Goal: Task Accomplishment & Management: Use online tool/utility

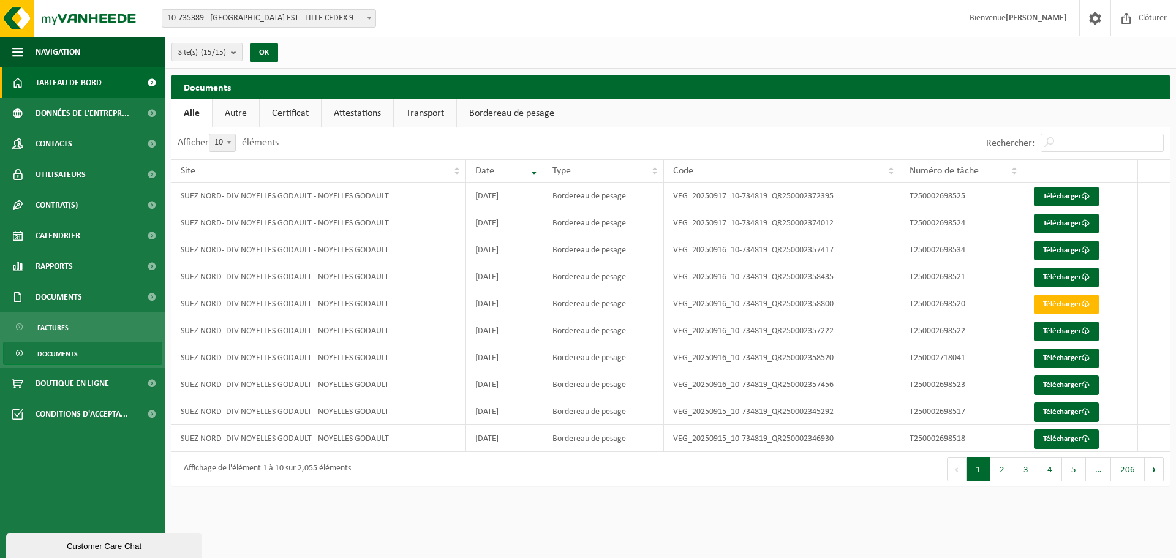
click at [72, 86] on span "Tableau de bord" at bounding box center [69, 82] width 66 height 31
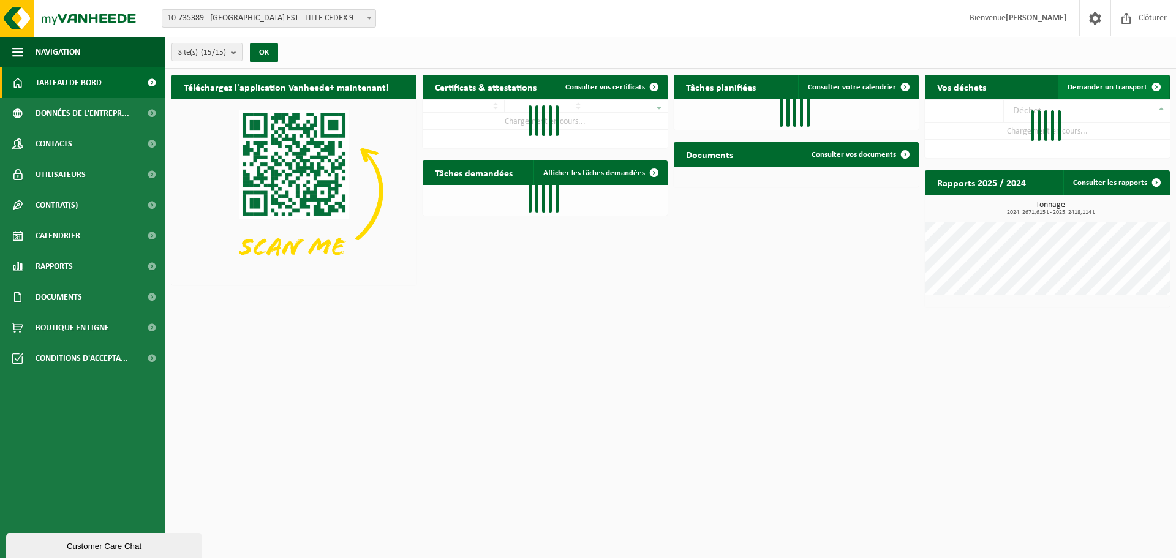
click at [1110, 89] on span "Demander un transport" at bounding box center [1108, 87] width 80 height 8
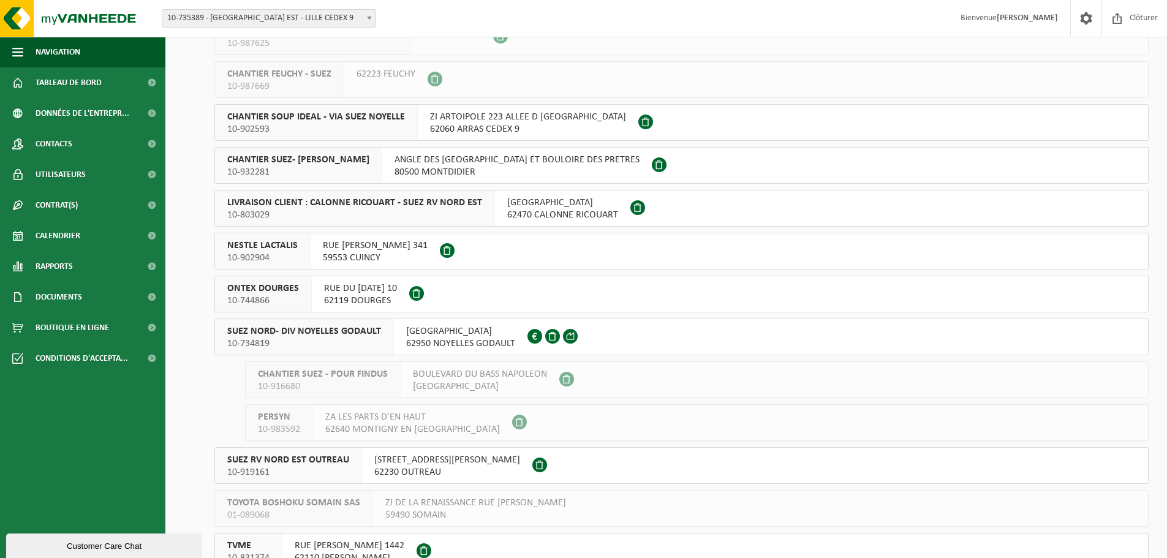
scroll to position [126, 0]
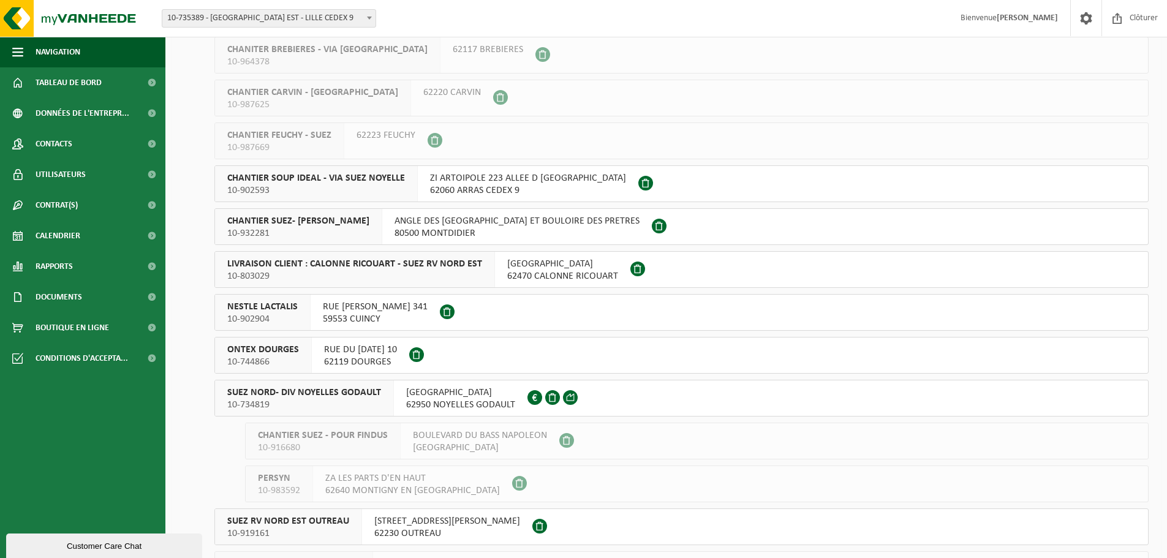
click at [356, 401] on span "10-734819" at bounding box center [304, 405] width 154 height 12
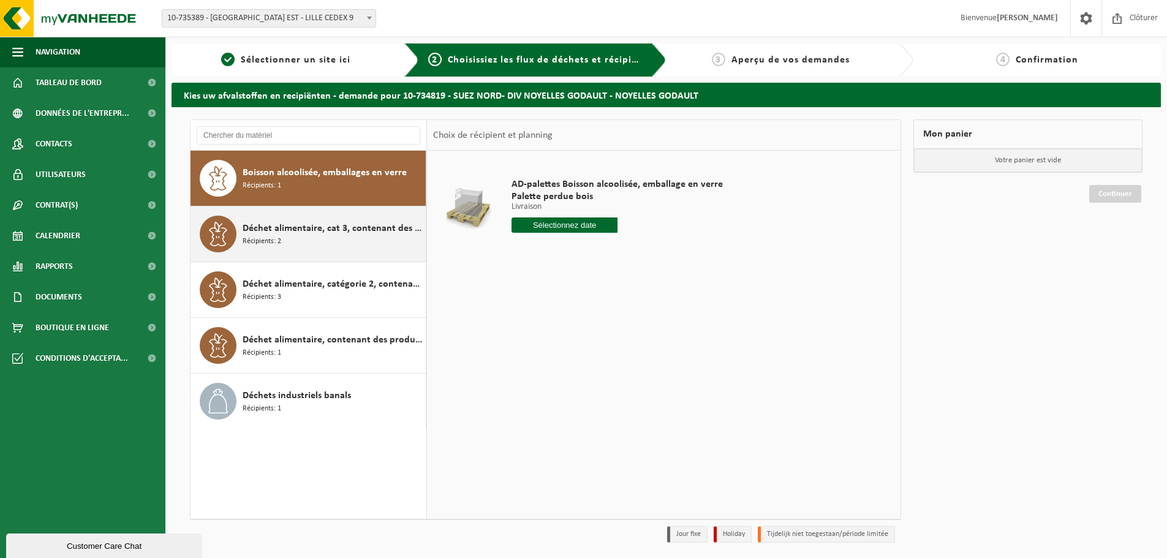
click at [342, 235] on span "Déchet alimentaire, cat 3, contenant des produits d'origine animale, emballage …" at bounding box center [333, 228] width 180 height 15
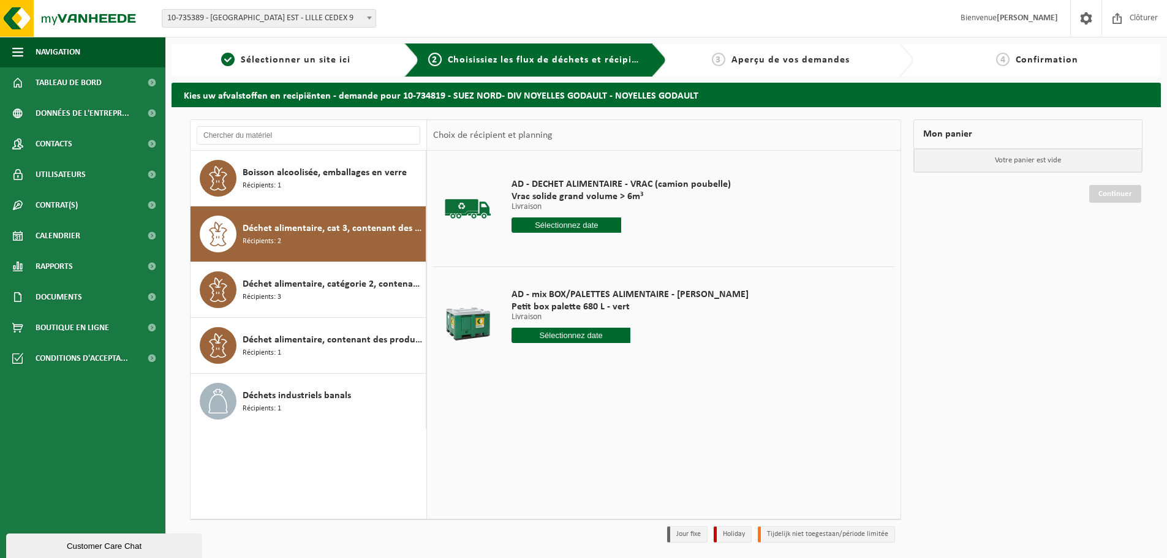
click at [556, 336] on input "text" at bounding box center [571, 335] width 119 height 15
click at [540, 465] on div "23" at bounding box center [544, 464] width 21 height 20
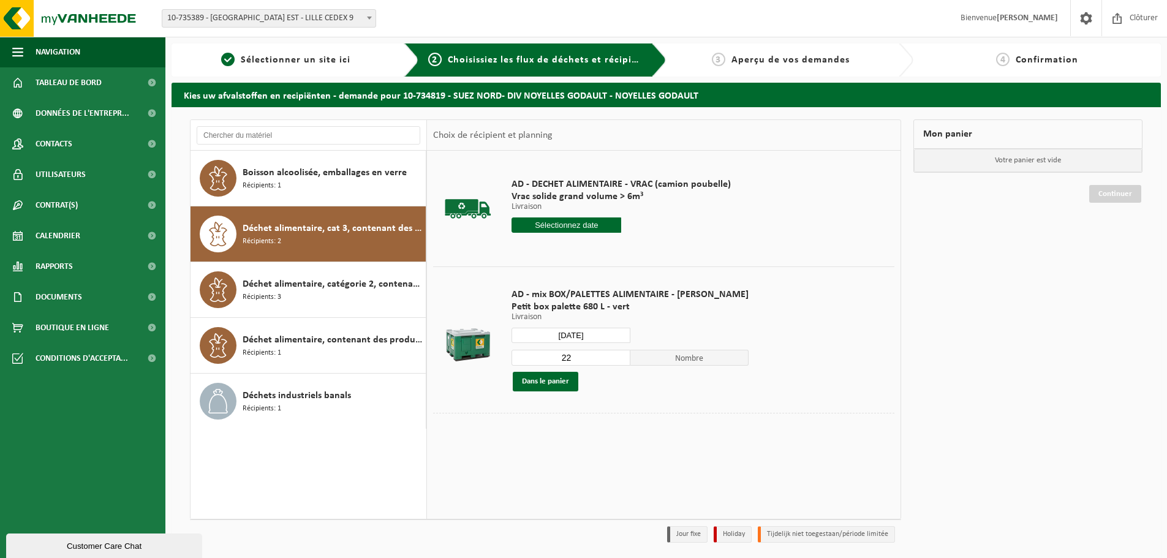
type input "à partir de 2025-09-23"
drag, startPoint x: 569, startPoint y: 358, endPoint x: 523, endPoint y: 360, distance: 46.0
click at [524, 360] on input "22" at bounding box center [571, 358] width 119 height 16
type input "1"
click at [520, 378] on button "Dans le panier" at bounding box center [546, 382] width 66 height 20
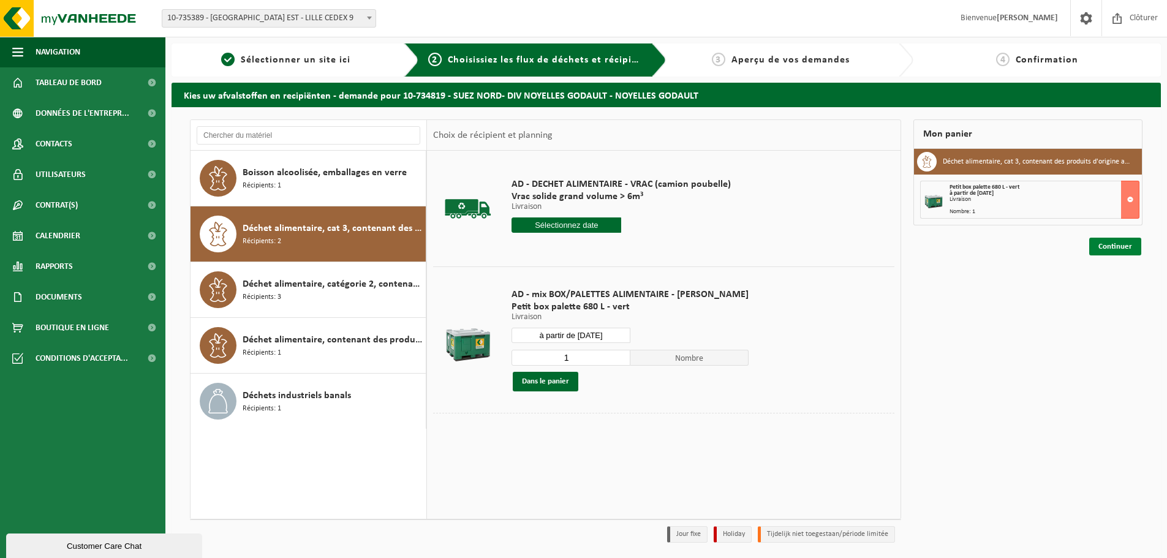
click at [1116, 248] on link "Continuer" at bounding box center [1115, 247] width 52 height 18
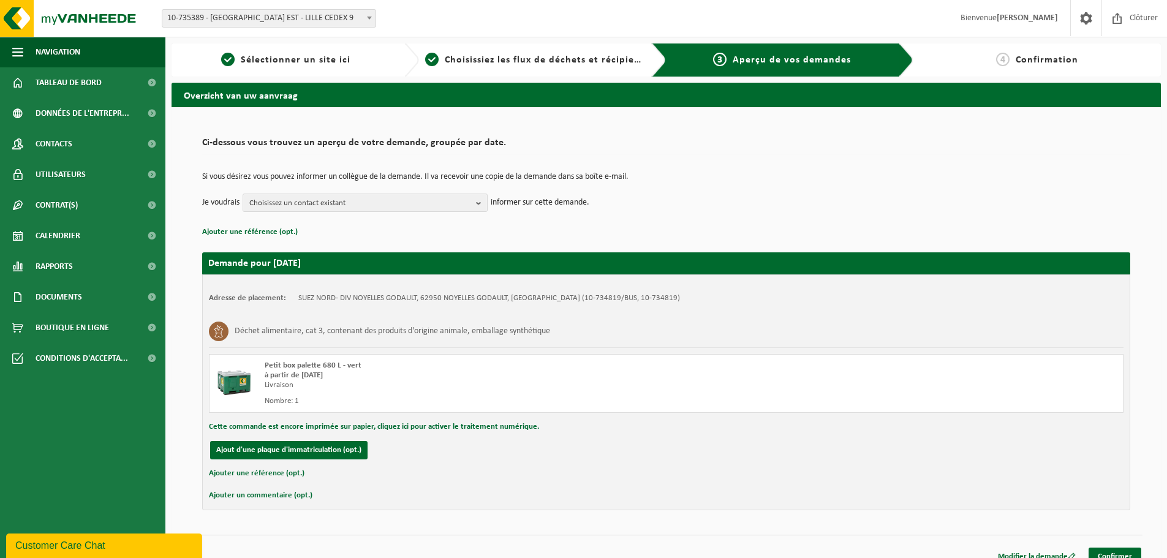
scroll to position [14, 0]
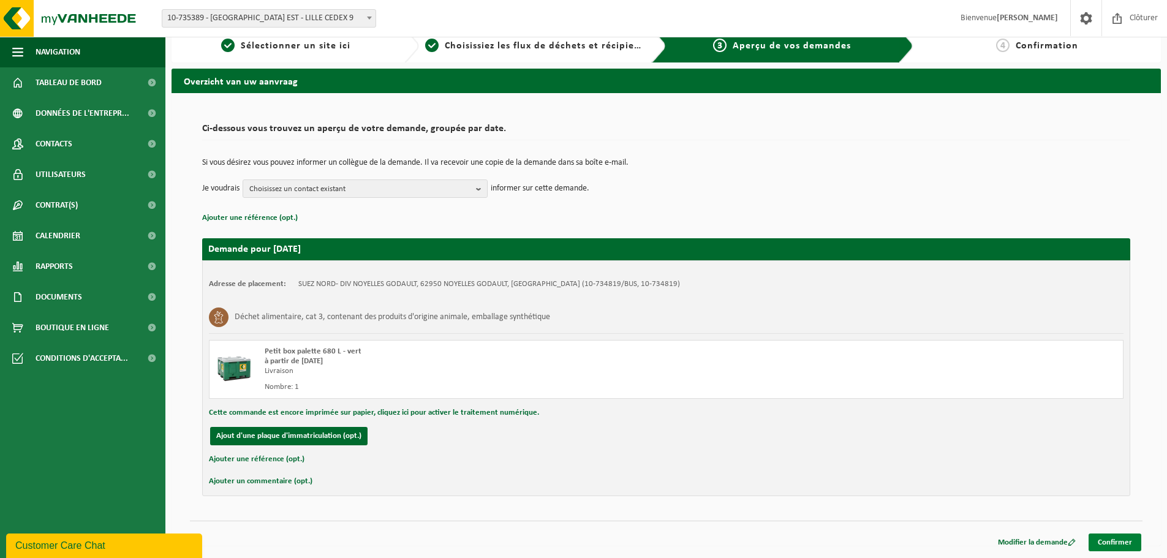
click at [1127, 545] on link "Confirmer" at bounding box center [1115, 543] width 53 height 18
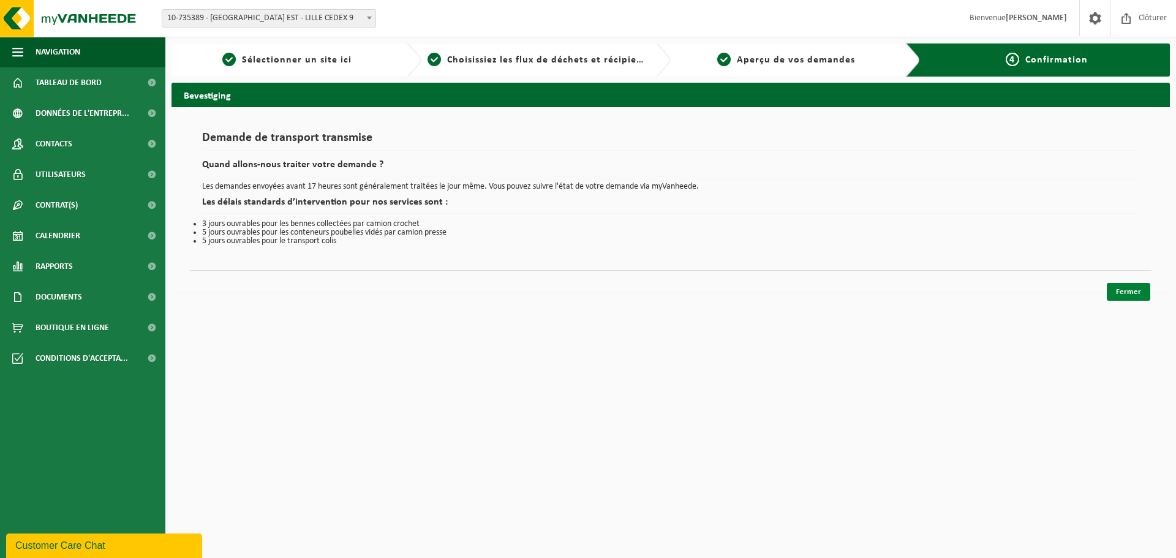
click at [1131, 299] on link "Fermer" at bounding box center [1128, 292] width 43 height 18
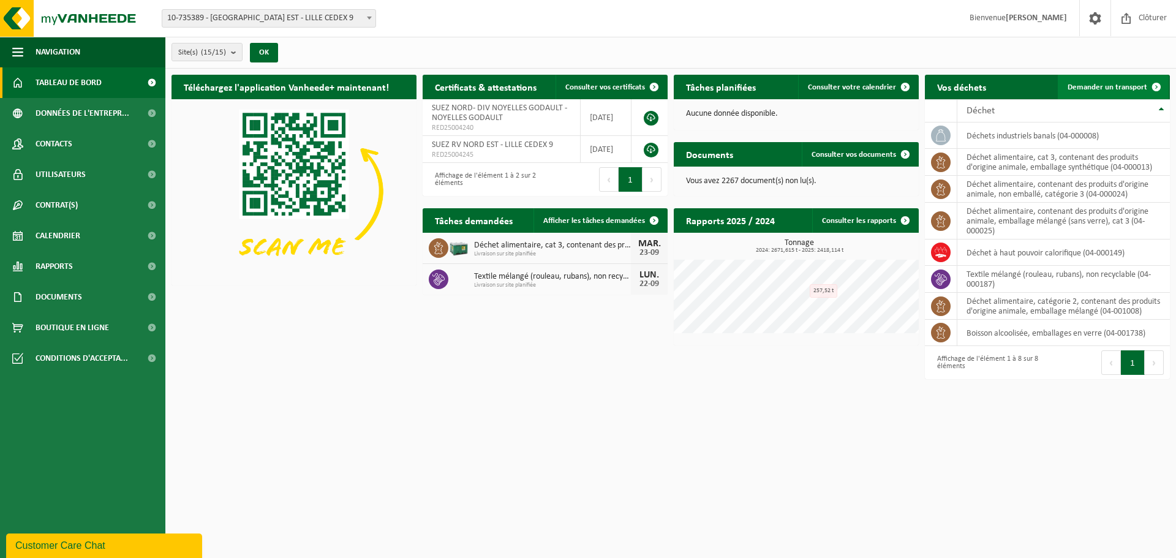
click at [1099, 87] on span "Demander un transport" at bounding box center [1108, 87] width 80 height 8
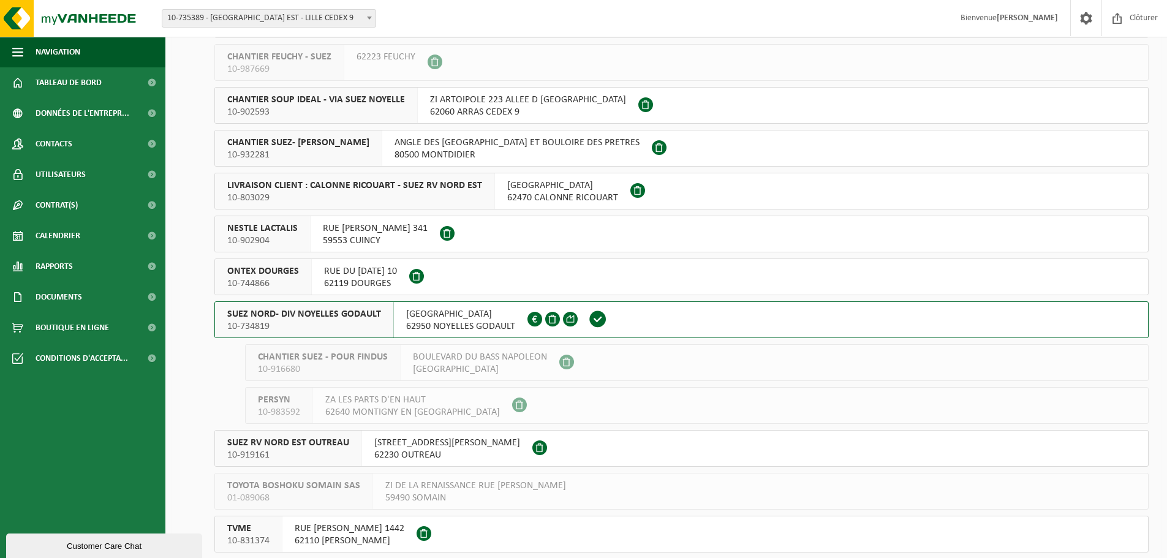
scroll to position [245, 0]
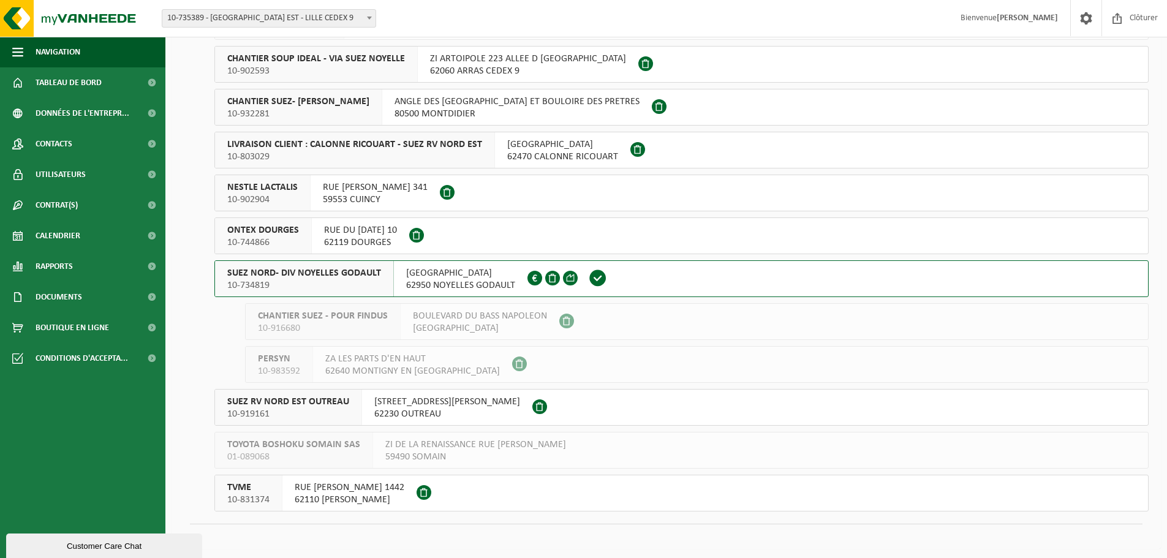
click at [394, 290] on div "[GEOGRAPHIC_DATA] 62950 NOYELLES GODAULT FR34.345.306.880" at bounding box center [461, 279] width 134 height 36
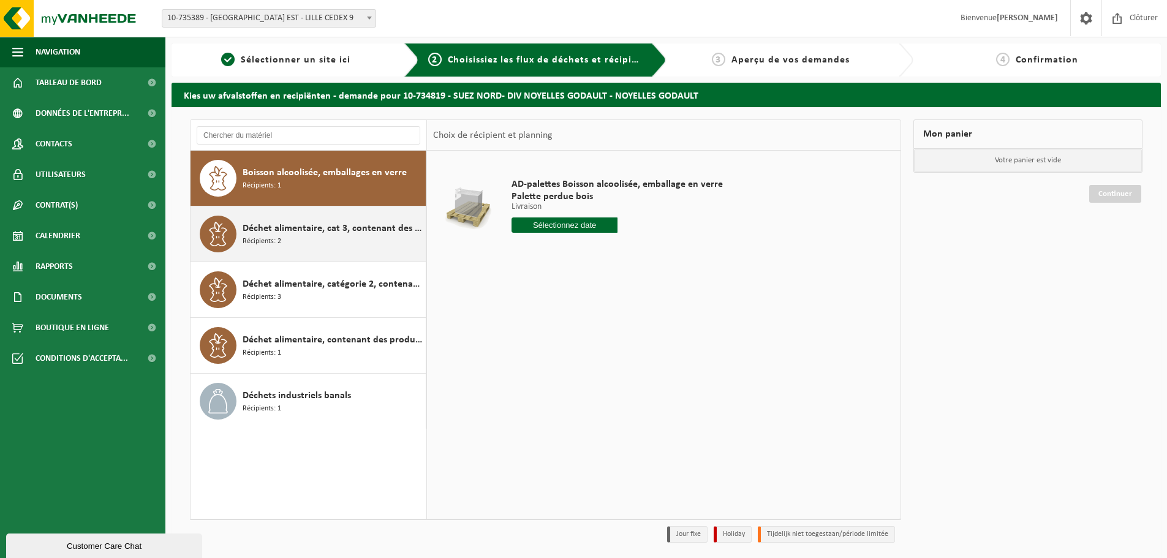
click at [297, 241] on div "Déchet alimentaire, cat 3, contenant des produits d'origine animale, emballage …" at bounding box center [333, 234] width 180 height 37
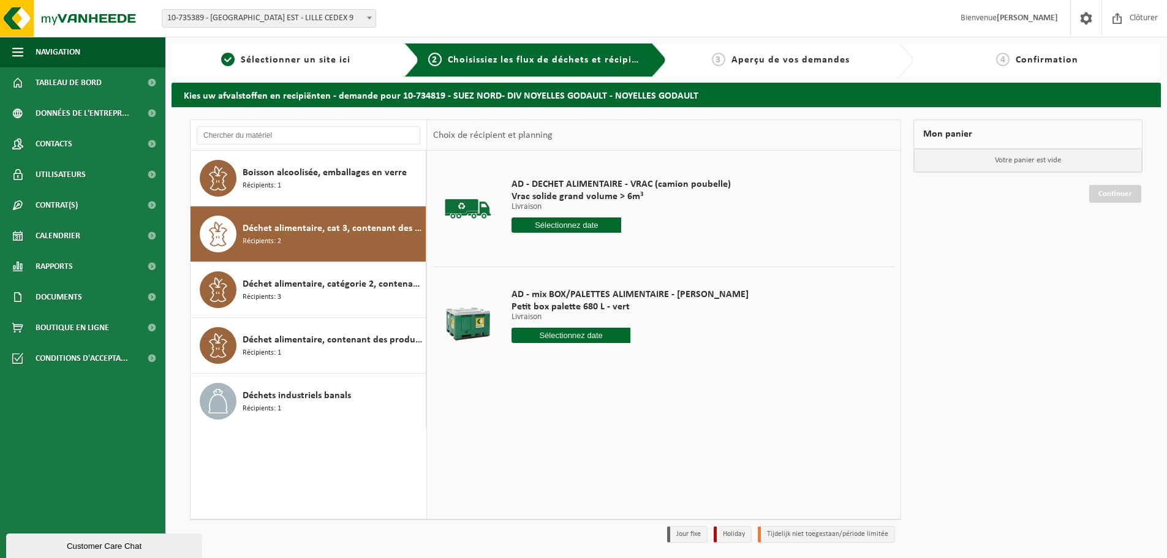
click at [559, 342] on input "text" at bounding box center [571, 335] width 119 height 15
click at [550, 464] on div "23" at bounding box center [544, 464] width 21 height 20
type input "à partir de [DATE]"
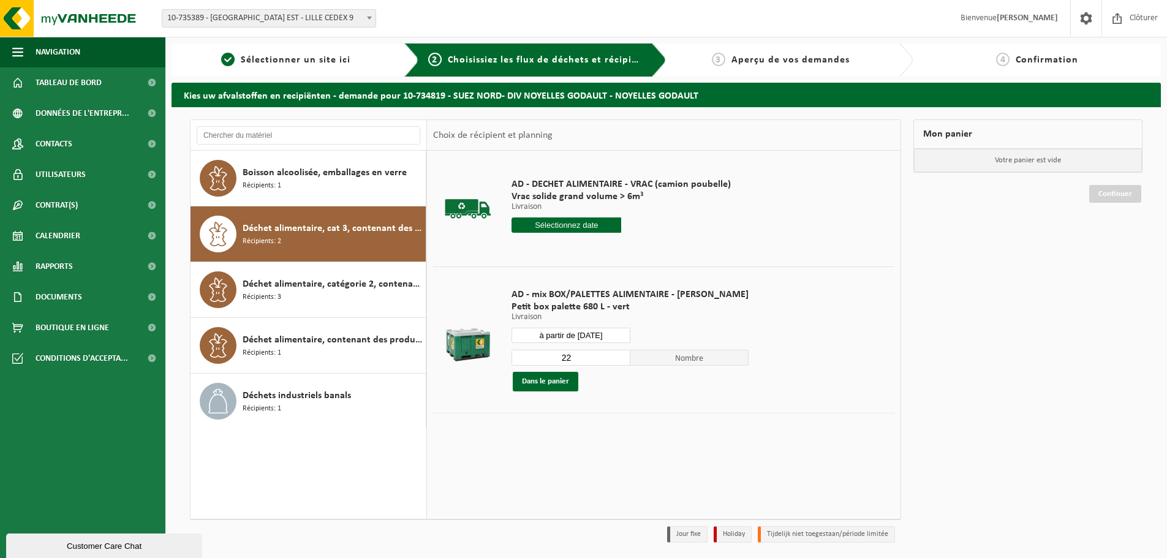
drag, startPoint x: 578, startPoint y: 361, endPoint x: 491, endPoint y: 347, distance: 88.6
click at [499, 363] on tr "AD - mix BOX/PALETTES ALIMENTAIRE - [PERSON_NAME] box palette 680 L - vert Livr…" at bounding box center [663, 340] width 461 height 146
type input "1"
click at [531, 374] on button "Dans le panier" at bounding box center [546, 382] width 66 height 20
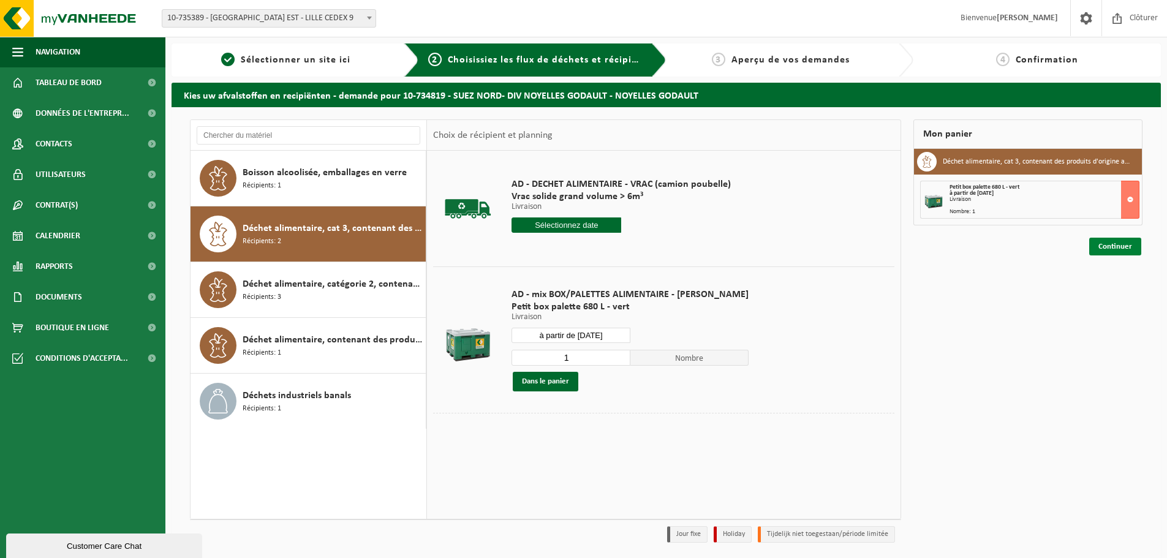
click at [1111, 245] on link "Continuer" at bounding box center [1115, 247] width 52 height 18
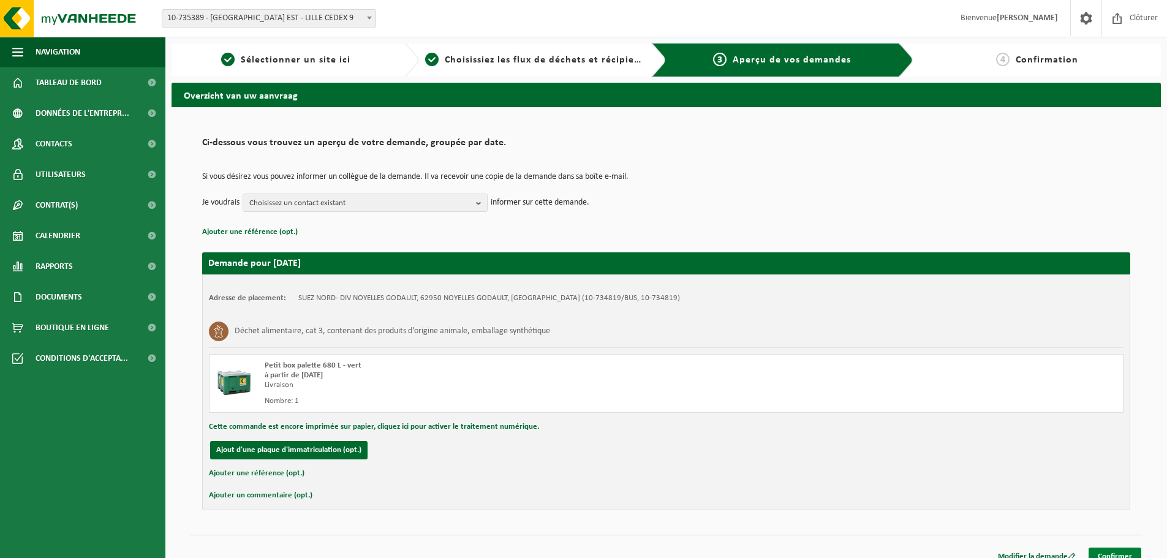
click at [1114, 549] on link "Confirmer" at bounding box center [1115, 557] width 53 height 18
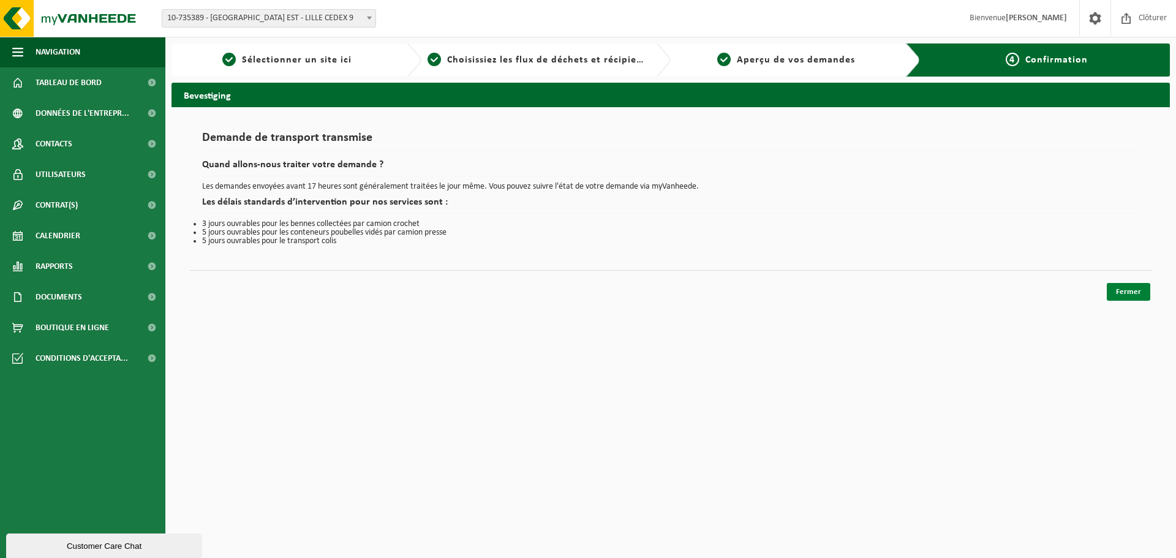
click at [1129, 295] on link "Fermer" at bounding box center [1128, 292] width 43 height 18
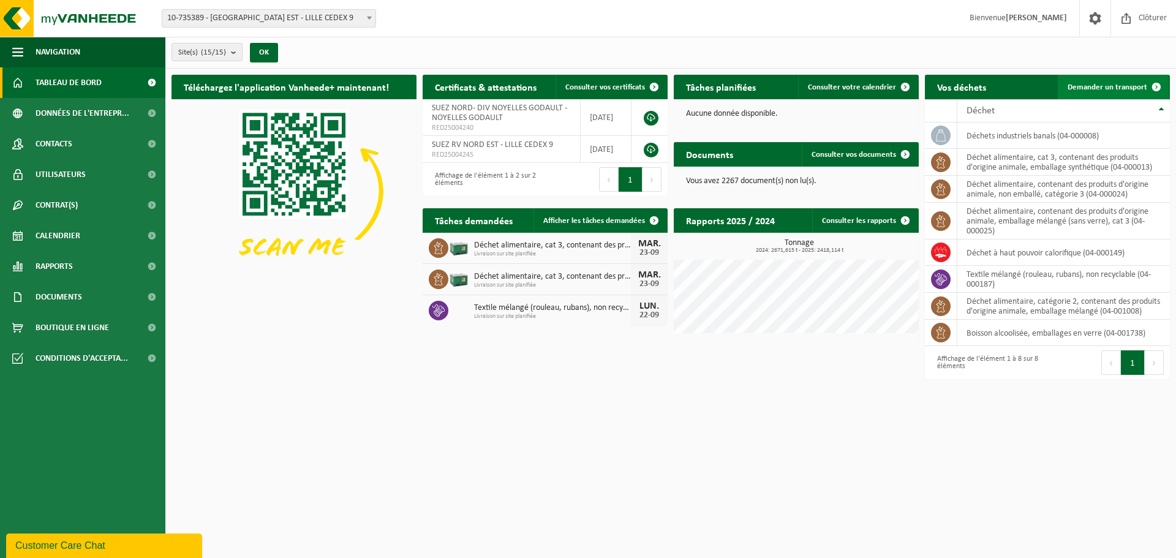
click at [1106, 83] on span "Demander un transport" at bounding box center [1108, 87] width 80 height 8
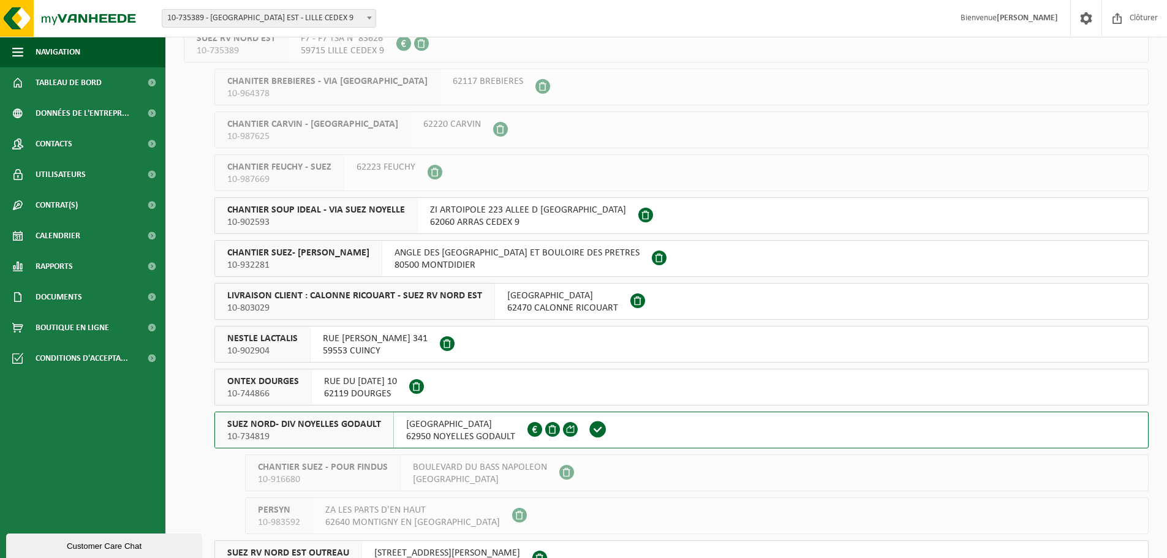
scroll to position [123, 0]
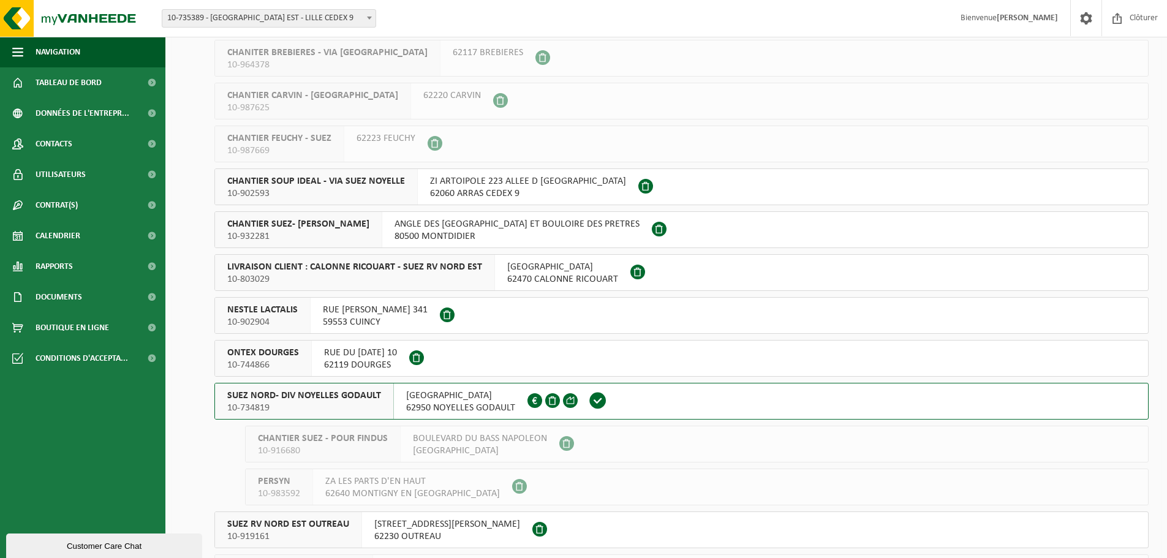
click at [374, 404] on span "10-734819" at bounding box center [304, 408] width 154 height 12
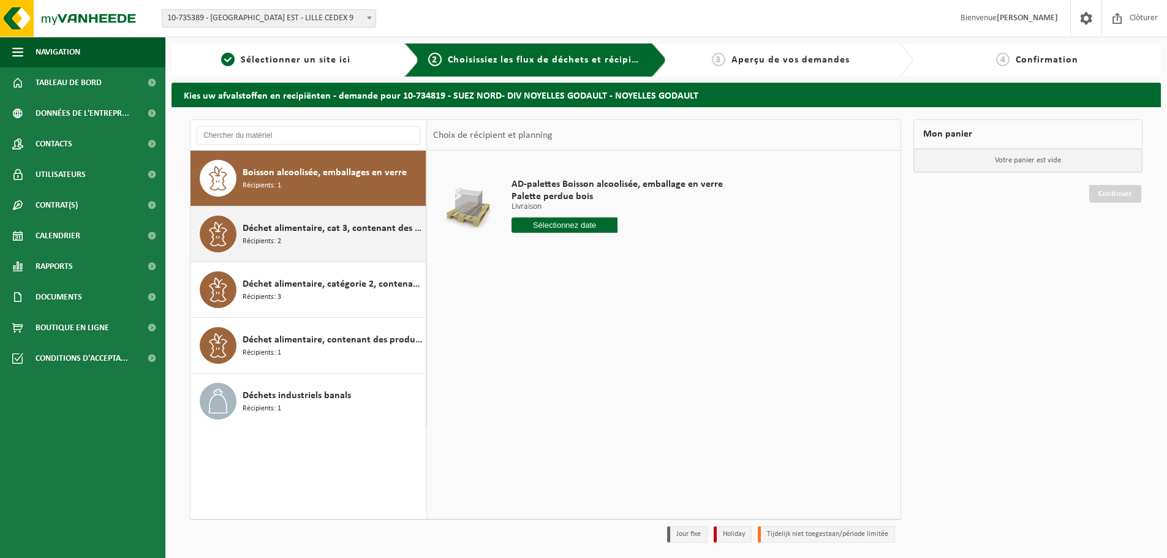
click at [319, 229] on span "Déchet alimentaire, cat 3, contenant des produits d'origine animale, emballage …" at bounding box center [333, 228] width 180 height 15
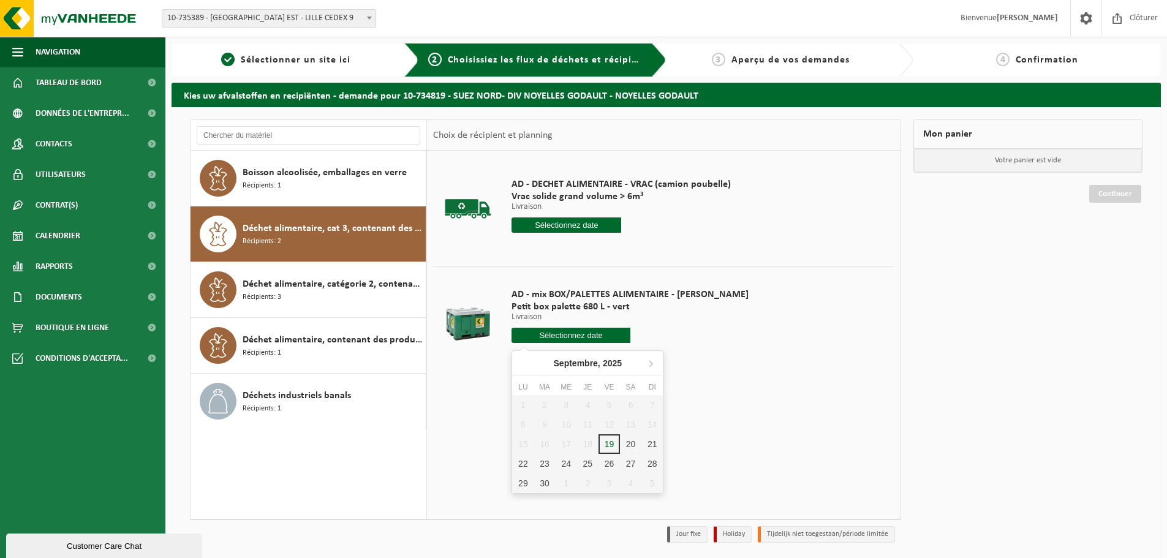
click at [546, 342] on input "text" at bounding box center [571, 335] width 119 height 15
click at [546, 465] on div "23" at bounding box center [544, 464] width 21 height 20
type input "à partir de 2025-09-23"
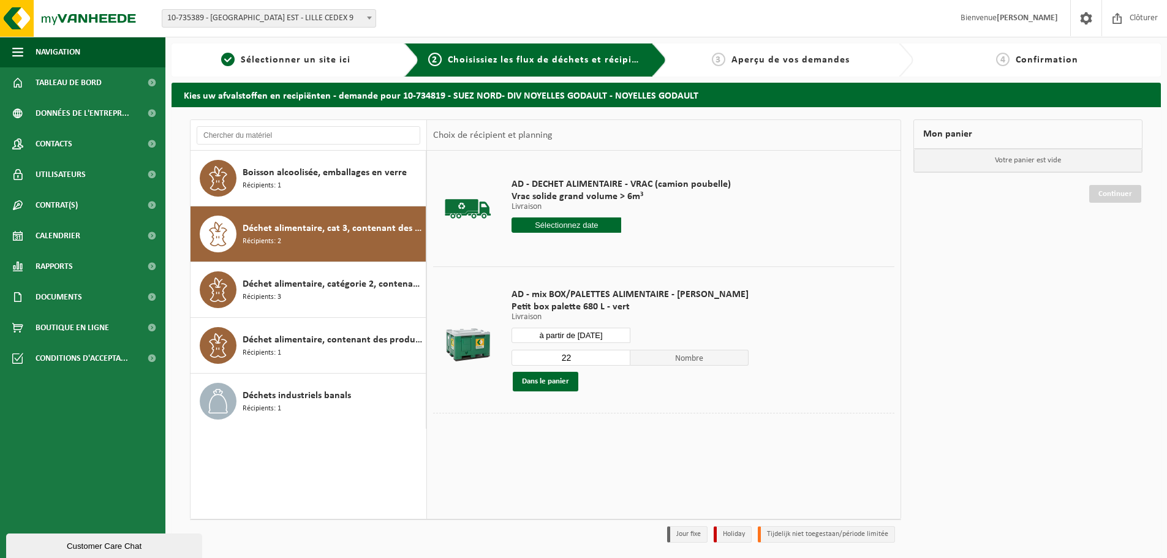
drag, startPoint x: 565, startPoint y: 357, endPoint x: 488, endPoint y: 351, distance: 77.4
click at [492, 357] on tr "AD - mix BOX/PALETTES ALIMENTAIRE - BILLY Petit box palette 680 L - vert Livrai…" at bounding box center [663, 340] width 461 height 146
type input "1"
click at [561, 387] on button "Dans le panier" at bounding box center [546, 382] width 66 height 20
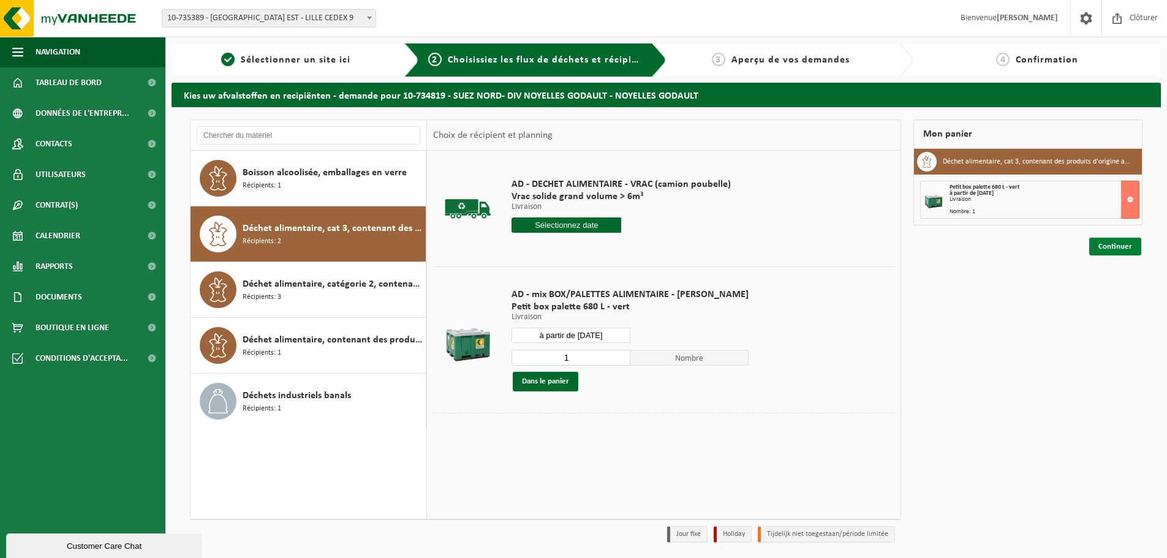
click at [1121, 248] on link "Continuer" at bounding box center [1115, 247] width 52 height 18
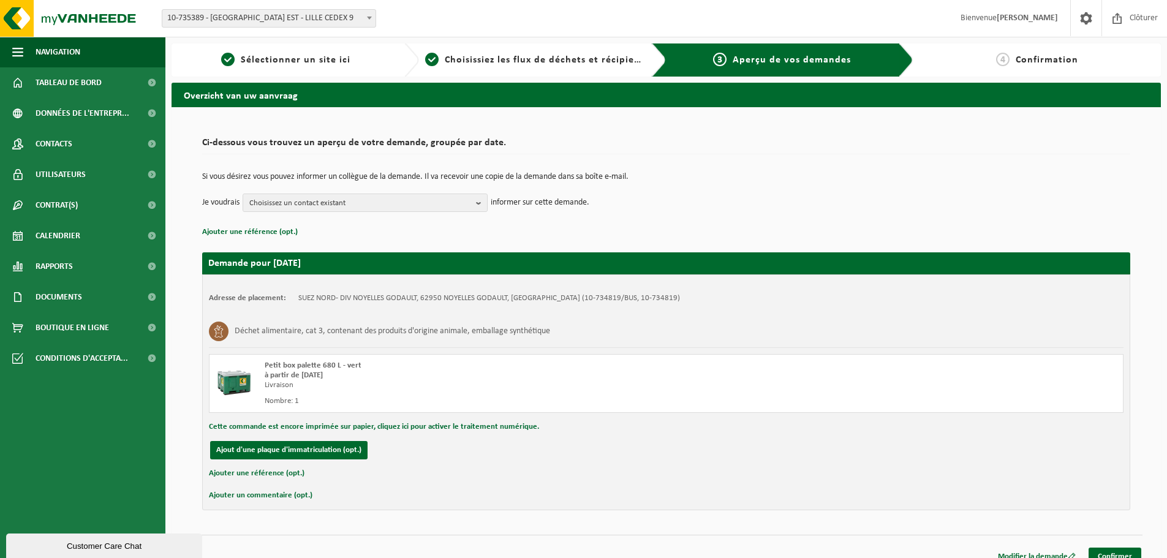
click at [1108, 546] on div "Modifier la demande Confirmer" at bounding box center [666, 541] width 953 height 13
click at [1108, 548] on link "Confirmer" at bounding box center [1115, 557] width 53 height 18
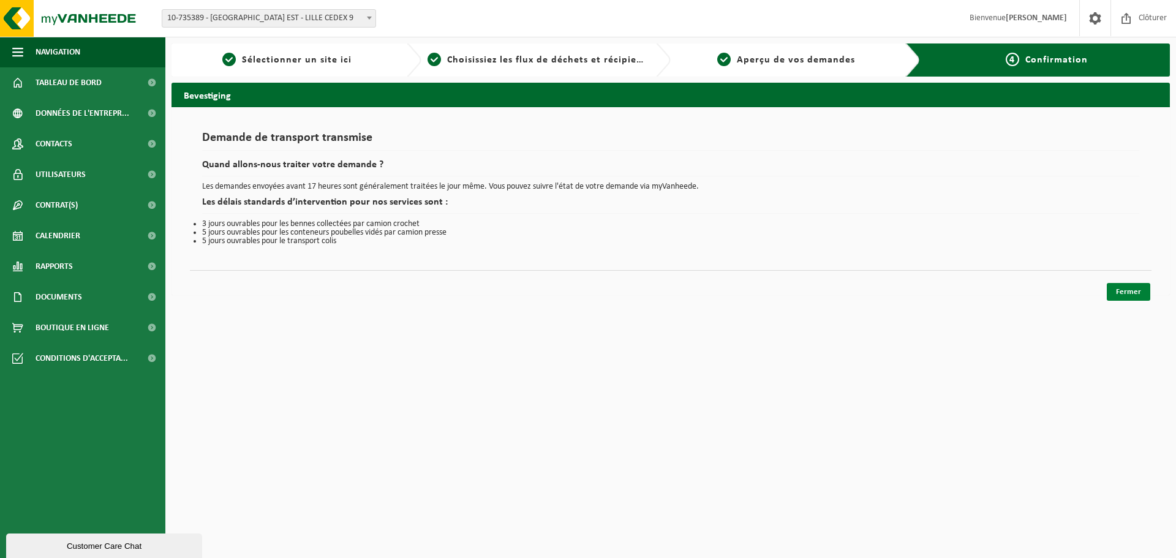
click at [1139, 291] on link "Fermer" at bounding box center [1128, 292] width 43 height 18
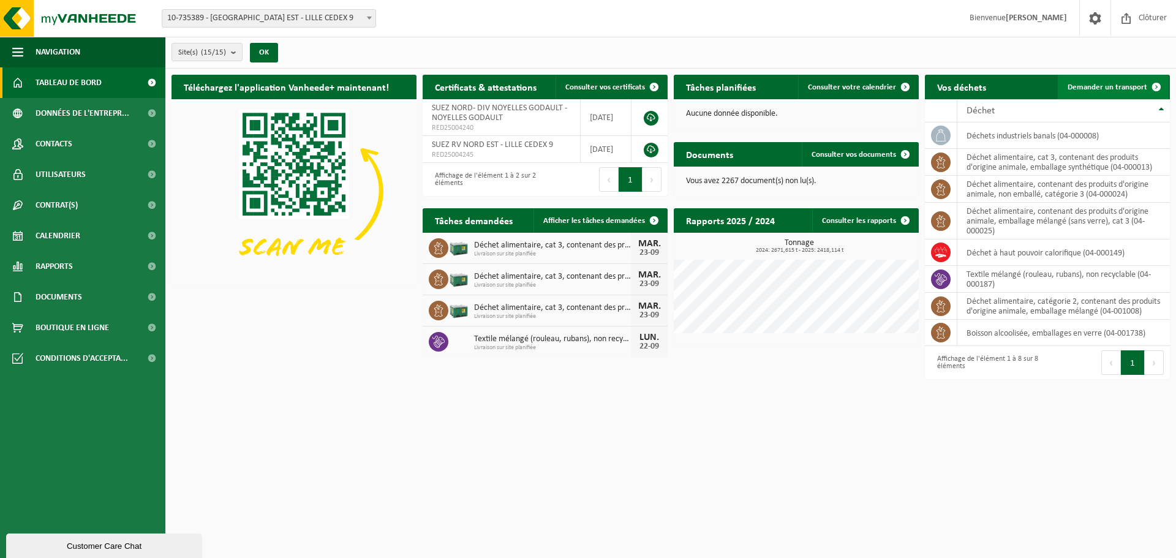
click at [1095, 83] on span "Demander un transport" at bounding box center [1108, 87] width 80 height 8
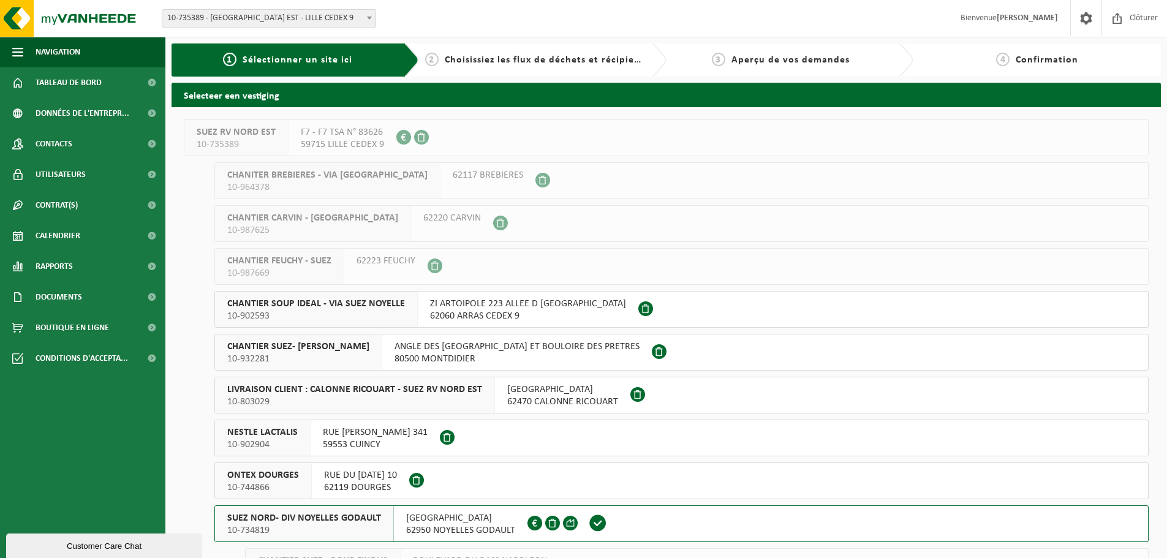
click at [381, 513] on div "SUEZ NORD- DIV NOYELLES GODAULT 10-734819" at bounding box center [304, 524] width 179 height 36
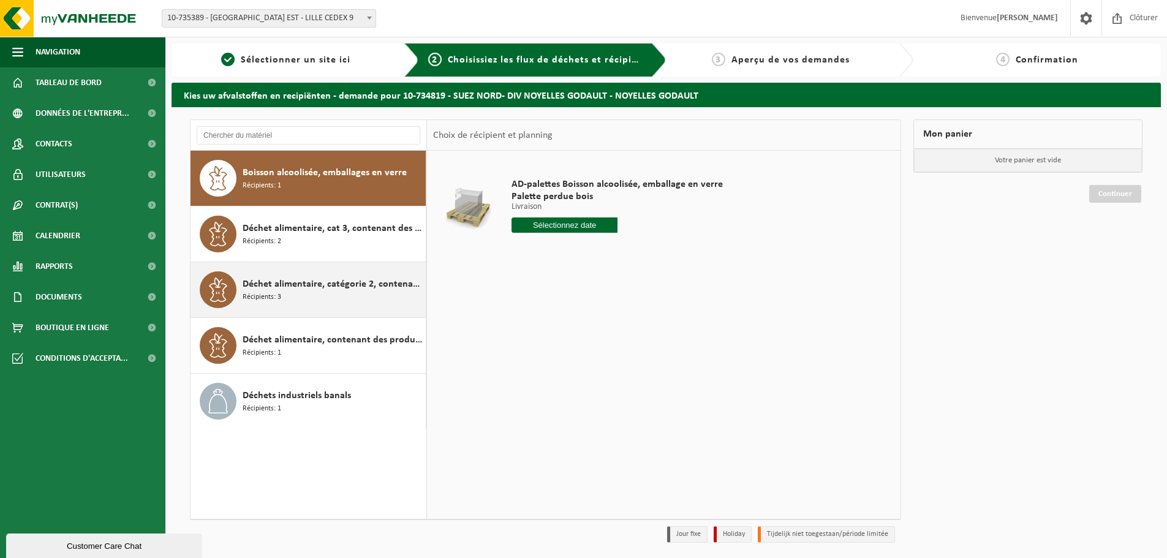
click at [316, 293] on div "Déchet alimentaire, catégorie 2, contenant des produits d'origine animale, emba…" at bounding box center [333, 289] width 180 height 37
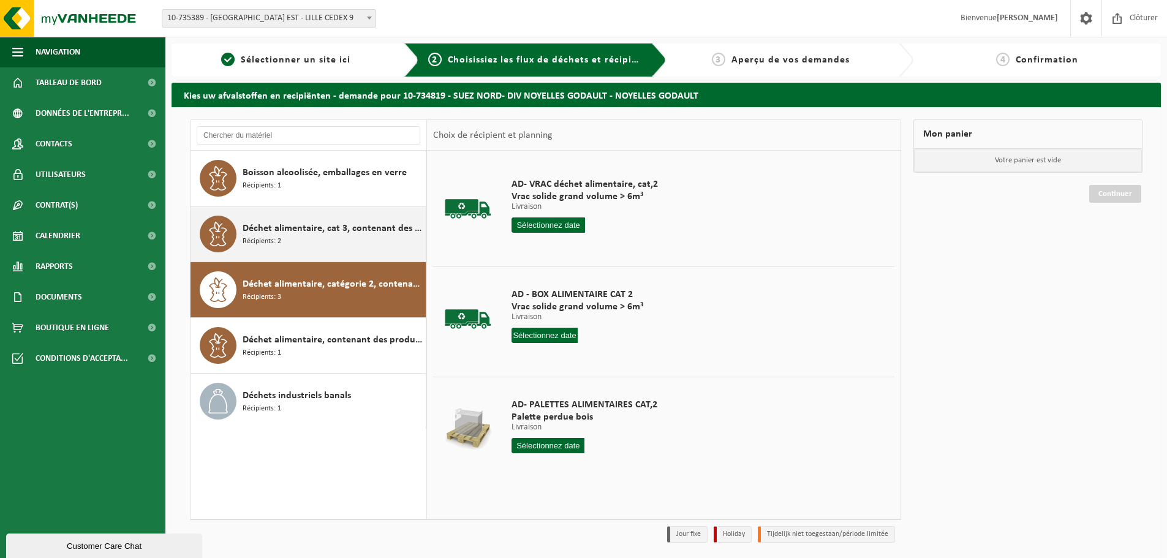
click at [343, 236] on div "Déchet alimentaire, cat 3, contenant des produits d'origine animale, emballage …" at bounding box center [333, 234] width 180 height 37
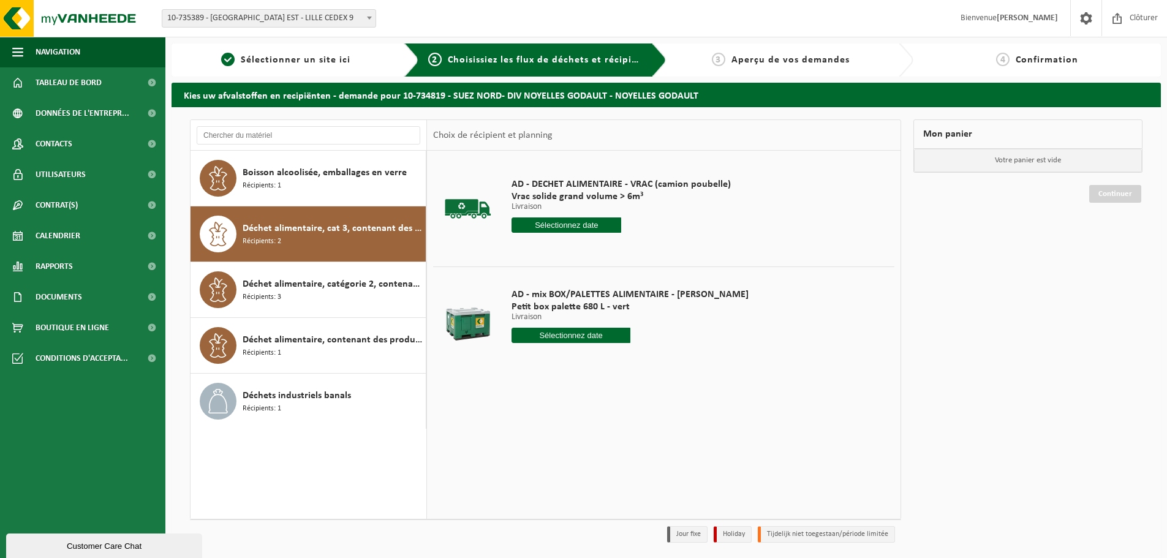
click at [548, 330] on input "text" at bounding box center [571, 335] width 119 height 15
click at [566, 463] on div "24" at bounding box center [566, 464] width 21 height 20
type input "à partir de [DATE]"
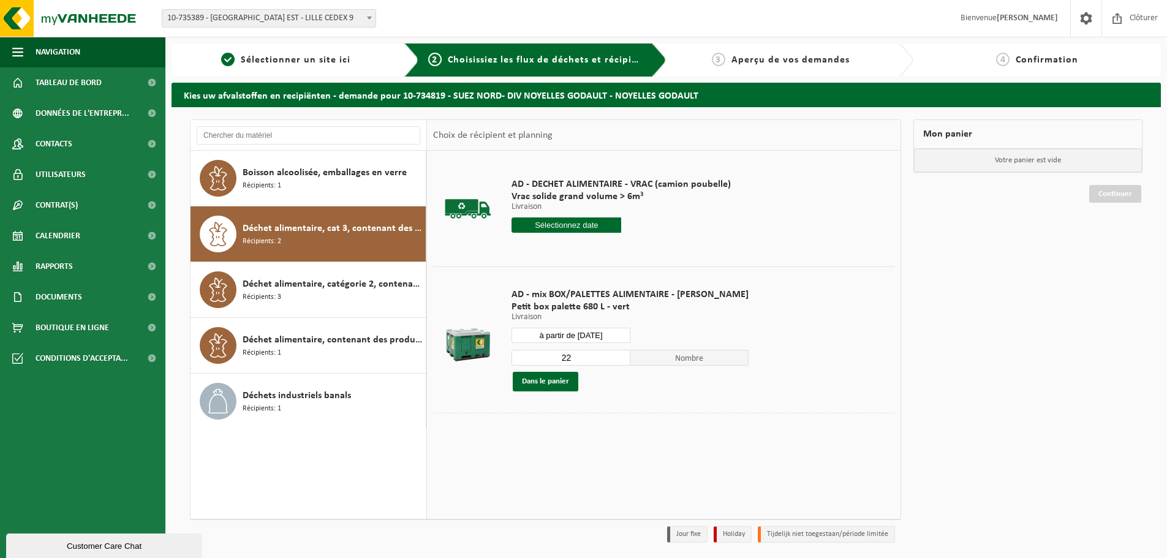
drag, startPoint x: 521, startPoint y: 359, endPoint x: 471, endPoint y: 354, distance: 50.5
click at [479, 357] on tr "AD - mix BOX/PALETTES ALIMENTAIRE - BILLY Petit box palette 680 L - vert Livrai…" at bounding box center [663, 340] width 461 height 146
type input "1"
click at [565, 380] on button "Dans le panier" at bounding box center [546, 382] width 66 height 20
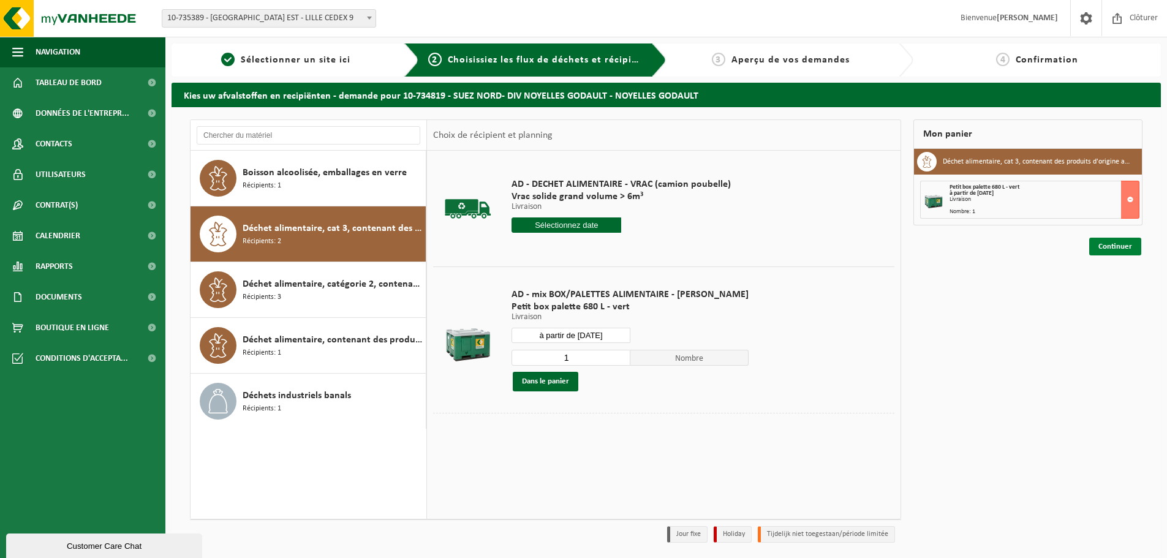
click at [1108, 250] on link "Continuer" at bounding box center [1115, 247] width 52 height 18
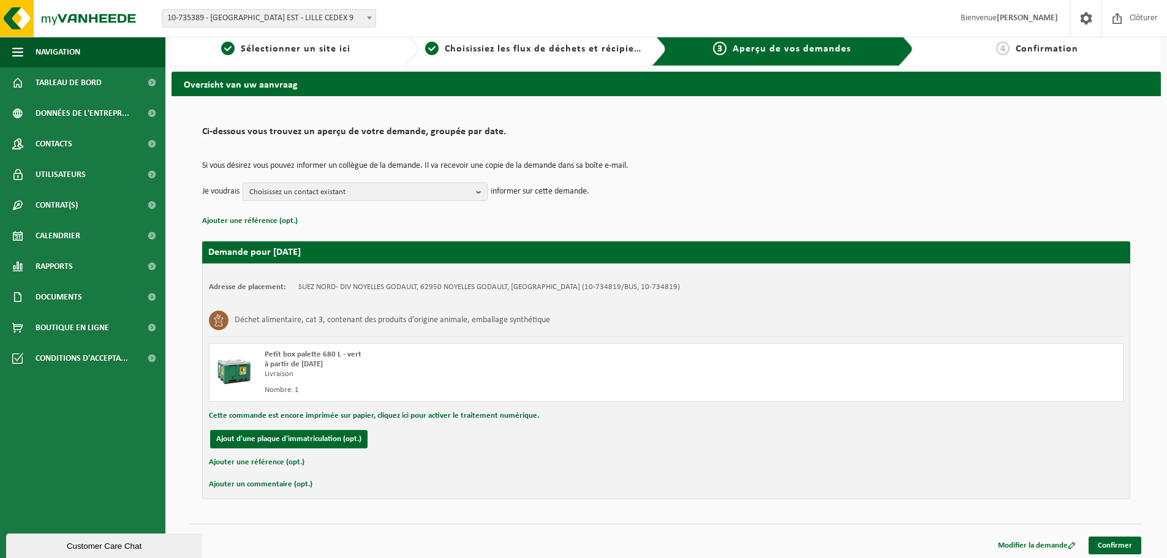
scroll to position [14, 0]
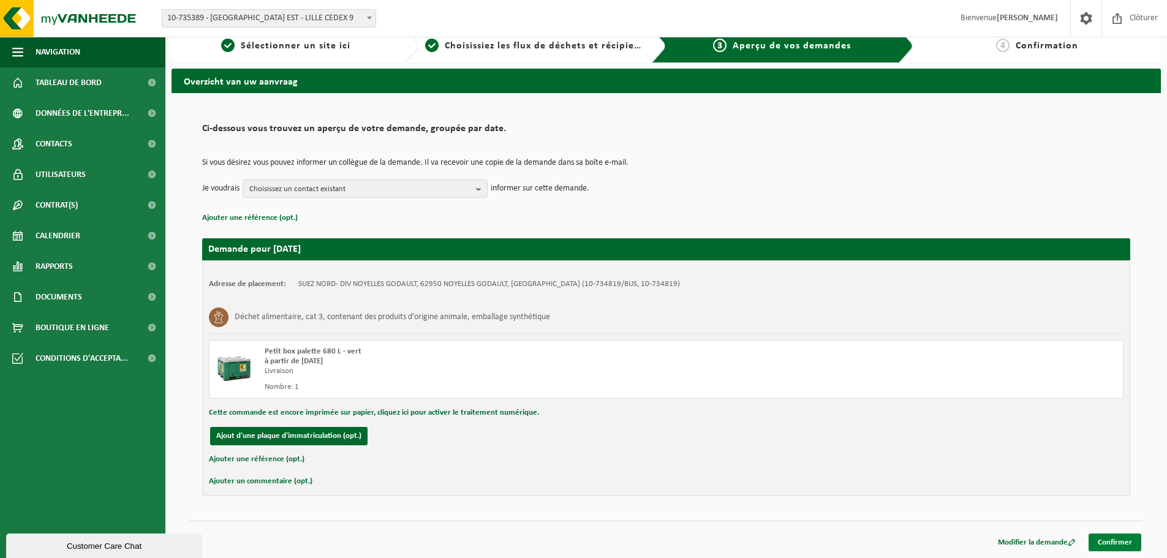
click at [1124, 543] on link "Confirmer" at bounding box center [1115, 543] width 53 height 18
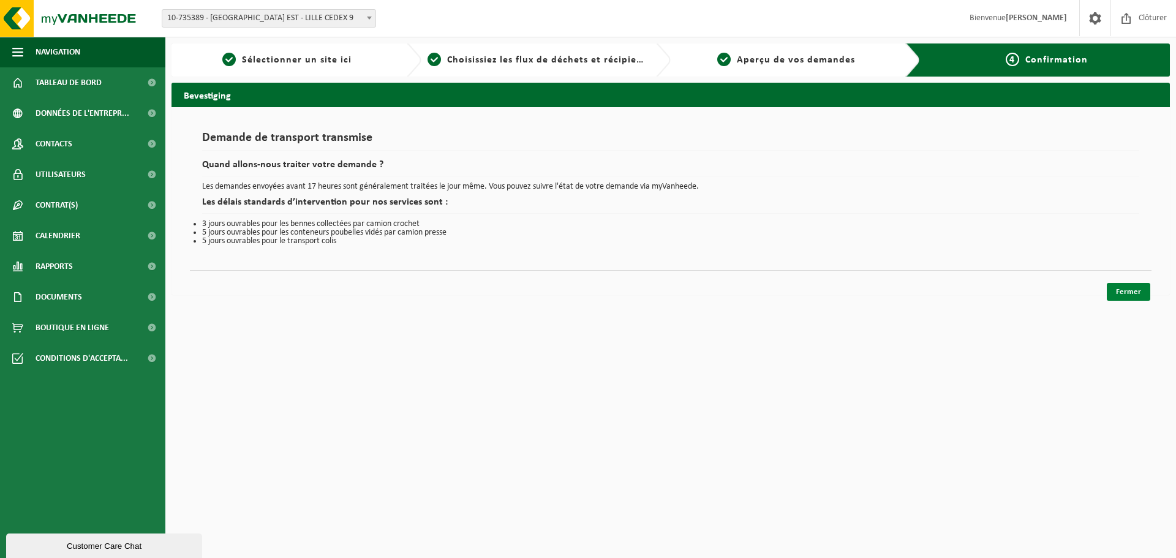
click at [1142, 291] on link "Fermer" at bounding box center [1128, 292] width 43 height 18
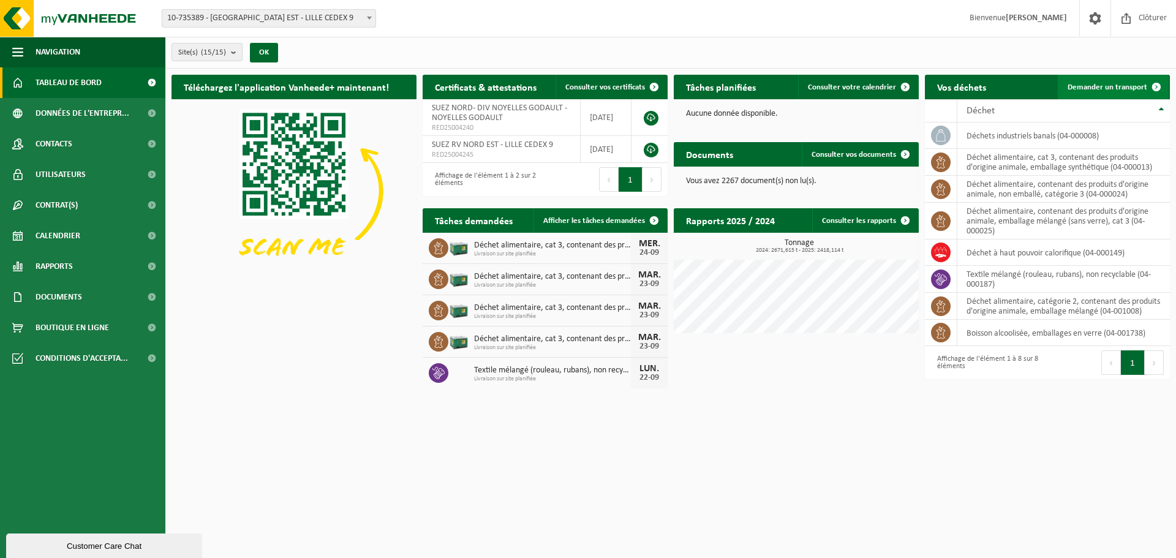
click at [1111, 91] on link "Demander un transport" at bounding box center [1113, 87] width 111 height 25
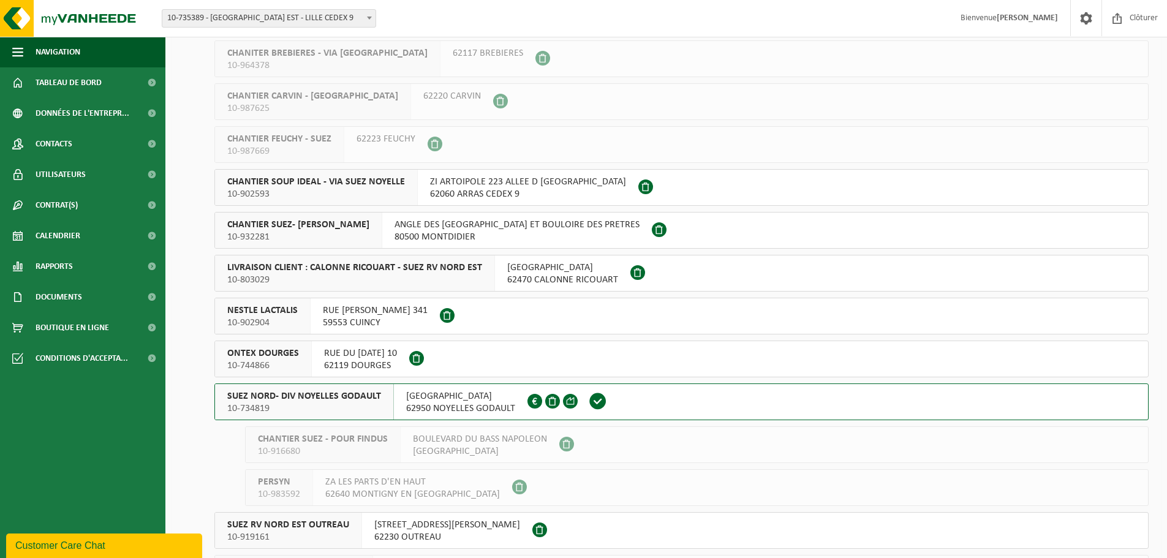
scroll to position [123, 0]
click at [323, 398] on span "SUEZ NORD- DIV NOYELLES GODAULT" at bounding box center [304, 396] width 154 height 12
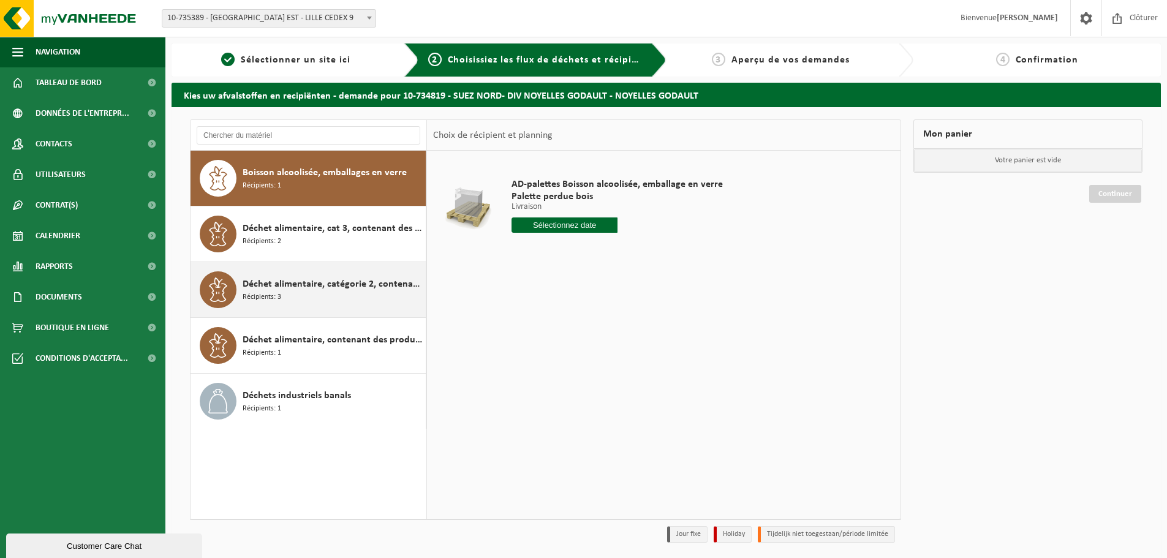
click at [286, 297] on div "Déchet alimentaire, catégorie 2, contenant des produits d'origine animale, emba…" at bounding box center [333, 289] width 180 height 37
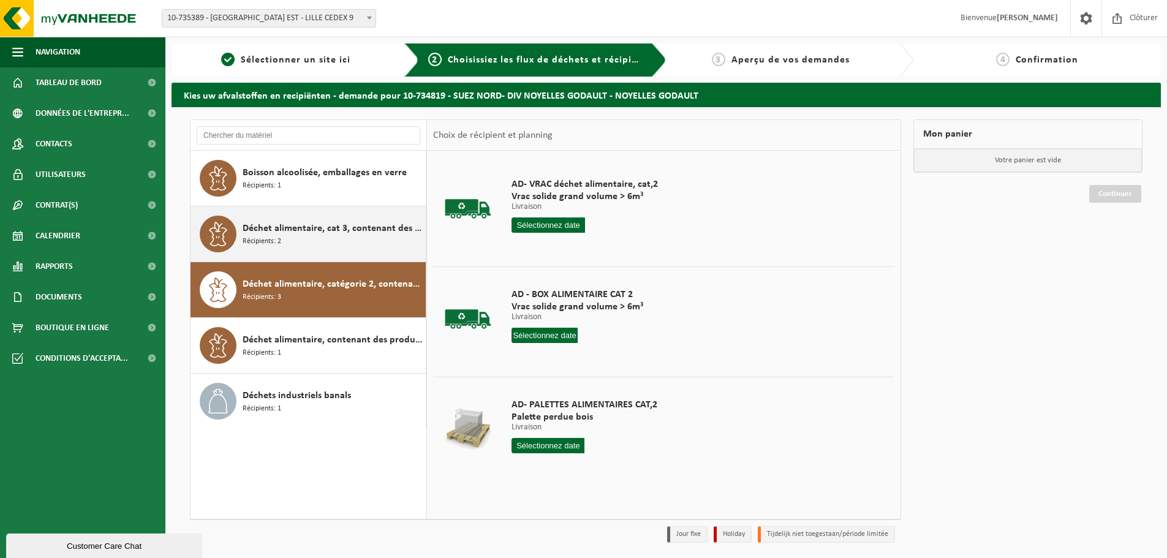
click at [298, 246] on div "Déchet alimentaire, cat 3, contenant des produits d'origine animale, emballage …" at bounding box center [333, 234] width 180 height 37
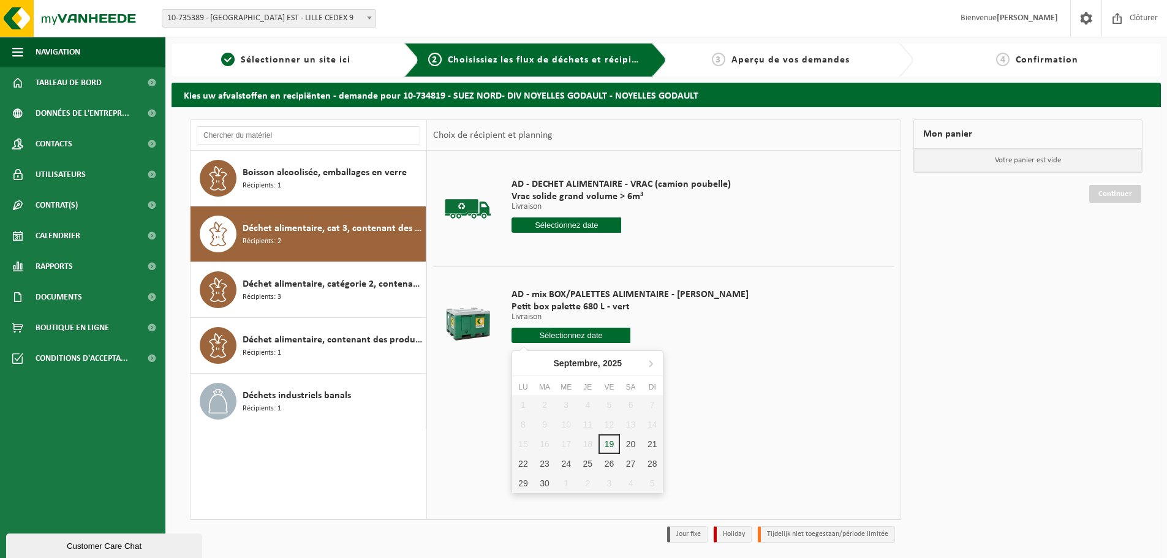
click at [546, 334] on input "text" at bounding box center [571, 335] width 119 height 15
click at [566, 465] on div "24" at bounding box center [566, 464] width 21 height 20
type input "à partir de 2025-09-24"
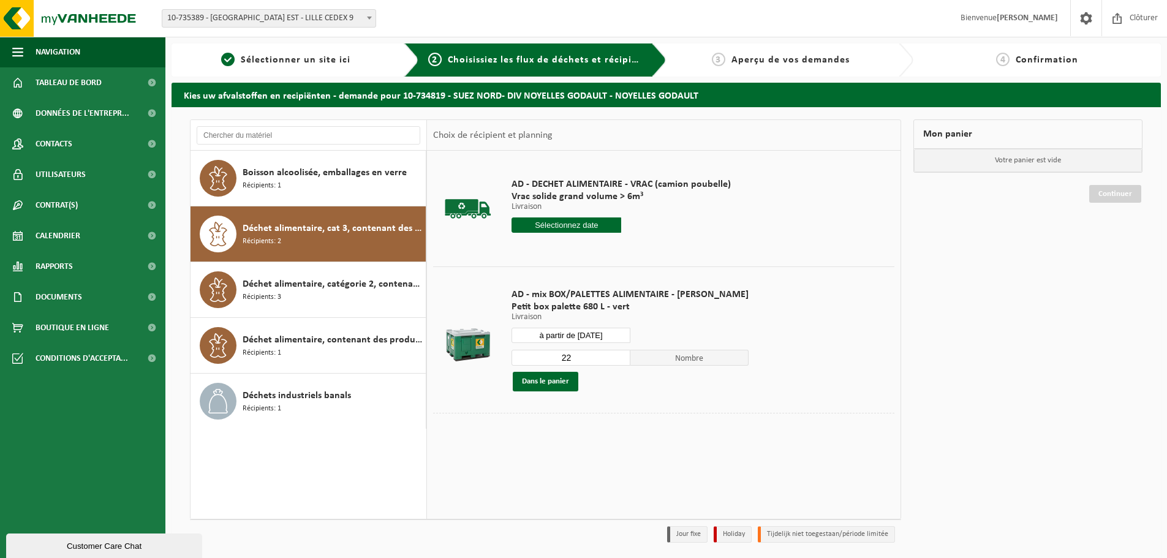
click at [561, 356] on input "22" at bounding box center [571, 358] width 119 height 16
drag, startPoint x: 602, startPoint y: 357, endPoint x: 502, endPoint y: 361, distance: 99.3
click at [503, 361] on td "AD - mix BOX/PALETTES ALIMENTAIRE - BILLY Petit box palette 680 L - vert Livrai…" at bounding box center [698, 340] width 392 height 146
type input "1"
click at [556, 381] on button "Dans le panier" at bounding box center [546, 382] width 66 height 20
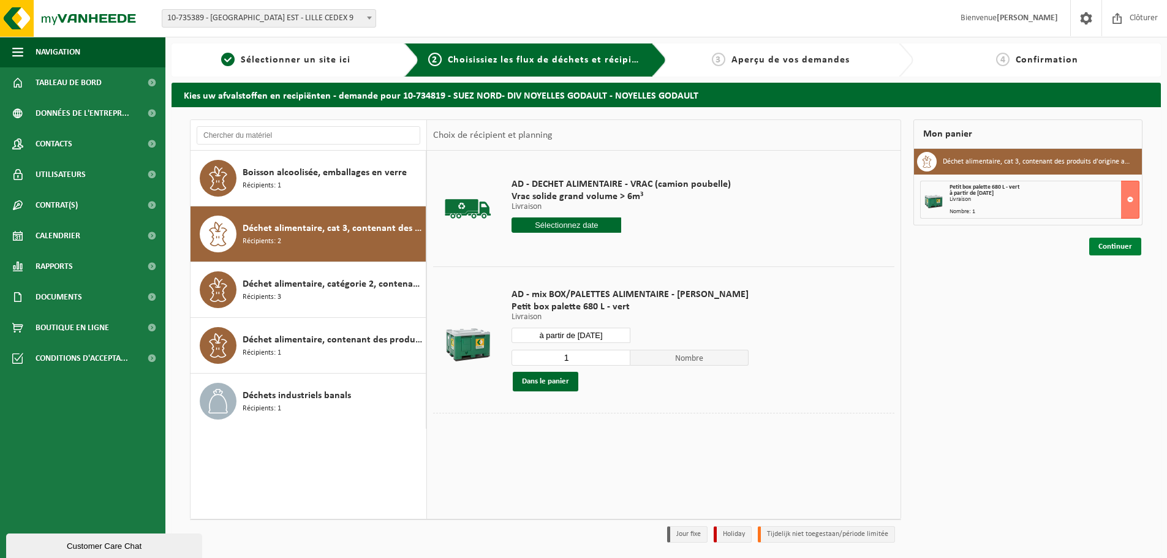
click at [1103, 245] on link "Continuer" at bounding box center [1115, 247] width 52 height 18
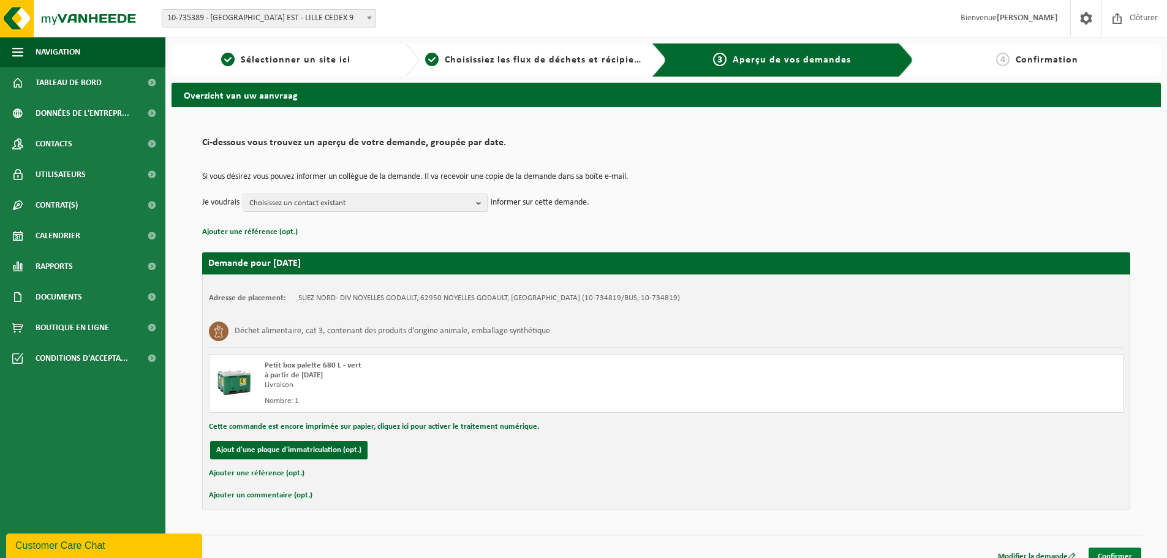
click at [1104, 553] on link "Confirmer" at bounding box center [1115, 557] width 53 height 18
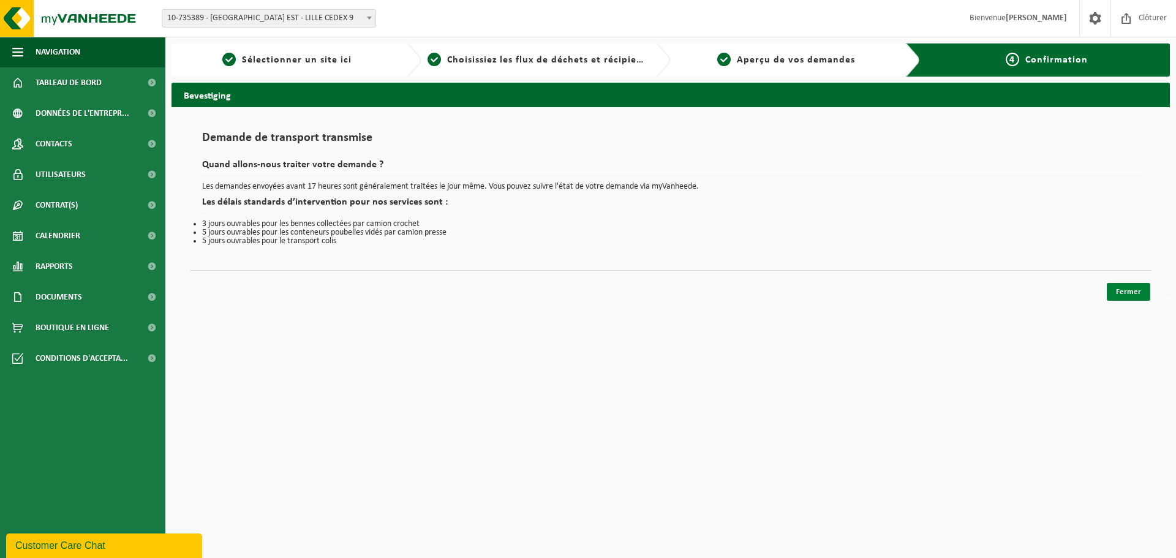
click at [1123, 297] on link "Fermer" at bounding box center [1128, 292] width 43 height 18
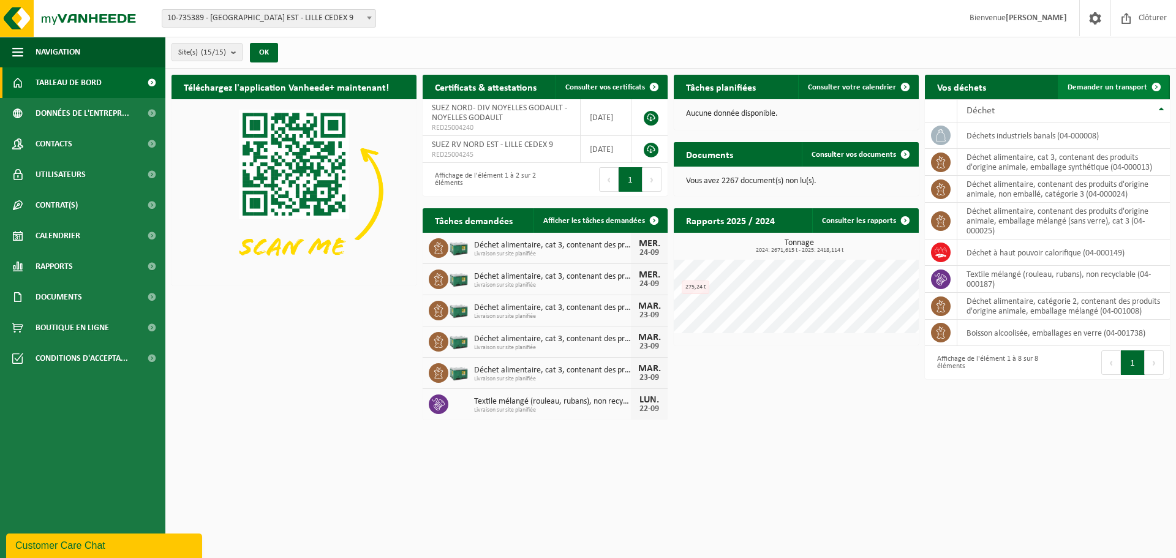
click at [1127, 86] on span "Demander un transport" at bounding box center [1108, 87] width 80 height 8
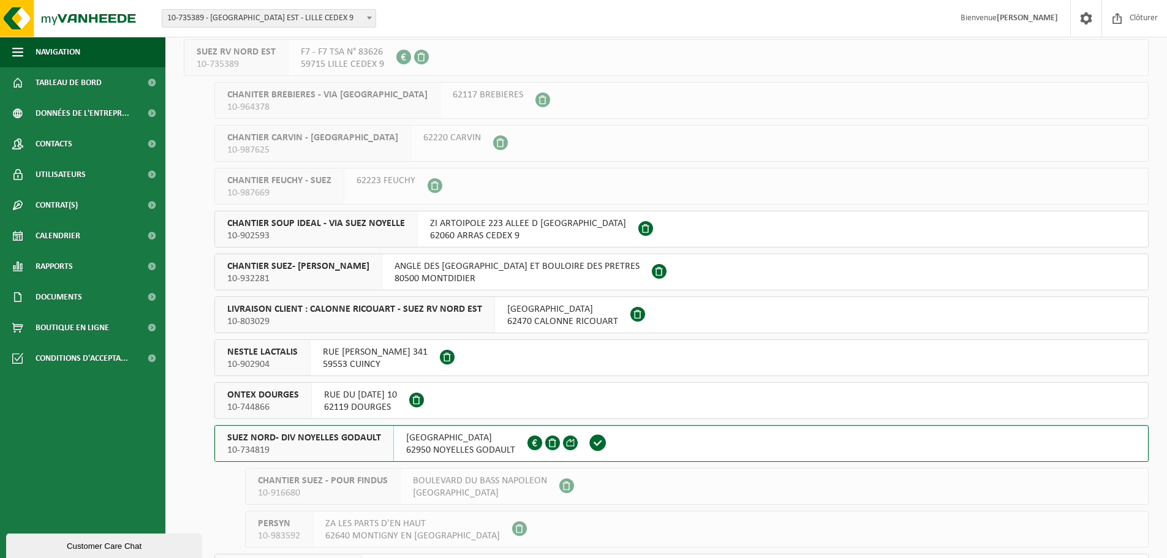
scroll to position [184, 0]
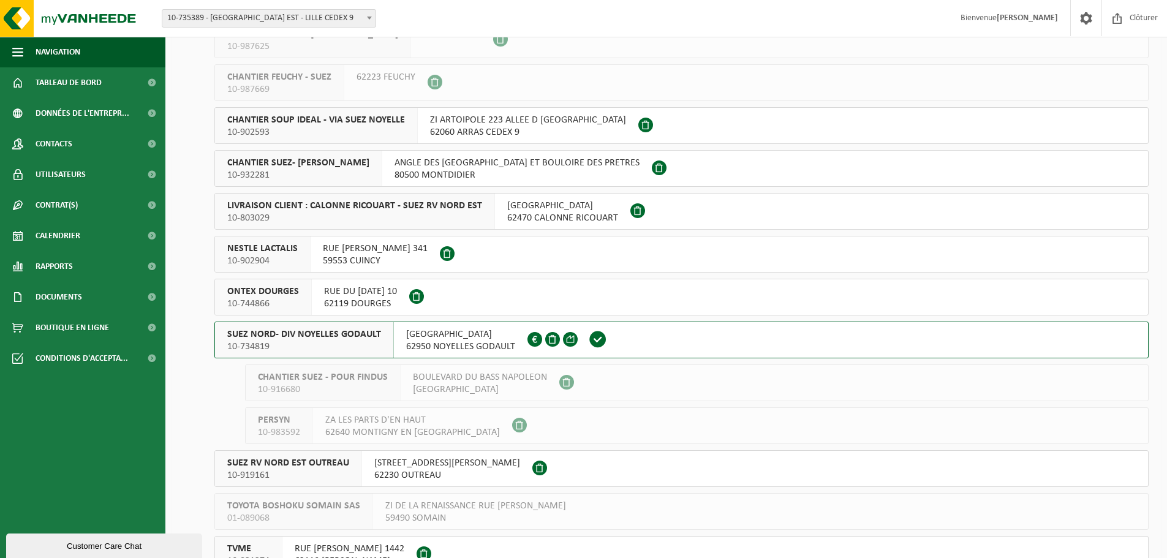
click at [429, 338] on span "RUE MALFIDANO" at bounding box center [460, 334] width 109 height 12
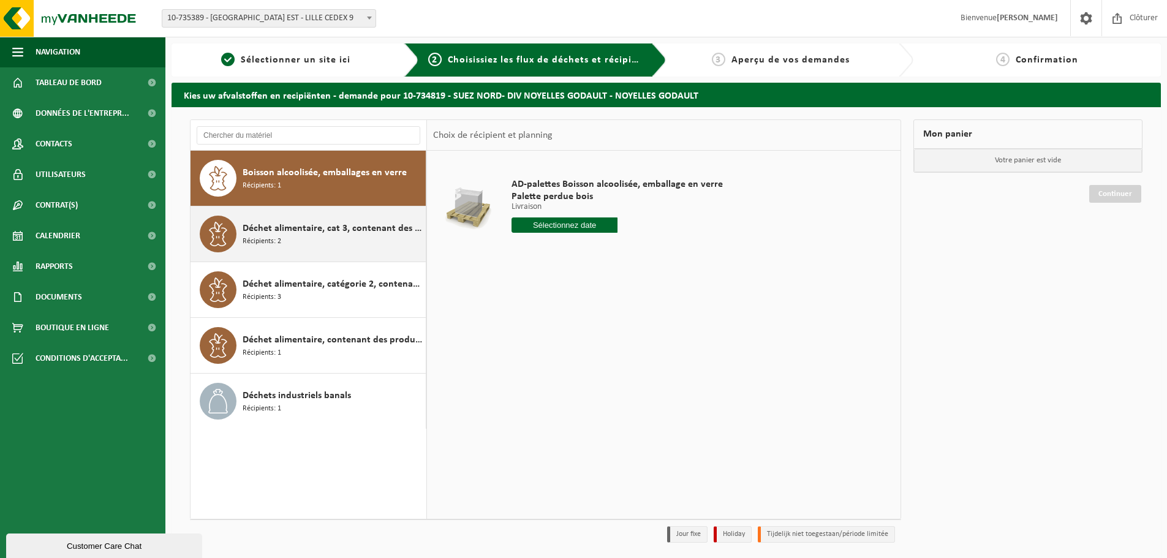
click at [309, 255] on div "Déchet alimentaire, cat 3, contenant des produits d'origine animale, emballage …" at bounding box center [309, 233] width 236 height 55
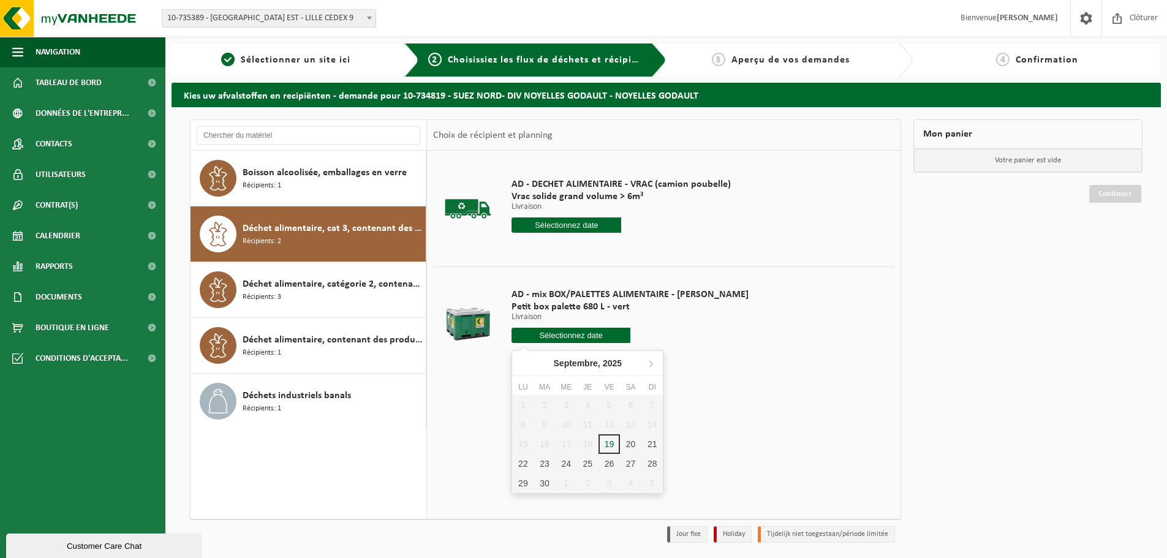
click at [539, 333] on input "text" at bounding box center [571, 335] width 119 height 15
click at [561, 465] on div "24" at bounding box center [566, 464] width 21 height 20
type input "à partir de [DATE]"
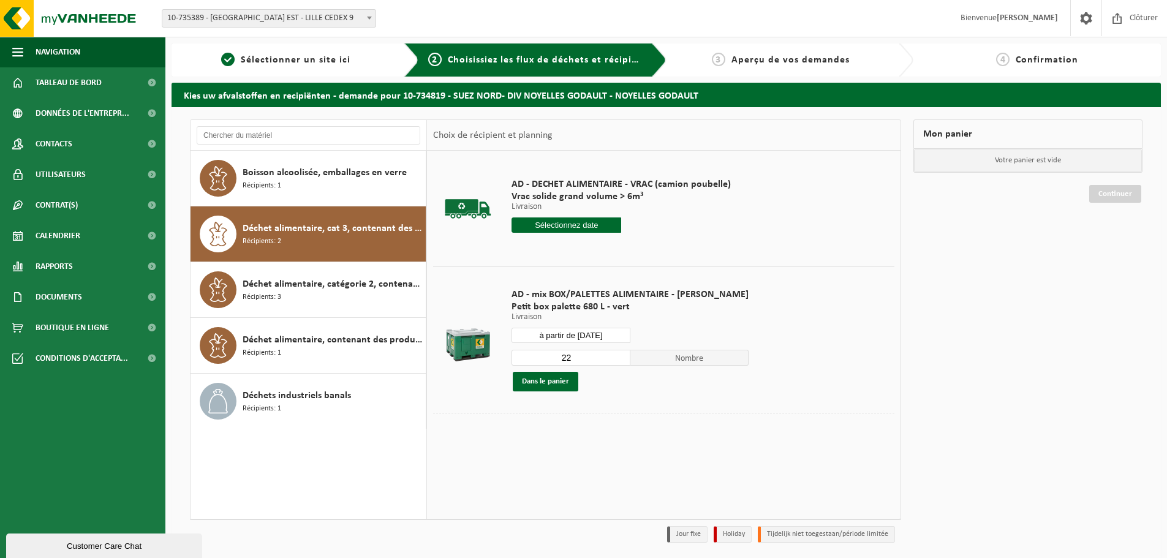
drag, startPoint x: 539, startPoint y: 363, endPoint x: 531, endPoint y: 363, distance: 8.0
click at [533, 363] on input "22" at bounding box center [571, 358] width 119 height 16
type input "1"
click at [567, 389] on button "Dans le panier" at bounding box center [546, 382] width 66 height 20
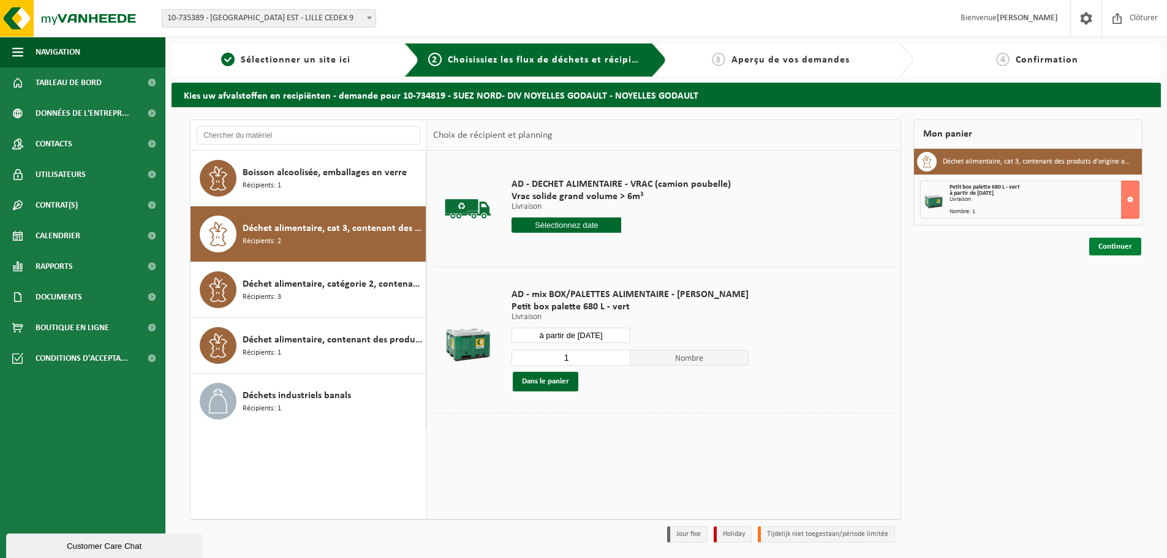
click at [1113, 249] on link "Continuer" at bounding box center [1115, 247] width 52 height 18
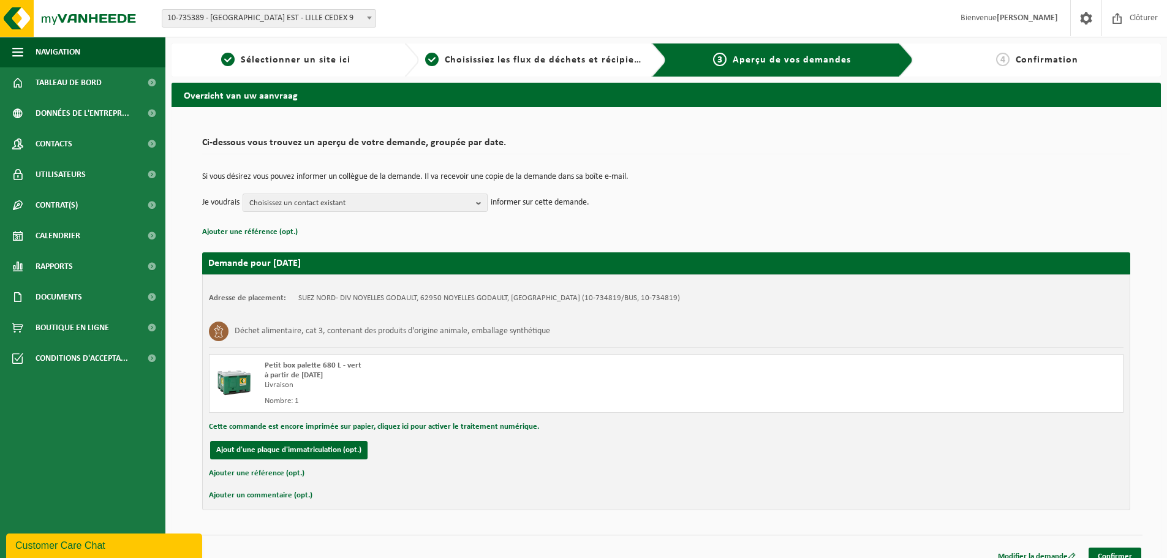
click at [1104, 545] on div "Modifier la demande Confirmer" at bounding box center [666, 541] width 953 height 13
click at [1106, 549] on link "Confirmer" at bounding box center [1115, 557] width 53 height 18
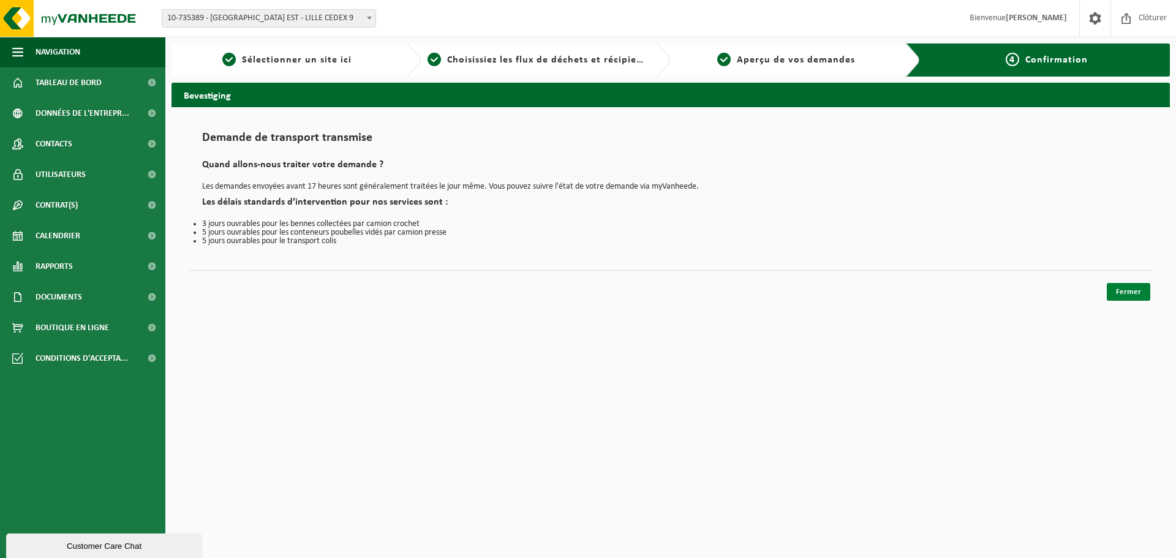
click at [1123, 284] on link "Fermer" at bounding box center [1128, 292] width 43 height 18
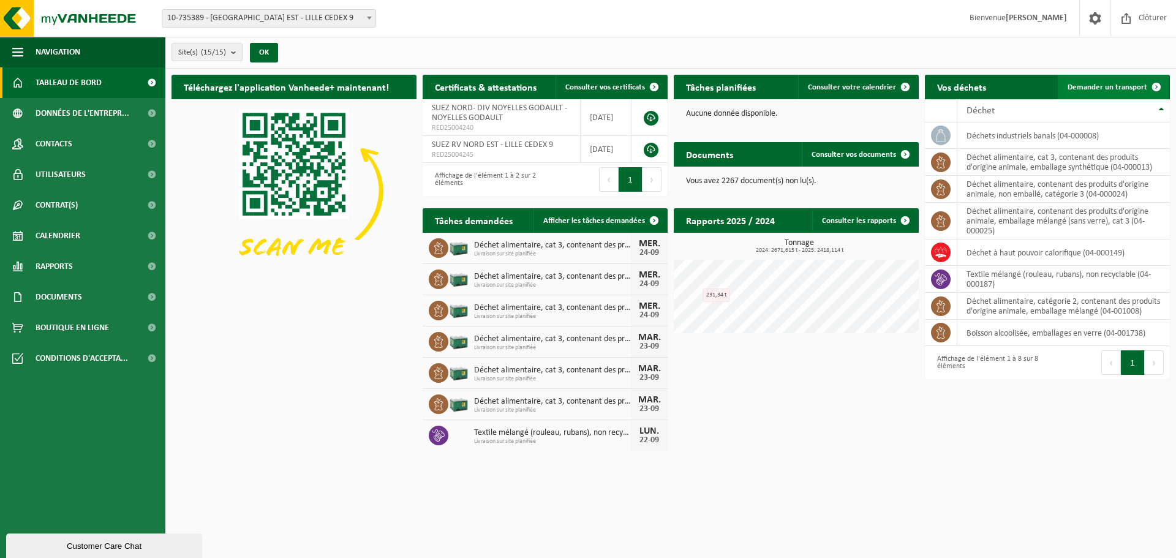
click at [1096, 94] on link "Demander un transport" at bounding box center [1113, 87] width 111 height 25
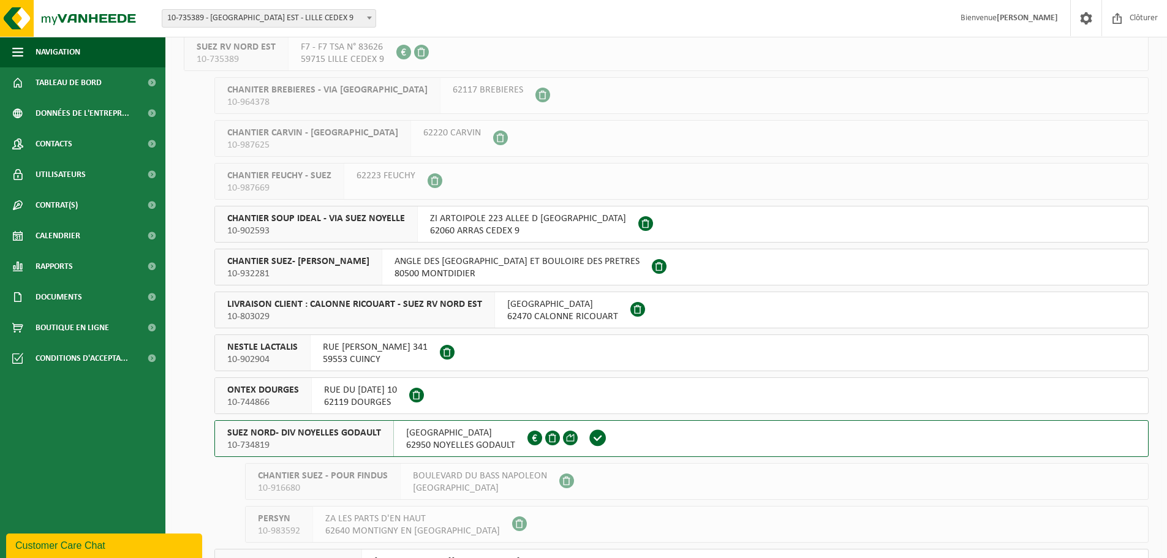
scroll to position [123, 0]
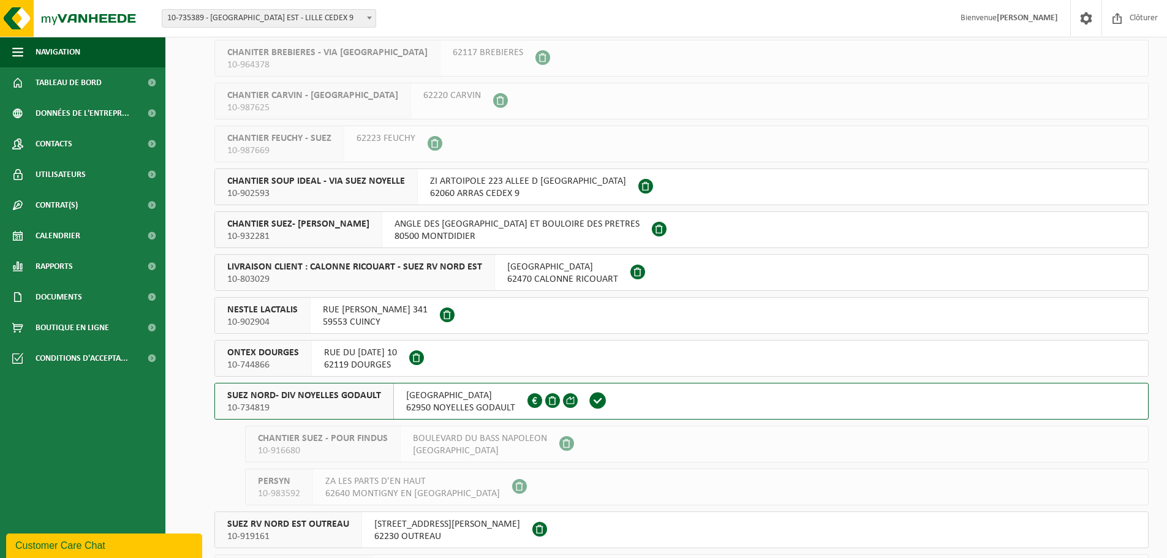
click at [431, 399] on span "RUE MALFIDANO" at bounding box center [460, 396] width 109 height 12
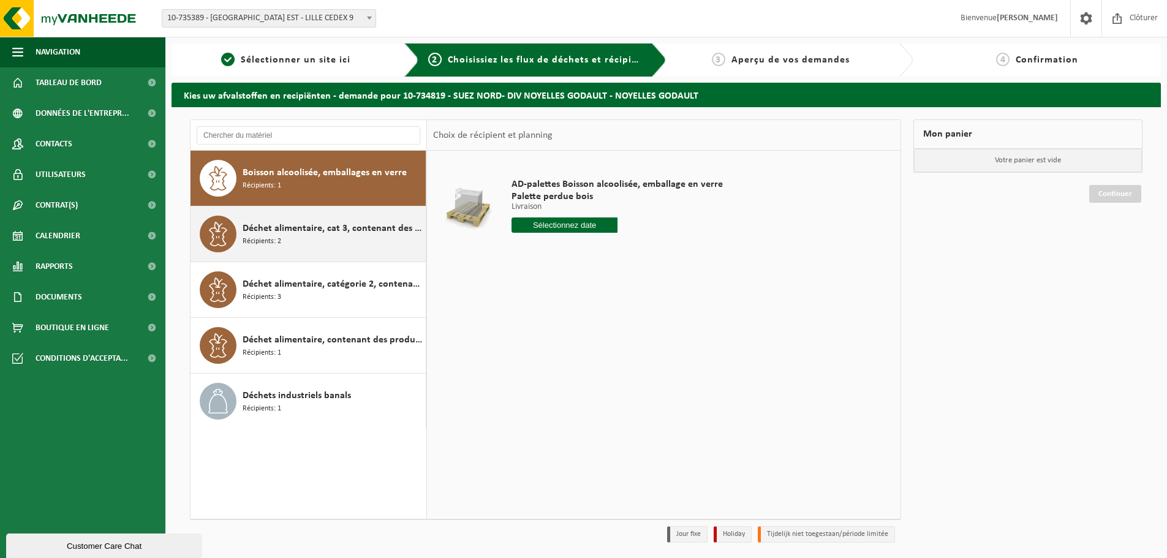
click at [287, 245] on div "Déchet alimentaire, cat 3, contenant des produits d'origine animale, emballage …" at bounding box center [333, 234] width 180 height 37
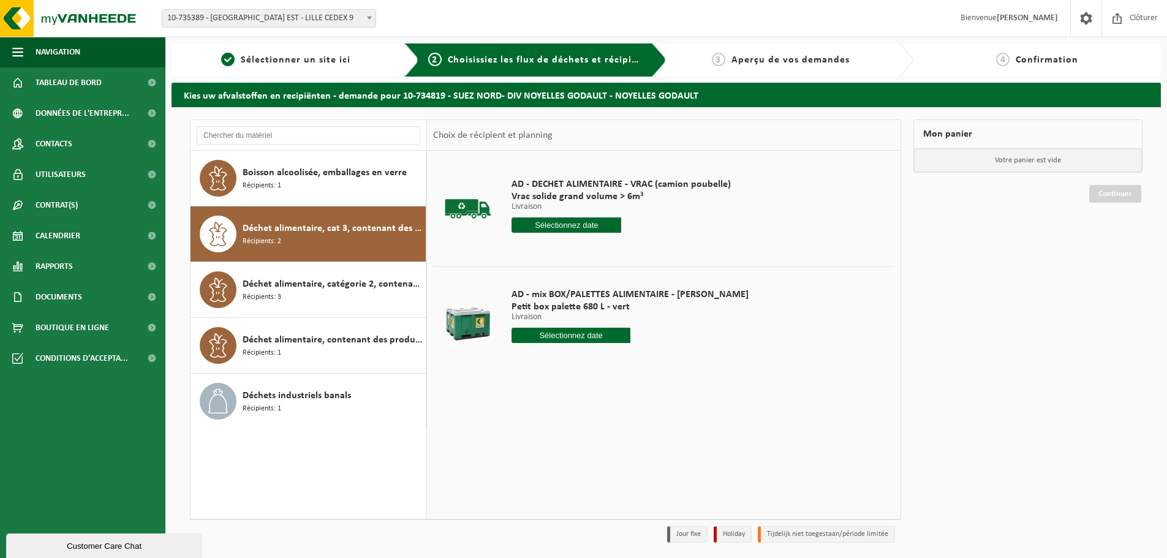
click at [535, 338] on input "text" at bounding box center [571, 335] width 119 height 15
click at [586, 466] on div "25" at bounding box center [587, 464] width 21 height 20
type input "à partir de [DATE]"
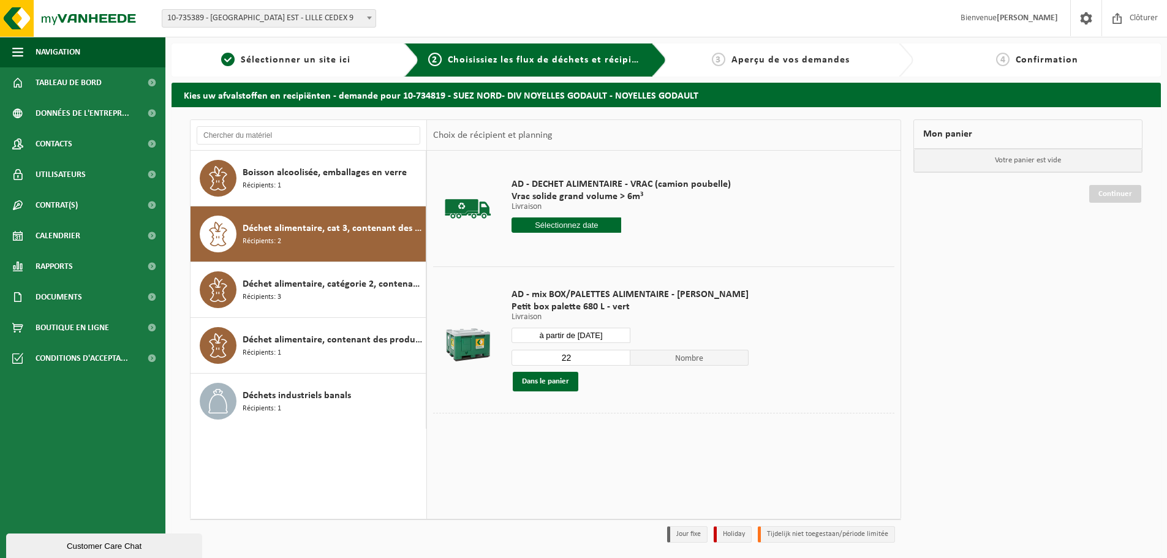
drag, startPoint x: 567, startPoint y: 352, endPoint x: 514, endPoint y: 354, distance: 52.7
click at [514, 354] on input "22" at bounding box center [571, 358] width 119 height 16
type input "1"
click at [535, 379] on button "Dans le panier" at bounding box center [546, 382] width 66 height 20
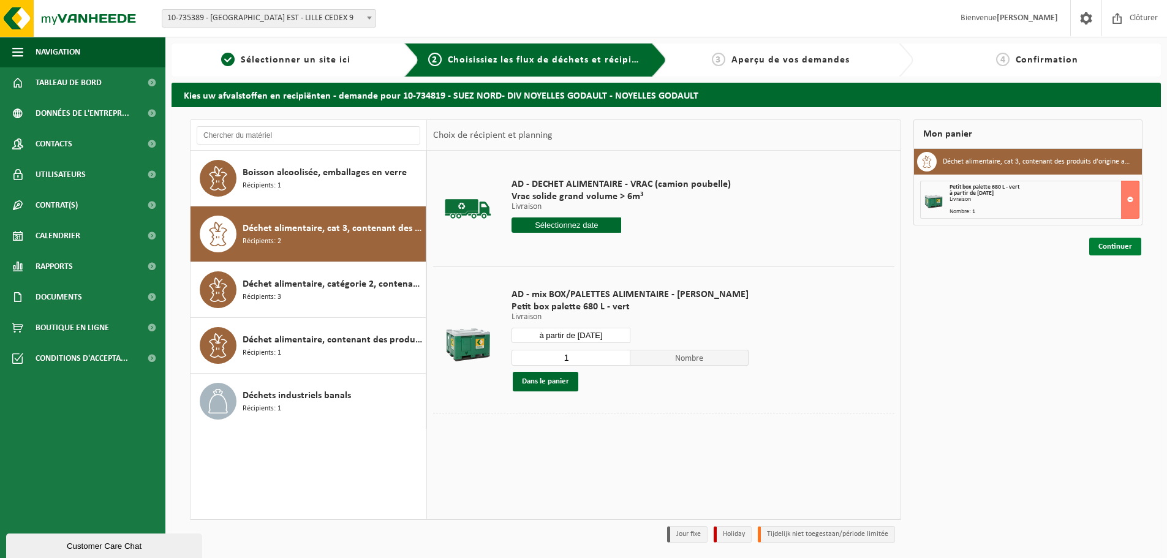
click at [1112, 247] on link "Continuer" at bounding box center [1115, 247] width 52 height 18
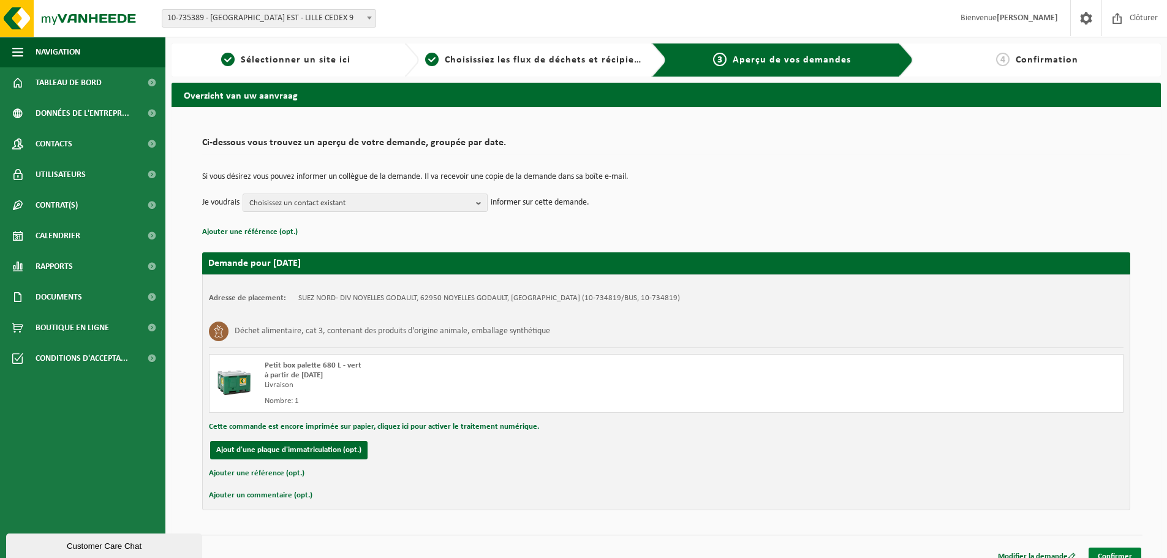
click at [1121, 552] on link "Confirmer" at bounding box center [1115, 557] width 53 height 18
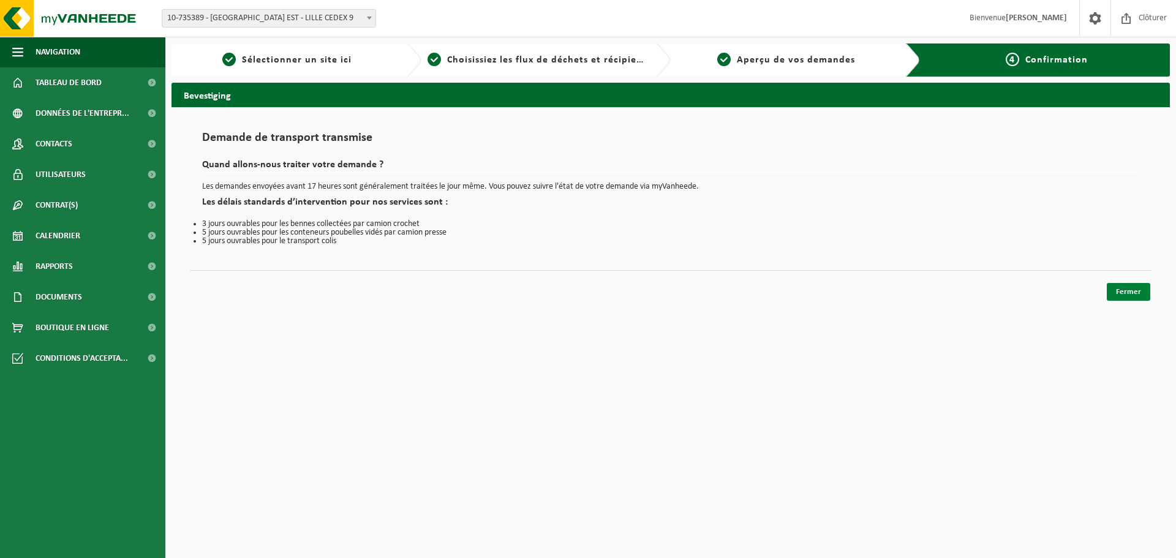
click at [1116, 291] on link "Fermer" at bounding box center [1128, 292] width 43 height 18
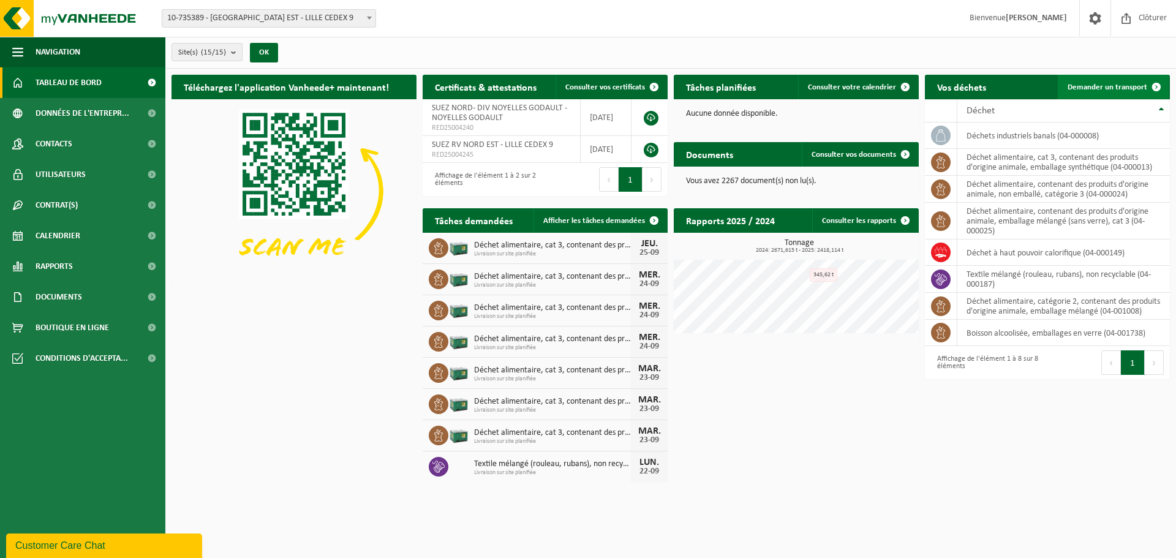
click at [1067, 87] on link "Demander un transport" at bounding box center [1113, 87] width 111 height 25
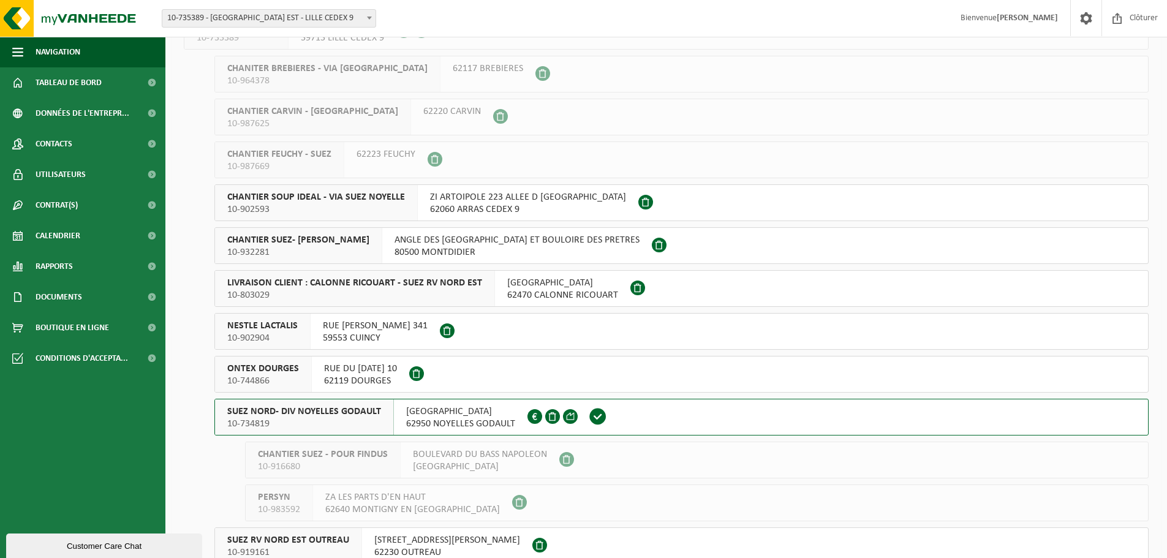
scroll to position [123, 0]
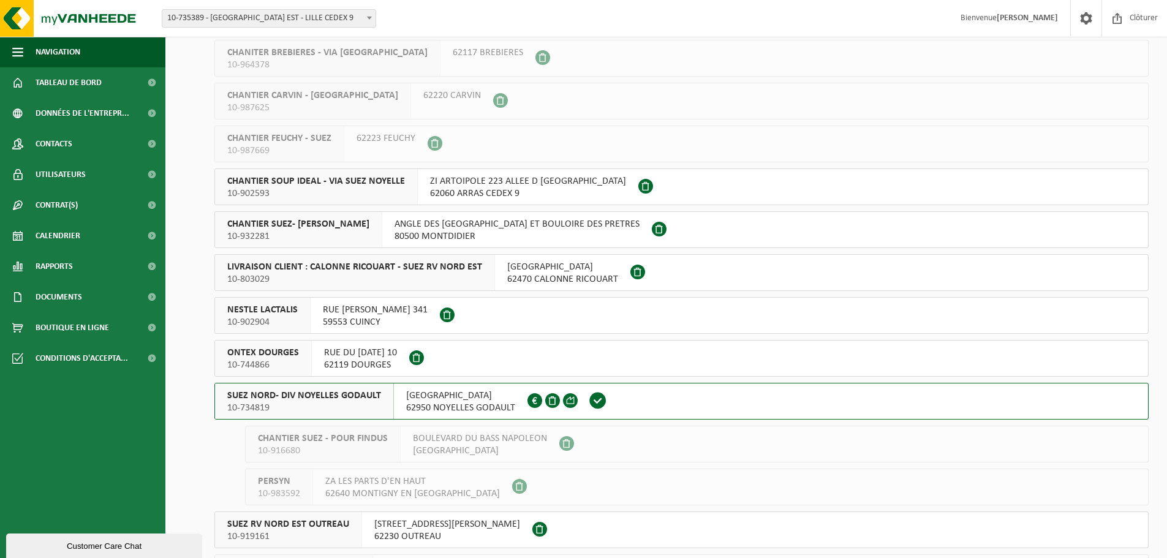
click at [341, 388] on div "SUEZ NORD- DIV NOYELLES GODAULT 10-734819" at bounding box center [304, 402] width 179 height 36
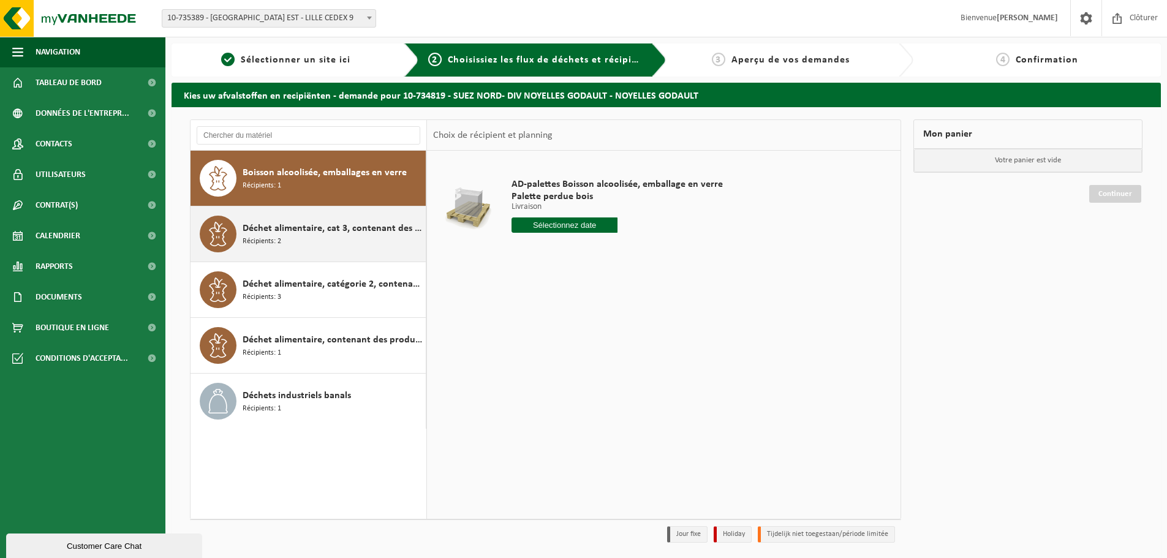
click at [343, 231] on span "Déchet alimentaire, cat 3, contenant des produits d'origine animale, emballage …" at bounding box center [333, 228] width 180 height 15
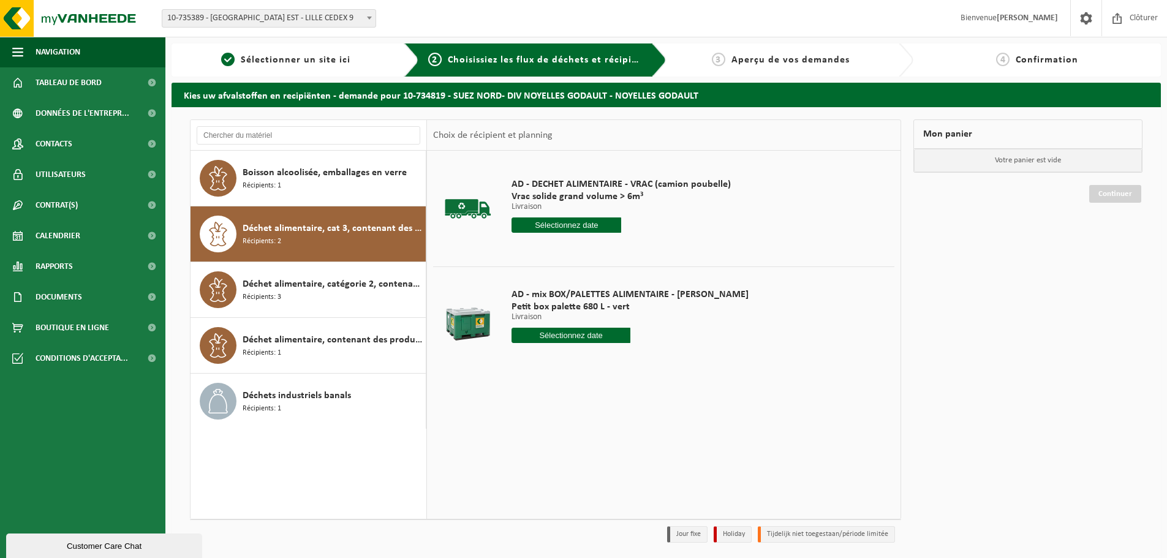
click at [568, 341] on input "text" at bounding box center [571, 335] width 119 height 15
click at [607, 467] on div "26" at bounding box center [609, 464] width 21 height 20
type input "à partir de [DATE]"
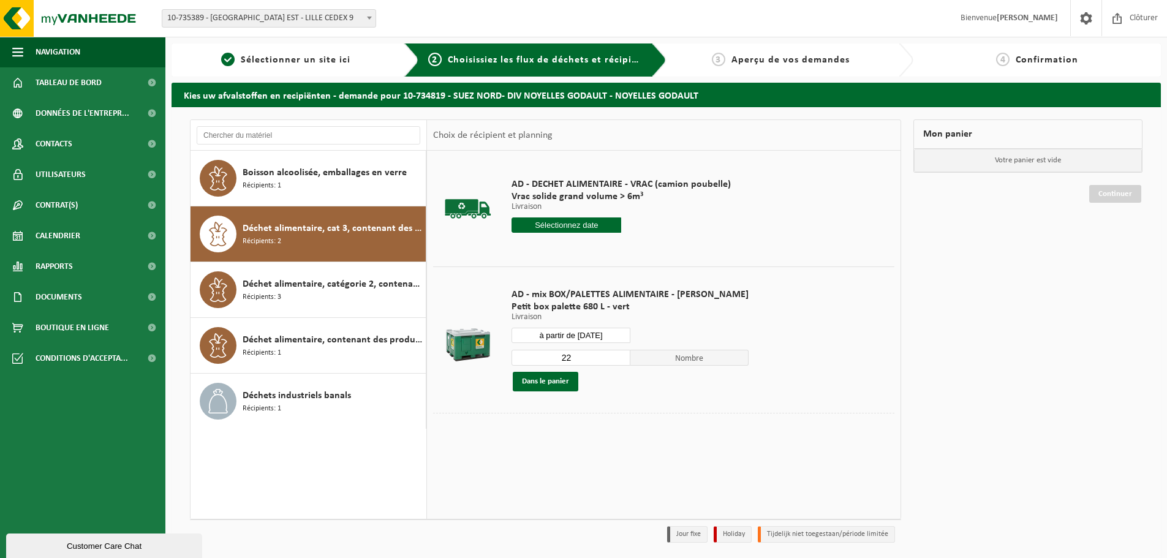
drag, startPoint x: 570, startPoint y: 360, endPoint x: 517, endPoint y: 363, distance: 52.8
click at [521, 365] on input "22" at bounding box center [571, 358] width 119 height 16
type input "1"
click at [549, 376] on button "Dans le panier" at bounding box center [546, 382] width 66 height 20
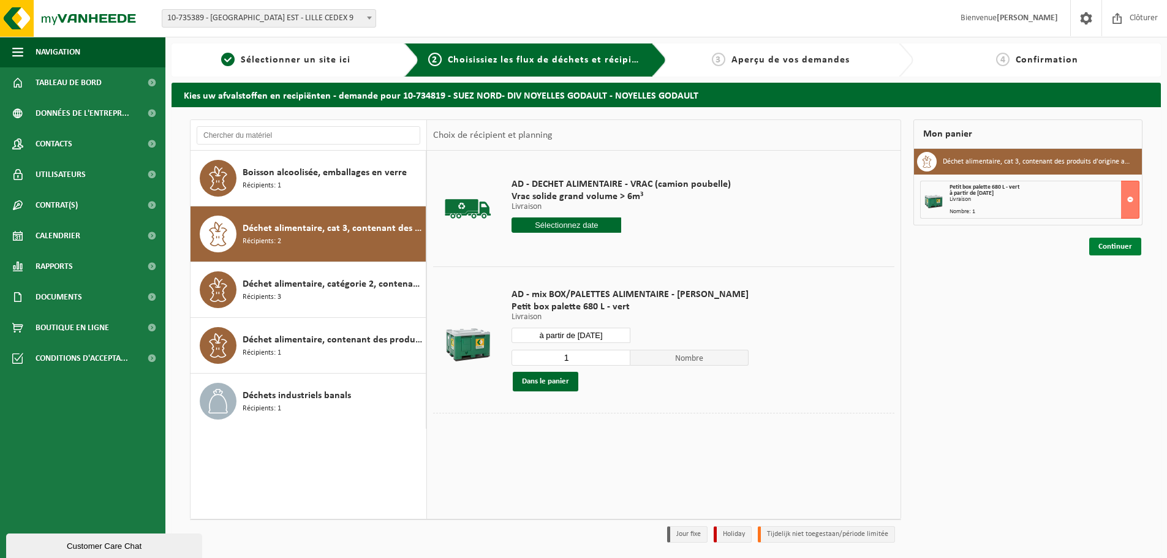
click at [1135, 247] on link "Continuer" at bounding box center [1115, 247] width 52 height 18
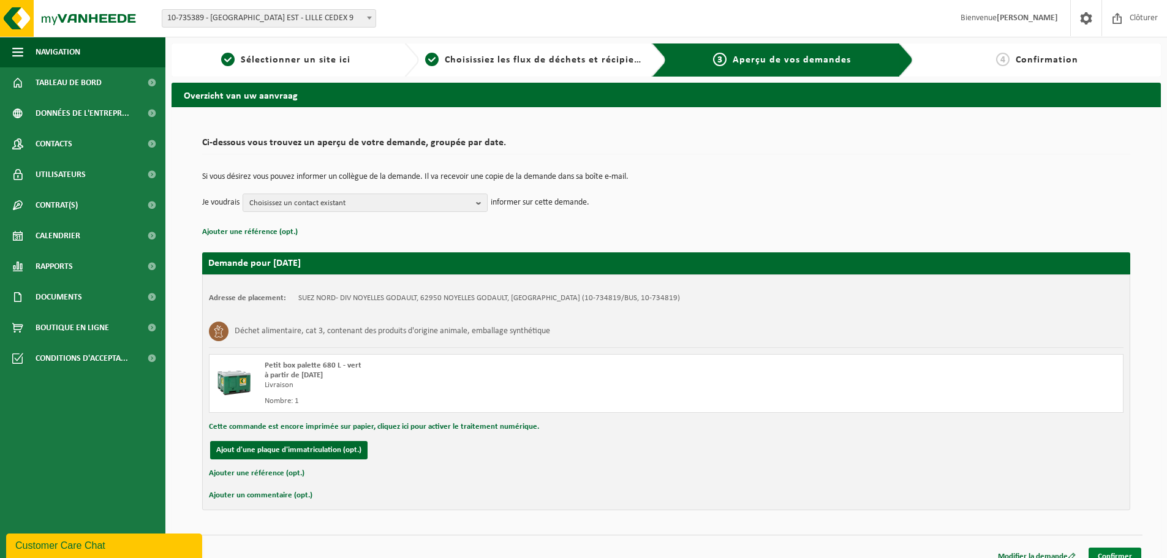
click at [1125, 553] on link "Confirmer" at bounding box center [1115, 557] width 53 height 18
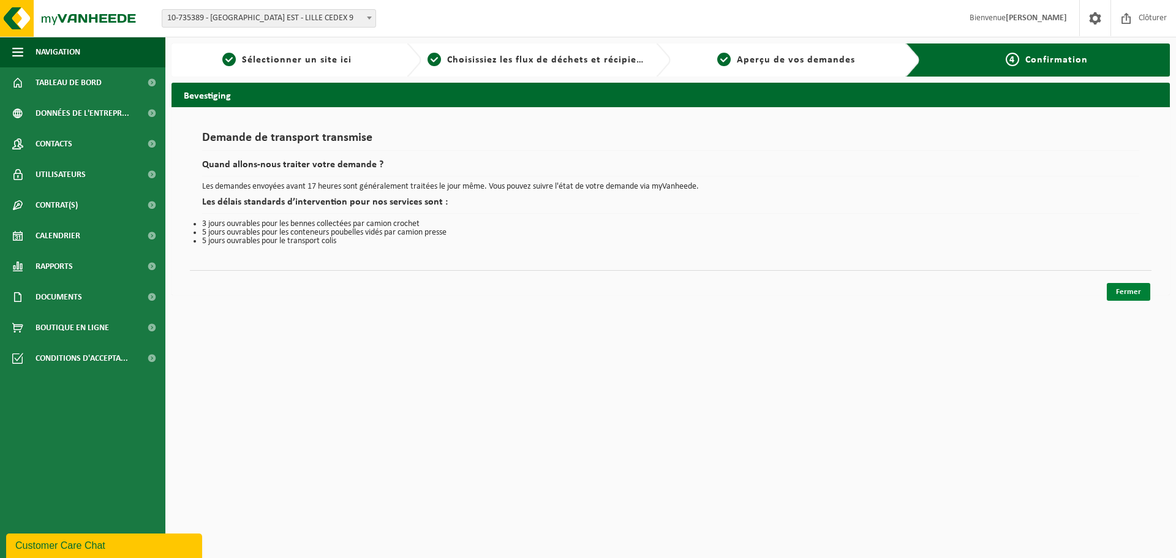
click at [1129, 290] on link "Fermer" at bounding box center [1128, 292] width 43 height 18
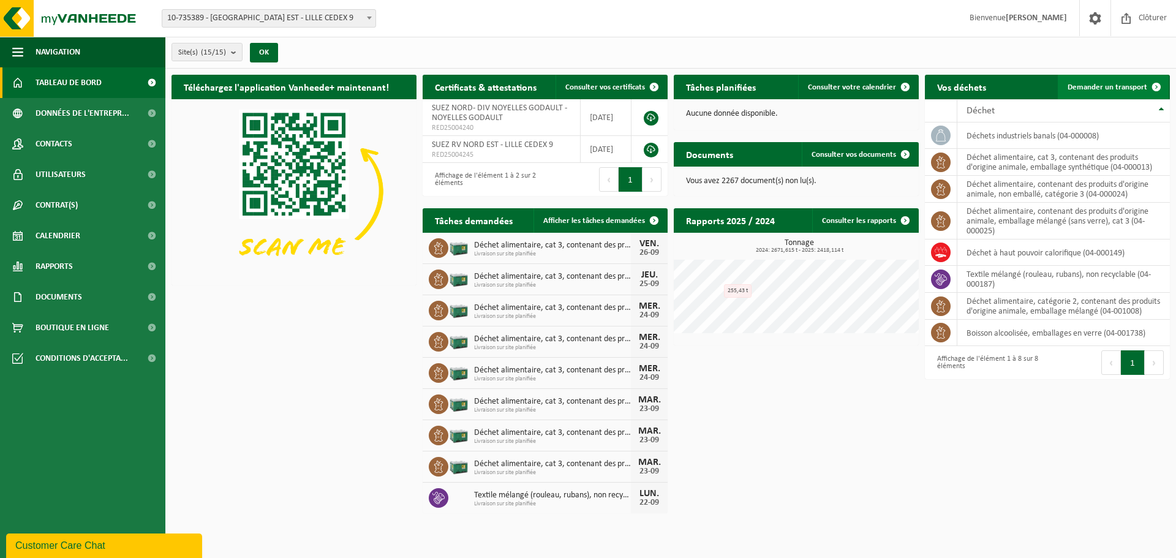
click at [1105, 90] on span "Demander un transport" at bounding box center [1108, 87] width 80 height 8
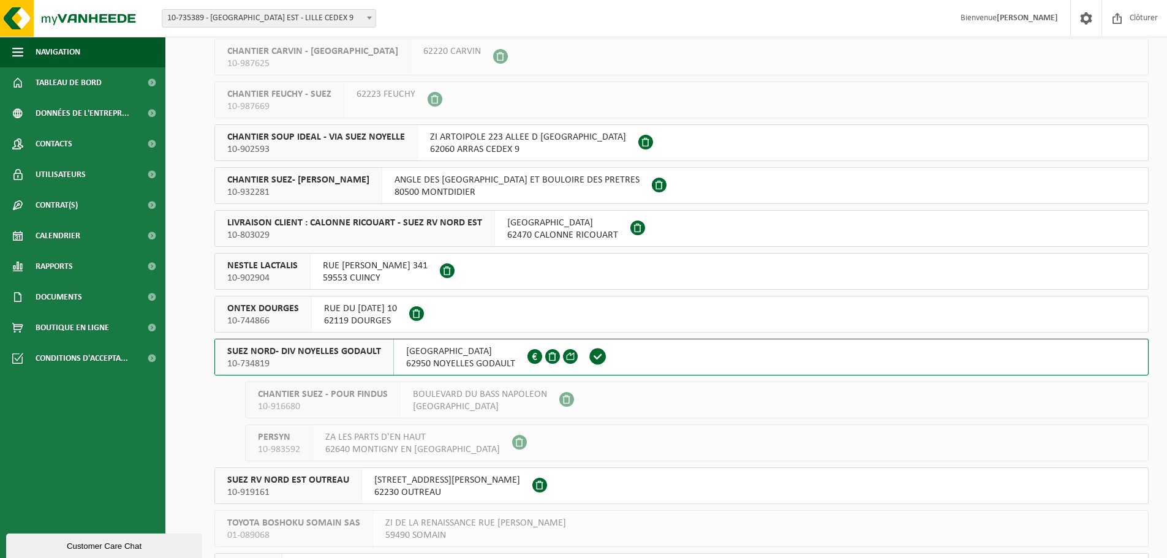
scroll to position [184, 0]
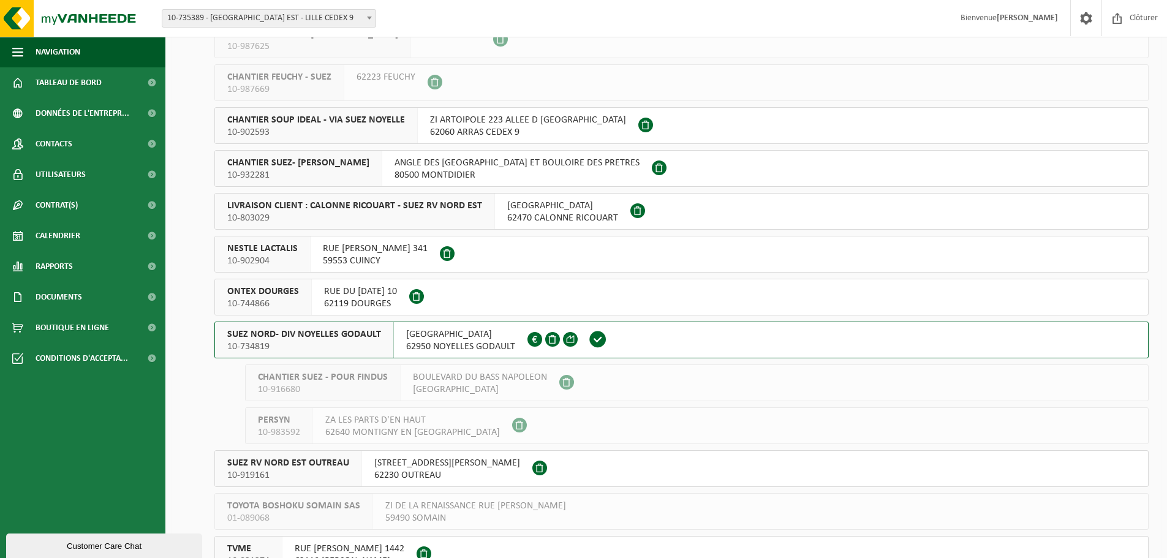
click at [377, 340] on span "SUEZ NORD- DIV NOYELLES GODAULT" at bounding box center [304, 334] width 154 height 12
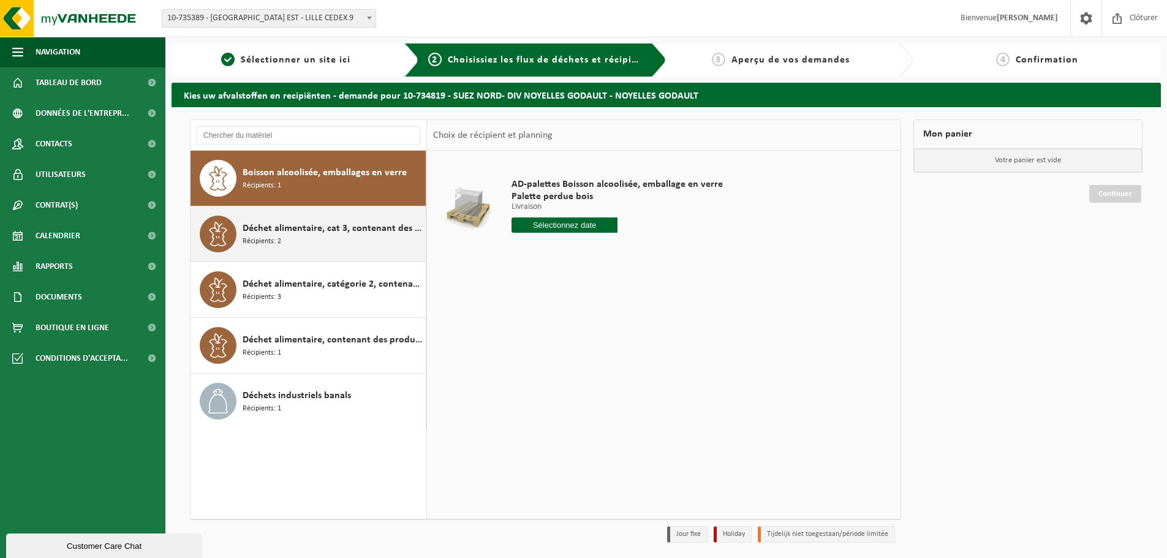
click at [307, 234] on span "Déchet alimentaire, cat 3, contenant des produits d'origine animale, emballage …" at bounding box center [333, 228] width 180 height 15
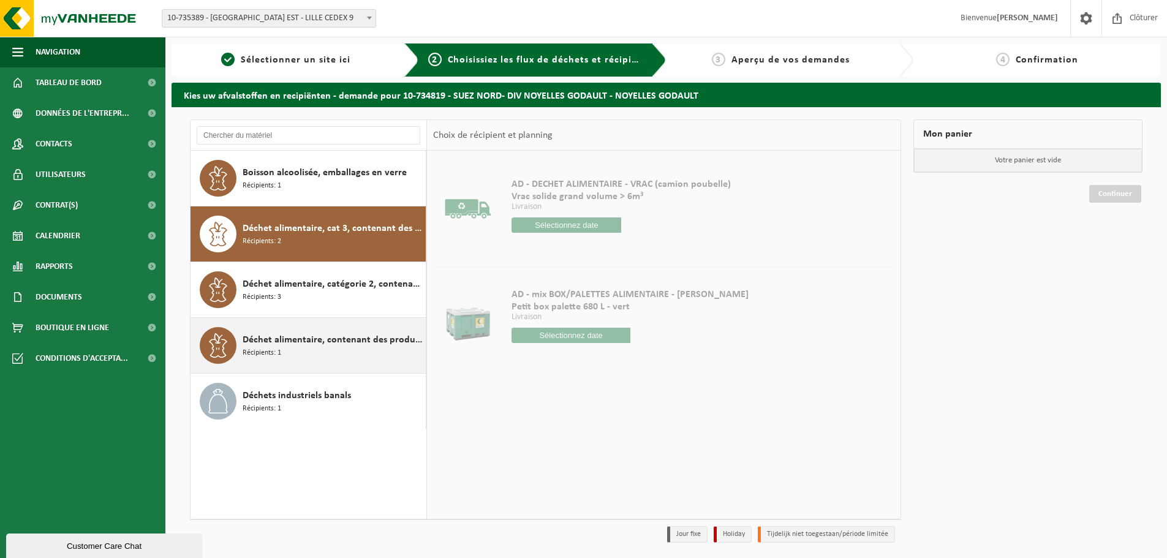
click at [287, 351] on div "Déchet alimentaire, contenant des produits d'origine animale, non emballé, caté…" at bounding box center [333, 345] width 180 height 37
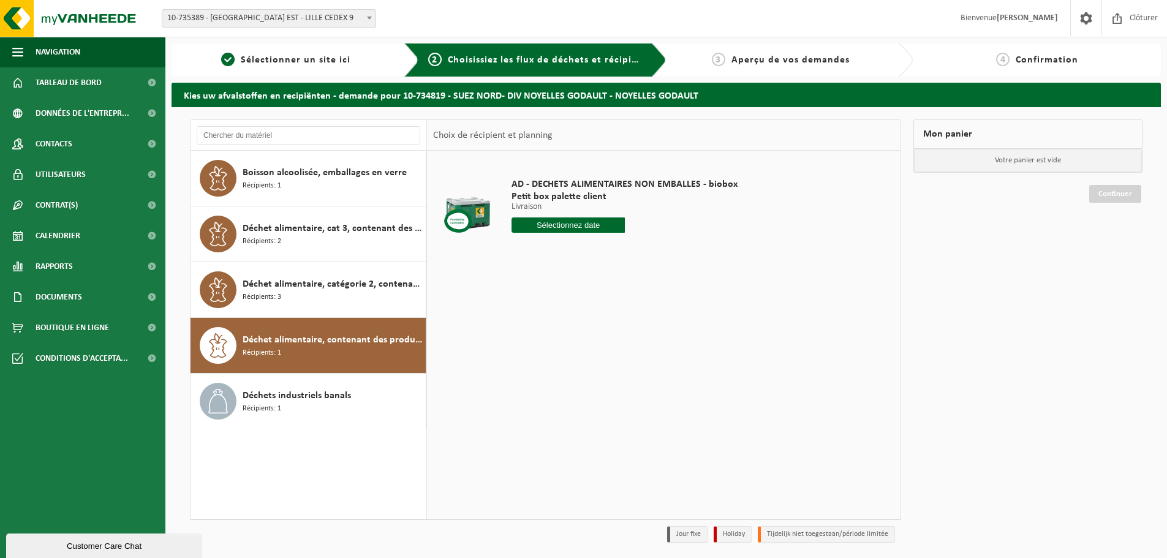
click at [573, 223] on input "text" at bounding box center [568, 224] width 113 height 15
click at [611, 354] on div "26" at bounding box center [609, 354] width 21 height 20
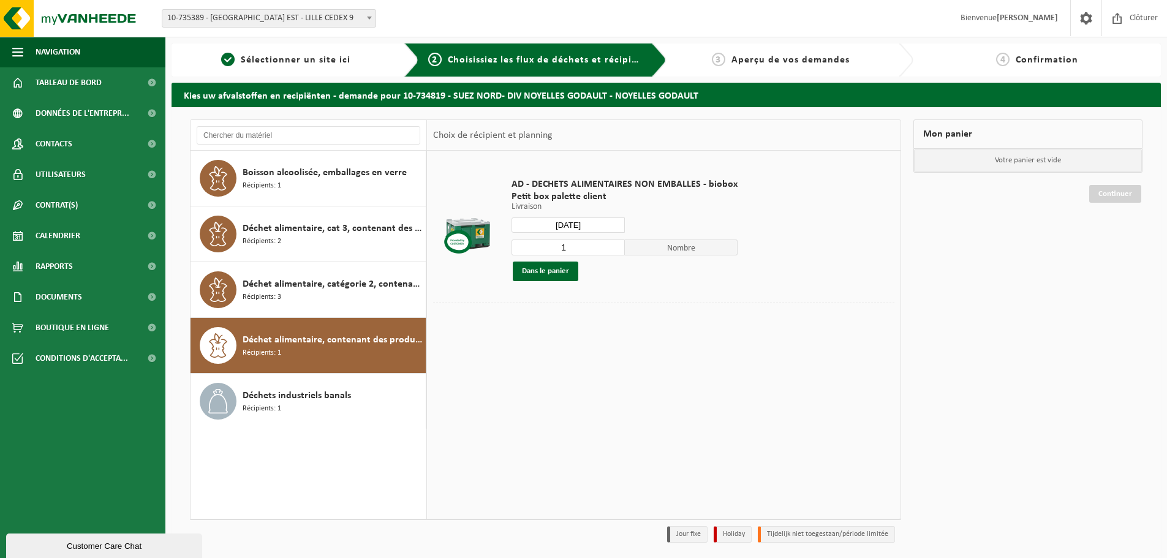
type input "à partir de [DATE]"
click at [552, 278] on button "Dans le panier" at bounding box center [546, 272] width 66 height 20
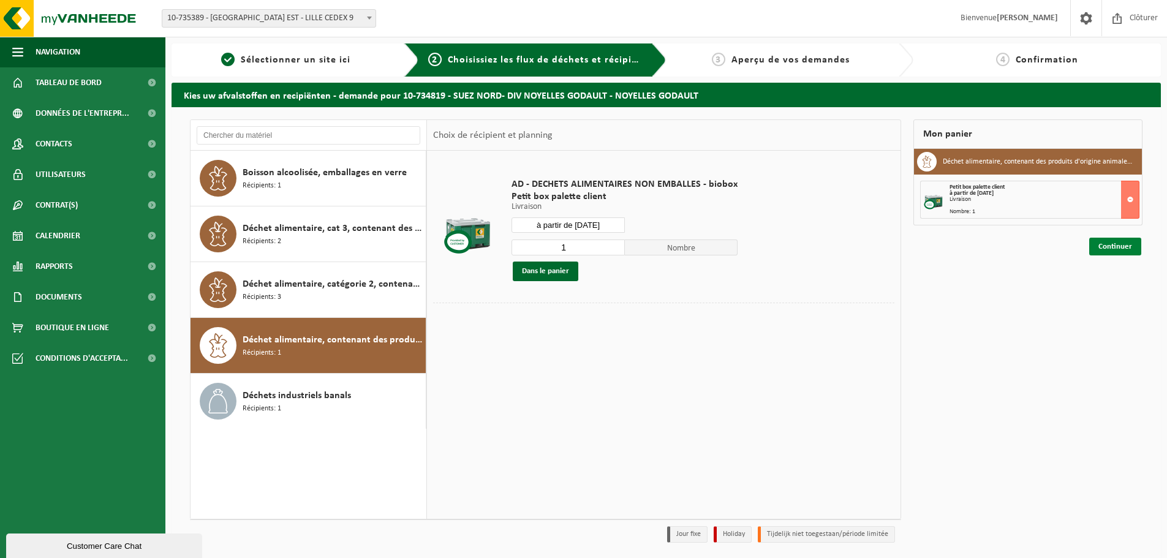
click at [1126, 249] on link "Continuer" at bounding box center [1115, 247] width 52 height 18
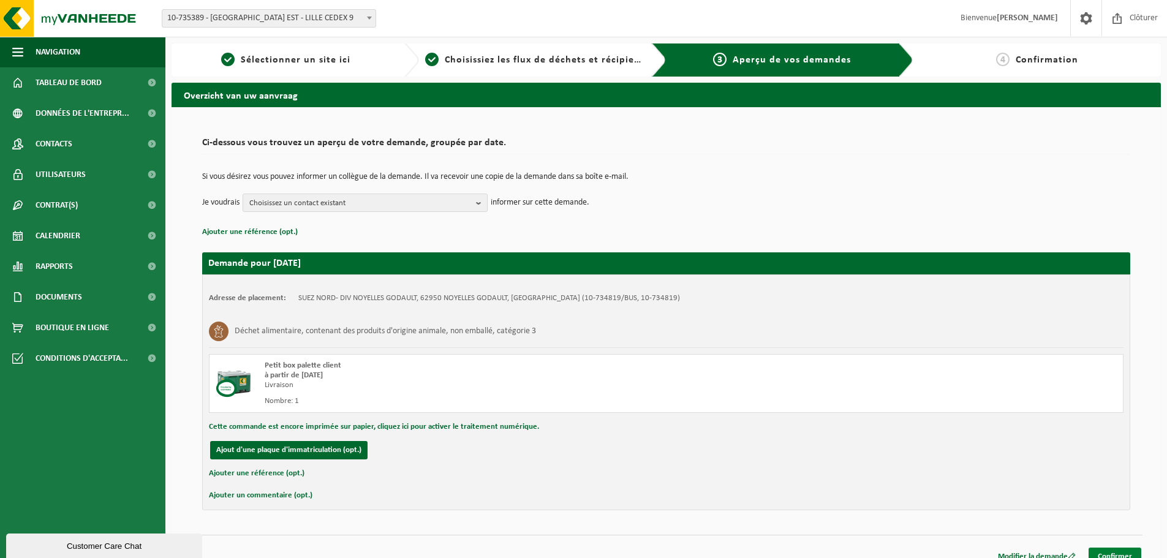
click at [1122, 552] on link "Confirmer" at bounding box center [1115, 557] width 53 height 18
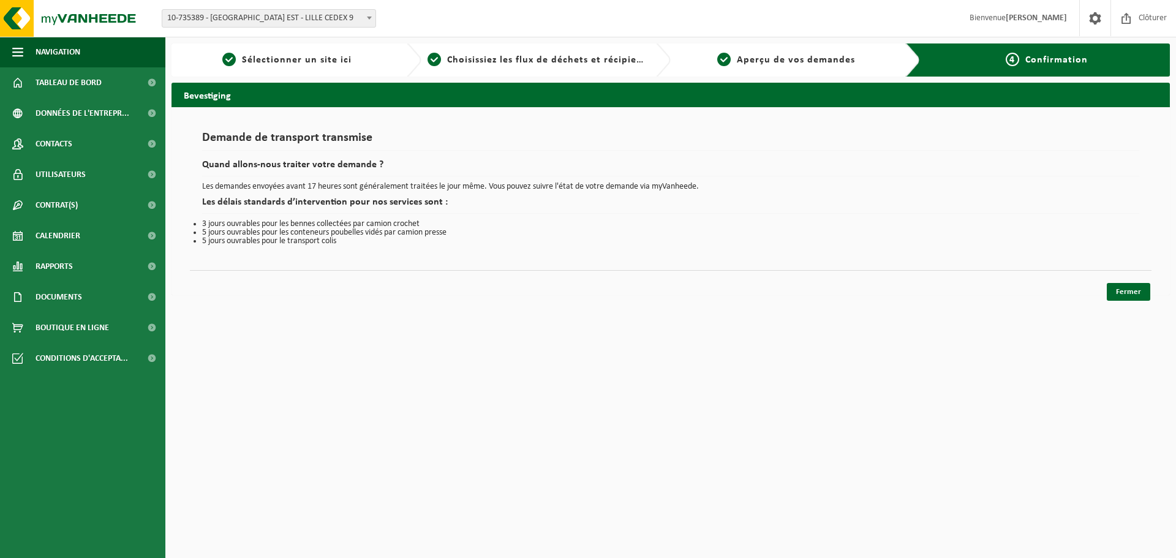
click at [1136, 282] on div "Fermer" at bounding box center [671, 276] width 962 height 13
click at [1135, 289] on link "Fermer" at bounding box center [1128, 292] width 43 height 18
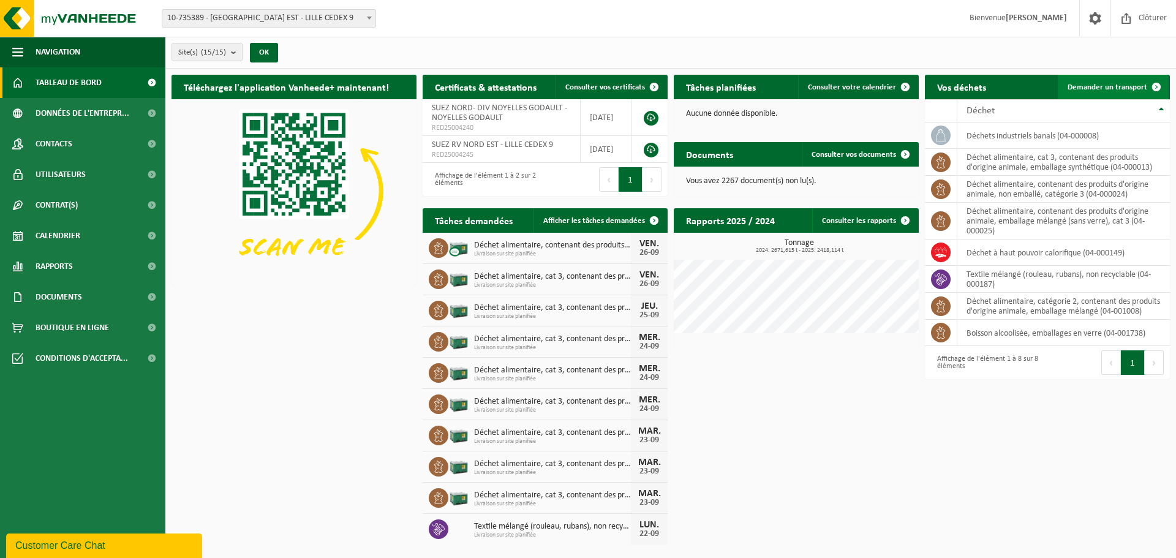
click at [1099, 89] on span "Demander un transport" at bounding box center [1108, 87] width 80 height 8
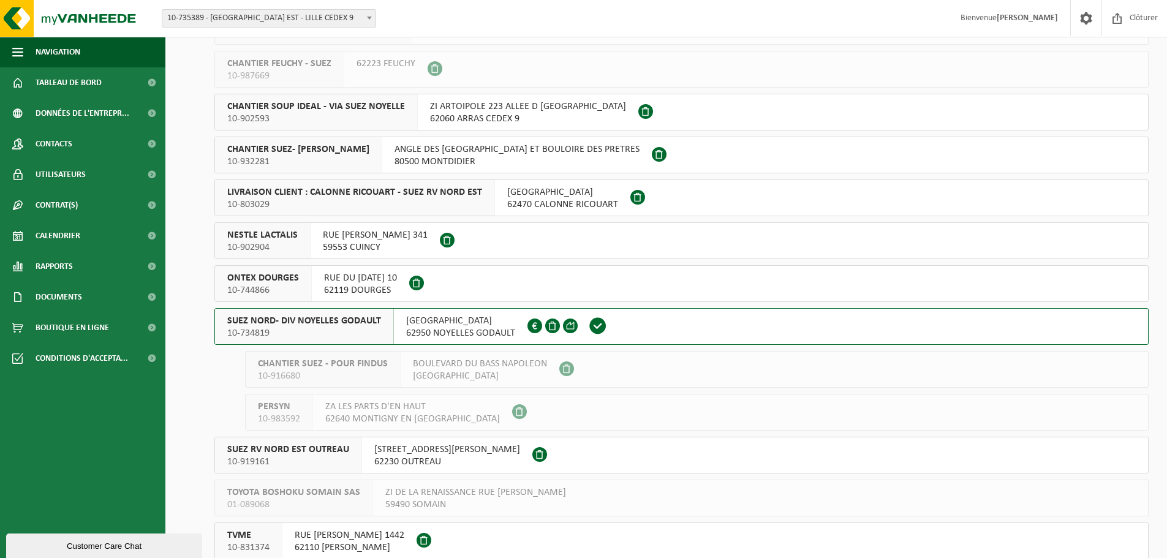
scroll to position [248, 0]
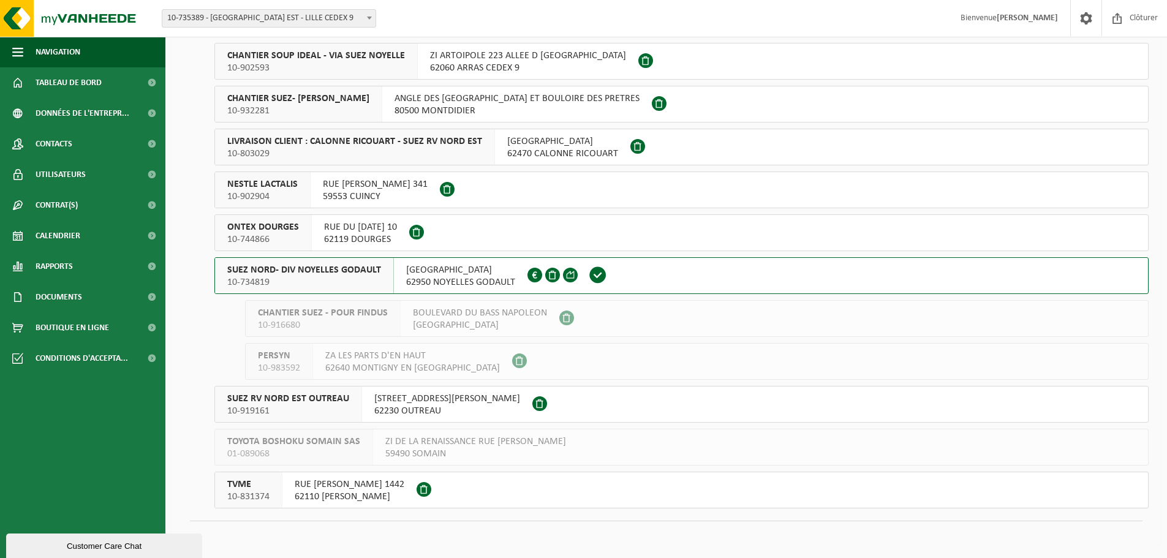
click at [375, 273] on span "SUEZ NORD- DIV NOYELLES GODAULT" at bounding box center [304, 270] width 154 height 12
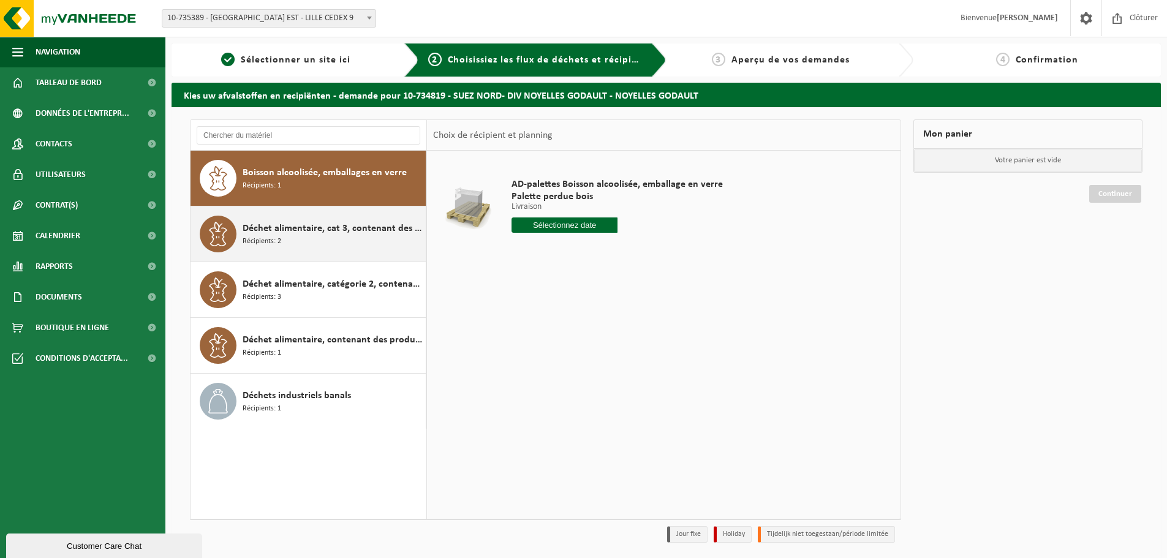
click at [330, 229] on span "Déchet alimentaire, cat 3, contenant des produits d'origine animale, emballage …" at bounding box center [333, 228] width 180 height 15
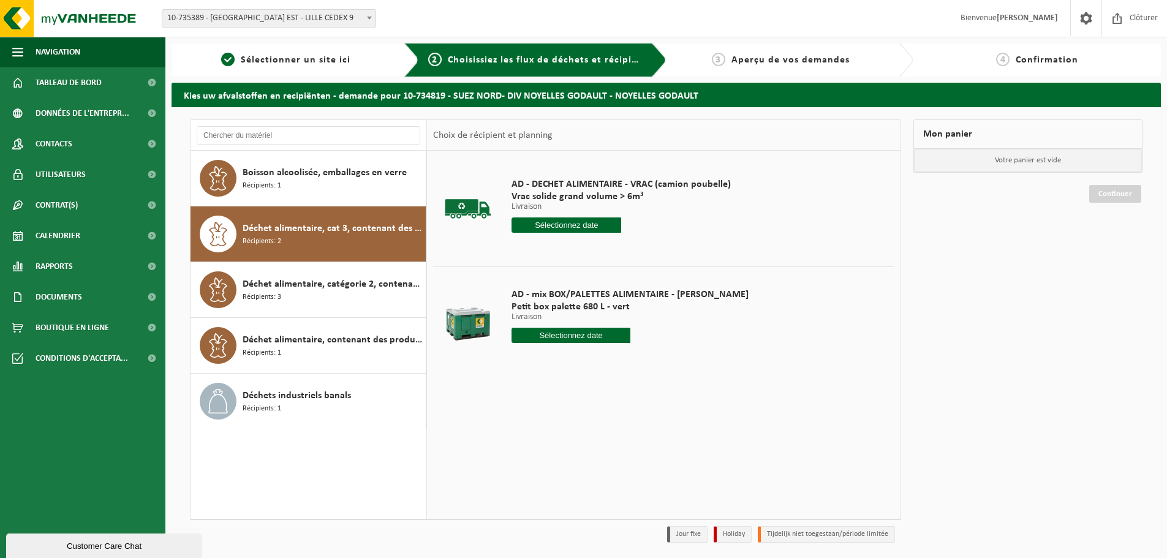
click at [550, 338] on input "text" at bounding box center [571, 335] width 119 height 15
click at [607, 466] on div "26" at bounding box center [609, 464] width 21 height 20
type input "à partir de 2025-09-26"
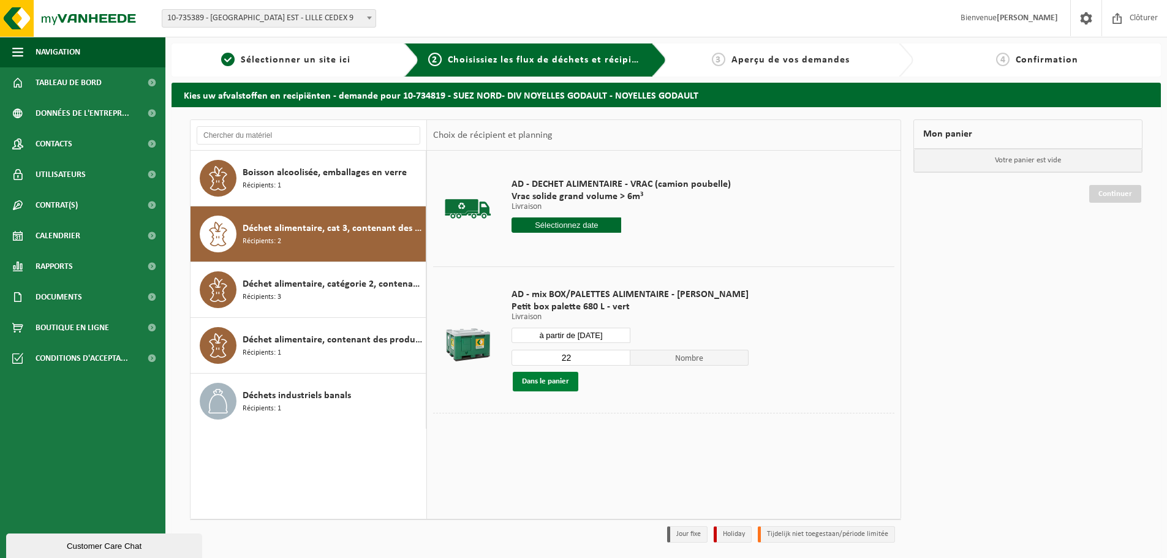
click at [553, 380] on button "Dans le panier" at bounding box center [546, 382] width 66 height 20
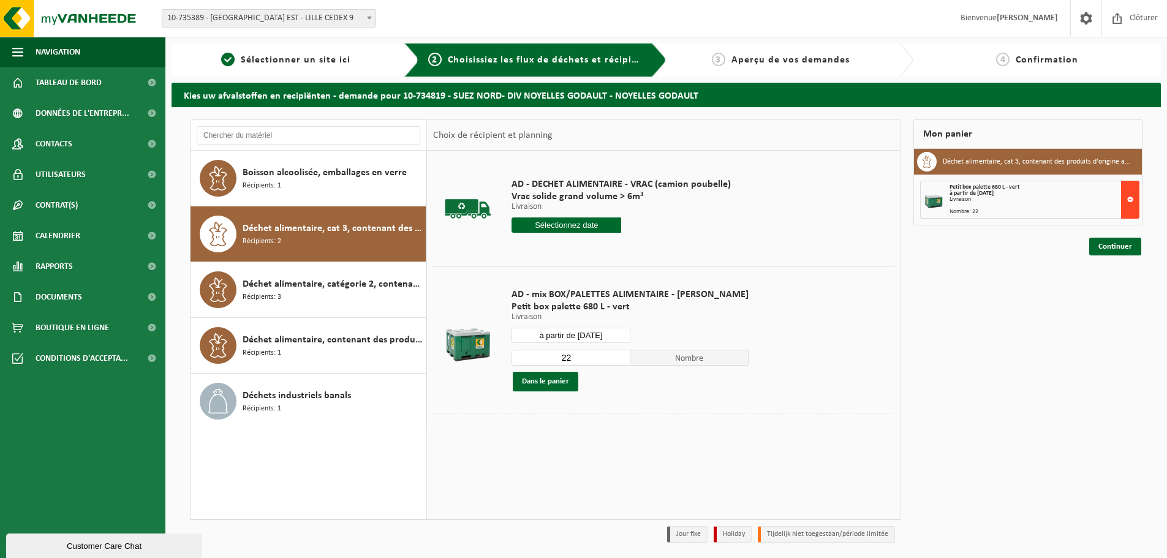
click at [1138, 206] on button at bounding box center [1130, 200] width 18 height 38
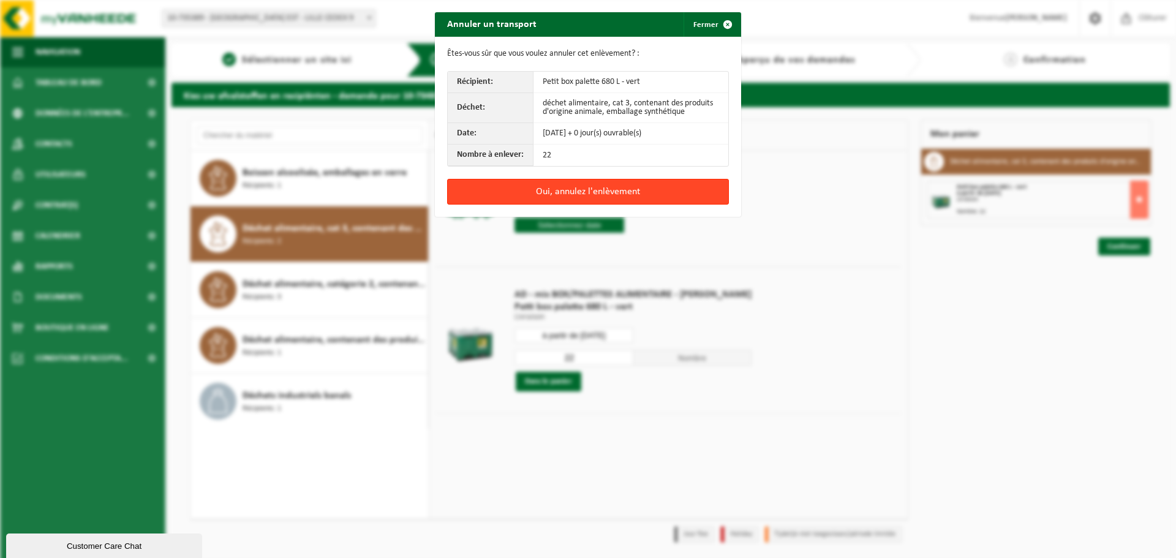
drag, startPoint x: 578, startPoint y: 187, endPoint x: 578, endPoint y: 251, distance: 63.1
click at [578, 188] on button "Oui, annulez l'enlèvement" at bounding box center [588, 192] width 282 height 26
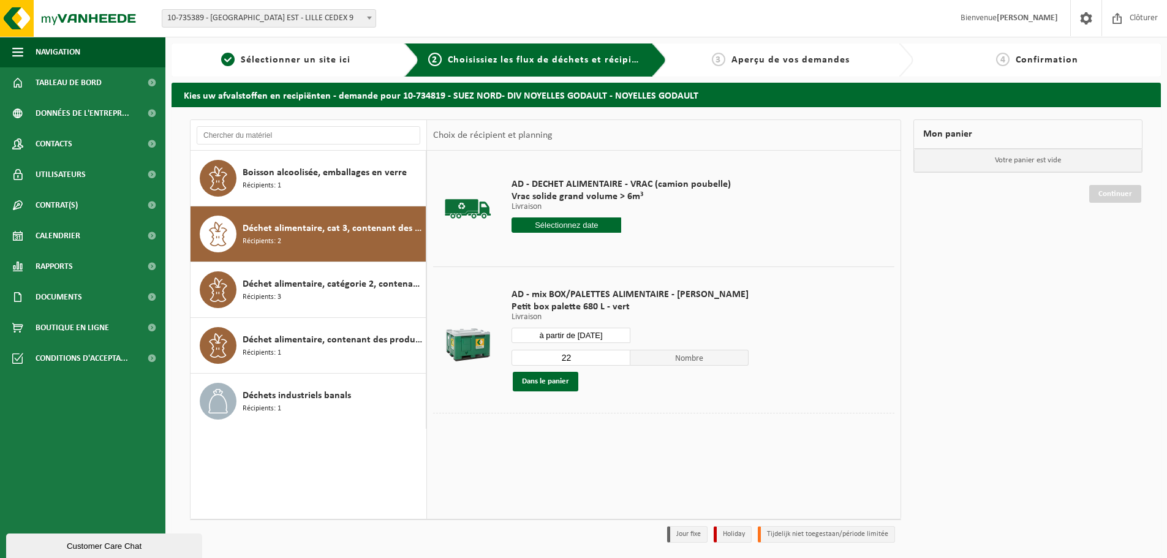
click at [476, 360] on tr "AD - mix BOX/PALETTES ALIMENTAIRE - BILLY Petit box palette 680 L - vert Livrai…" at bounding box center [663, 340] width 461 height 146
type input "1"
click at [540, 376] on button "Dans le panier" at bounding box center [546, 382] width 66 height 20
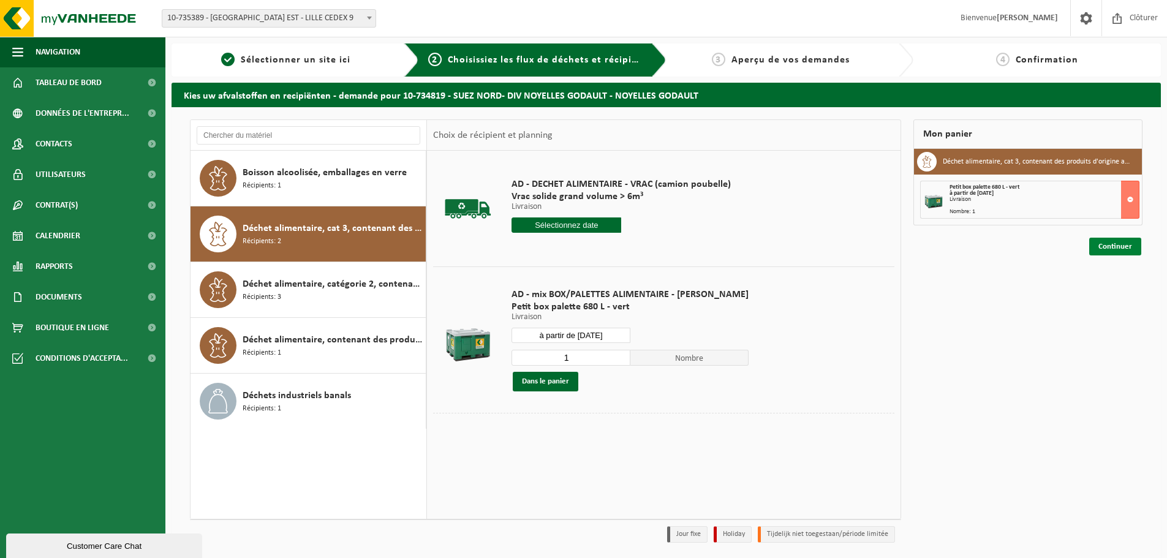
click at [1100, 248] on link "Continuer" at bounding box center [1115, 247] width 52 height 18
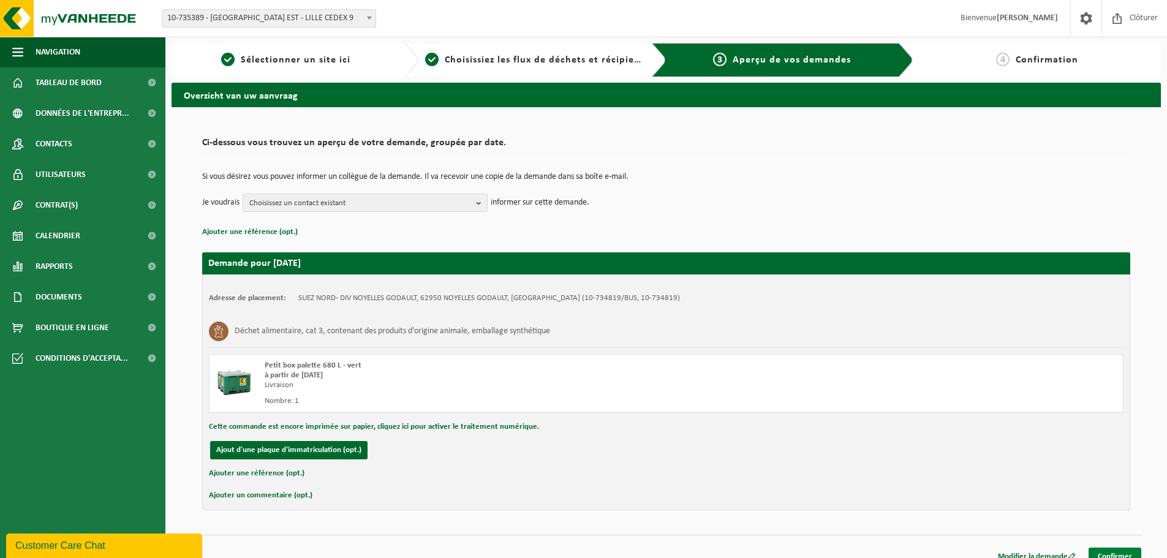
click at [1106, 554] on link "Confirmer" at bounding box center [1115, 557] width 53 height 18
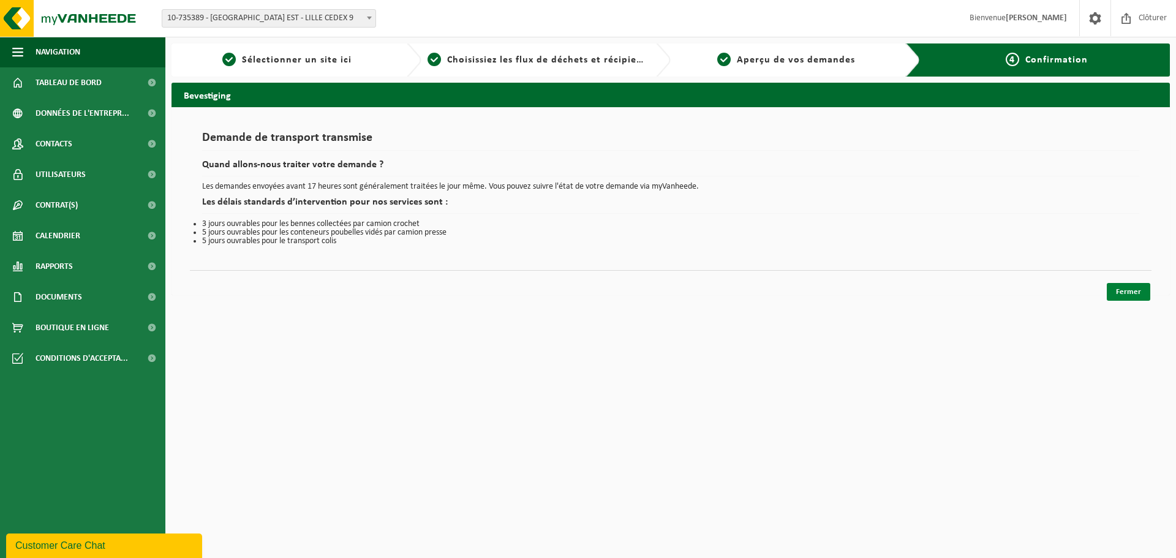
click at [1131, 293] on link "Fermer" at bounding box center [1128, 292] width 43 height 18
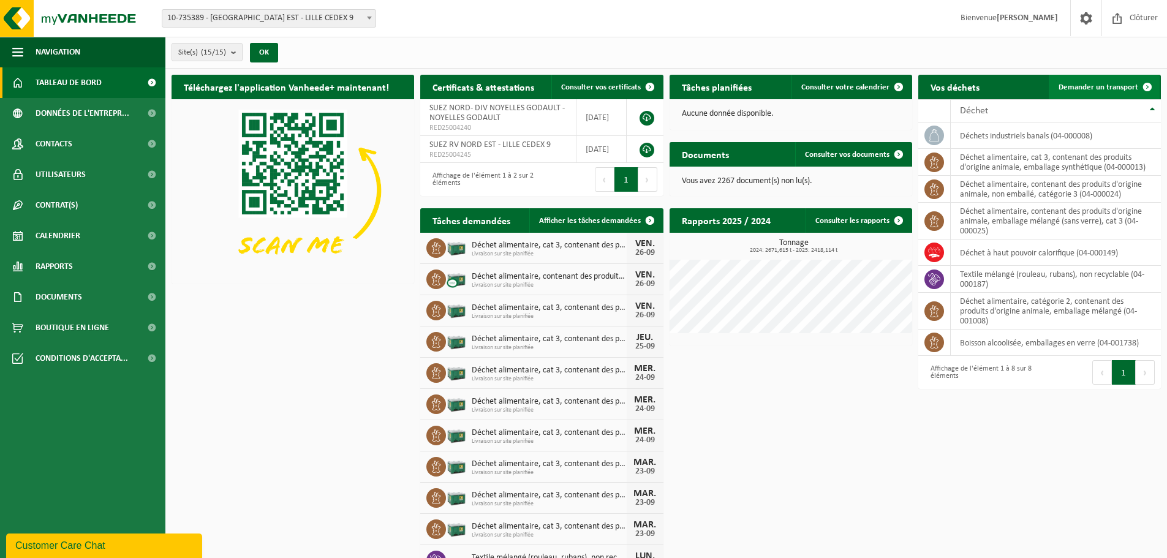
click at [1083, 81] on link "Demander un transport" at bounding box center [1104, 87] width 111 height 25
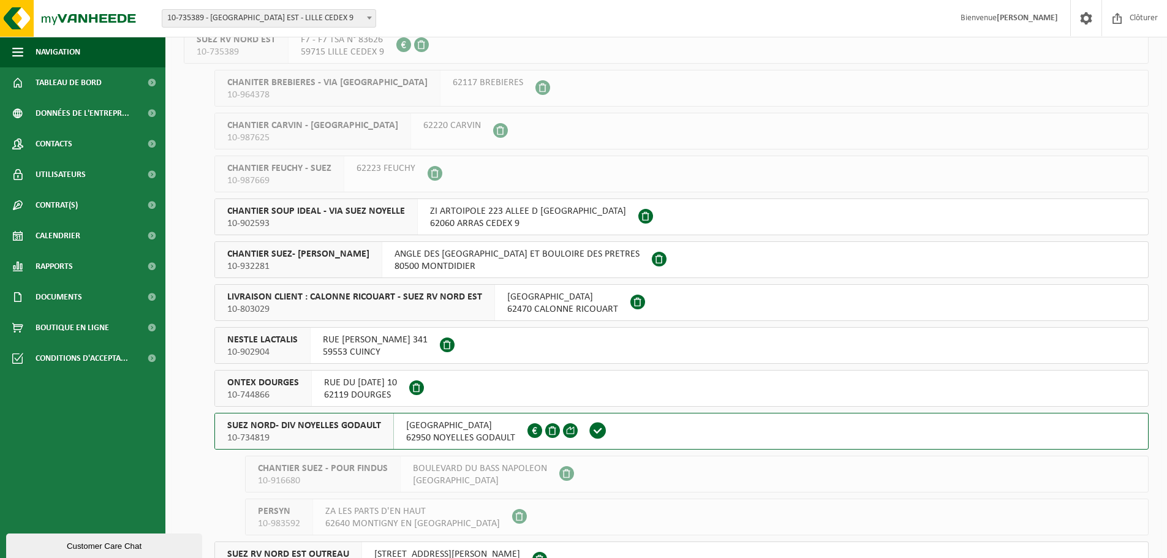
scroll to position [245, 0]
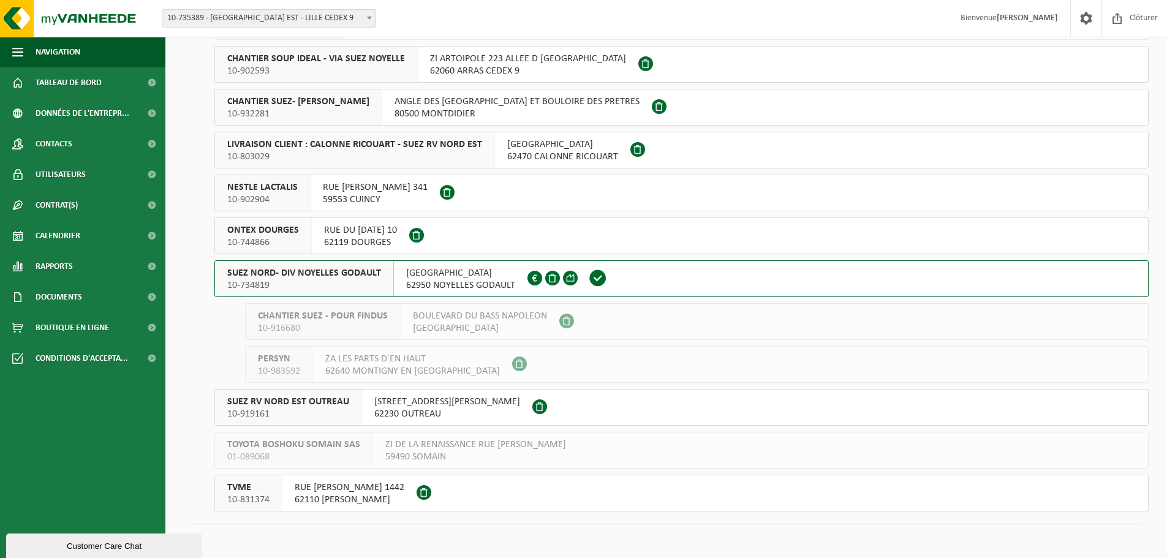
click at [433, 279] on span "RUE MALFIDANO" at bounding box center [460, 273] width 109 height 12
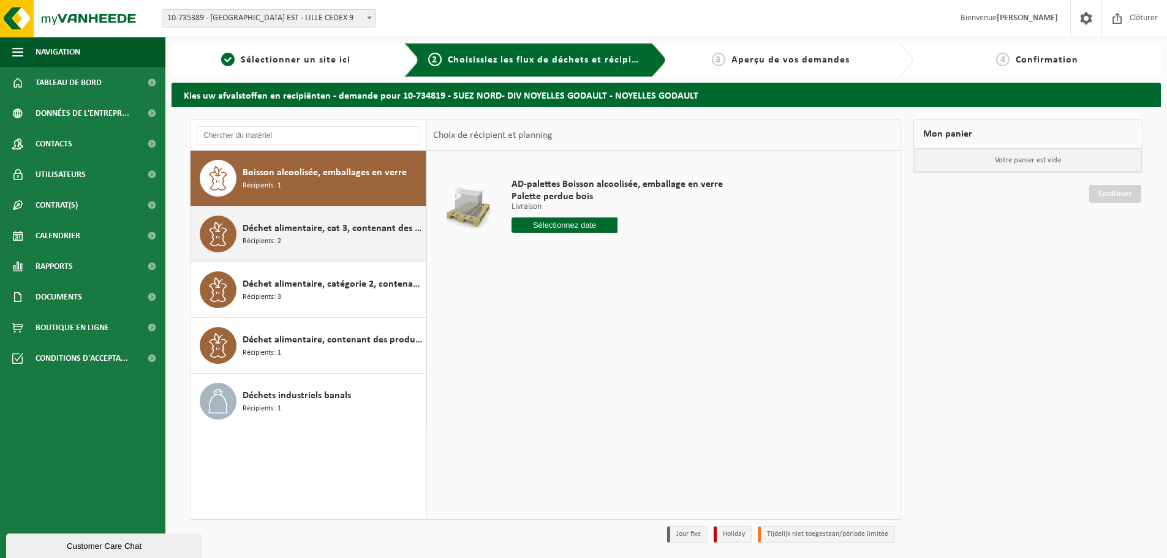
click at [322, 243] on div "Déchet alimentaire, cat 3, contenant des produits d'origine animale, emballage …" at bounding box center [333, 234] width 180 height 37
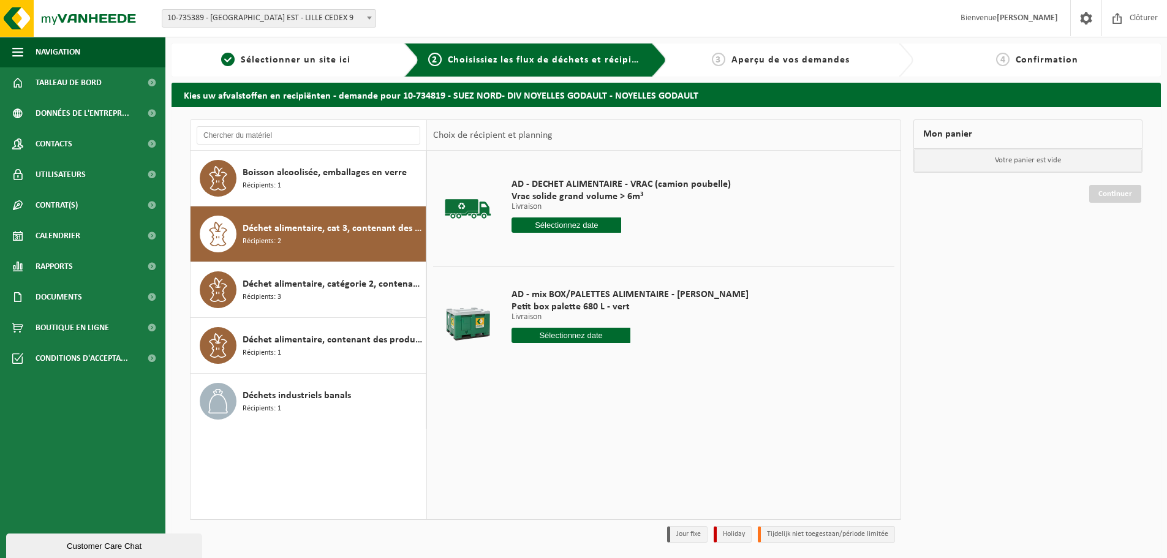
click at [539, 333] on input "text" at bounding box center [571, 335] width 119 height 15
click at [611, 466] on div "26" at bounding box center [609, 464] width 21 height 20
type input "à partir de [DATE]"
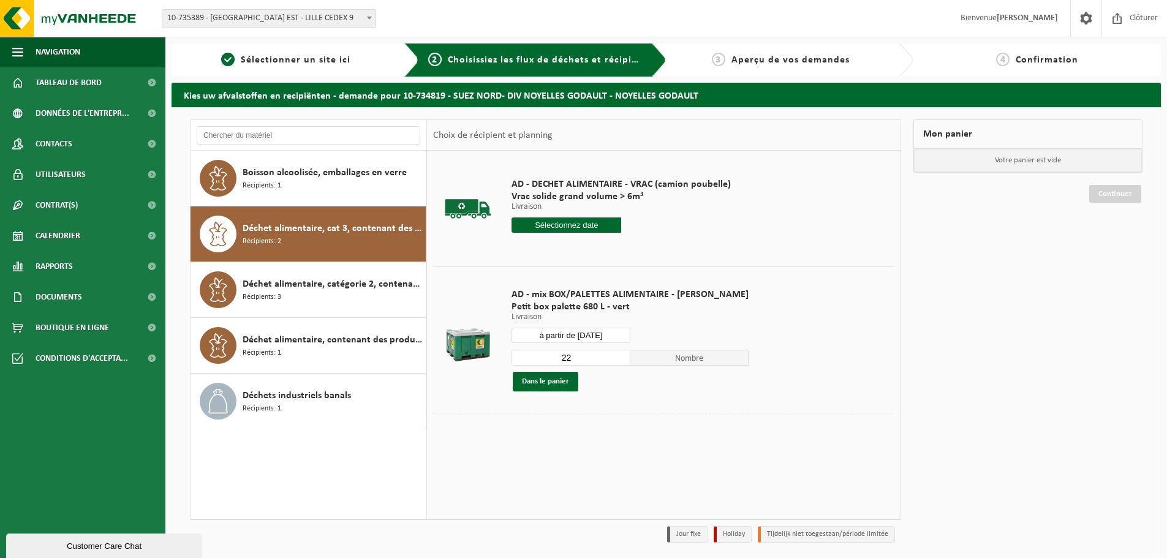
drag, startPoint x: 573, startPoint y: 357, endPoint x: 535, endPoint y: 357, distance: 38.6
click at [535, 357] on input "22" at bounding box center [571, 358] width 119 height 16
type input "1"
click at [559, 382] on button "Dans le panier" at bounding box center [546, 382] width 66 height 20
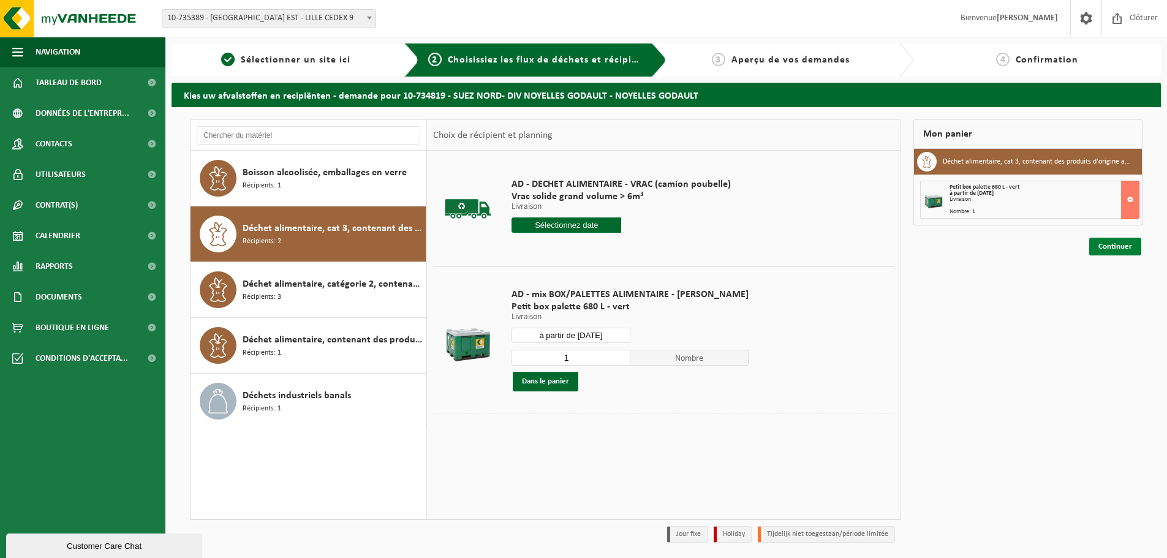
click at [1114, 244] on link "Continuer" at bounding box center [1115, 247] width 52 height 18
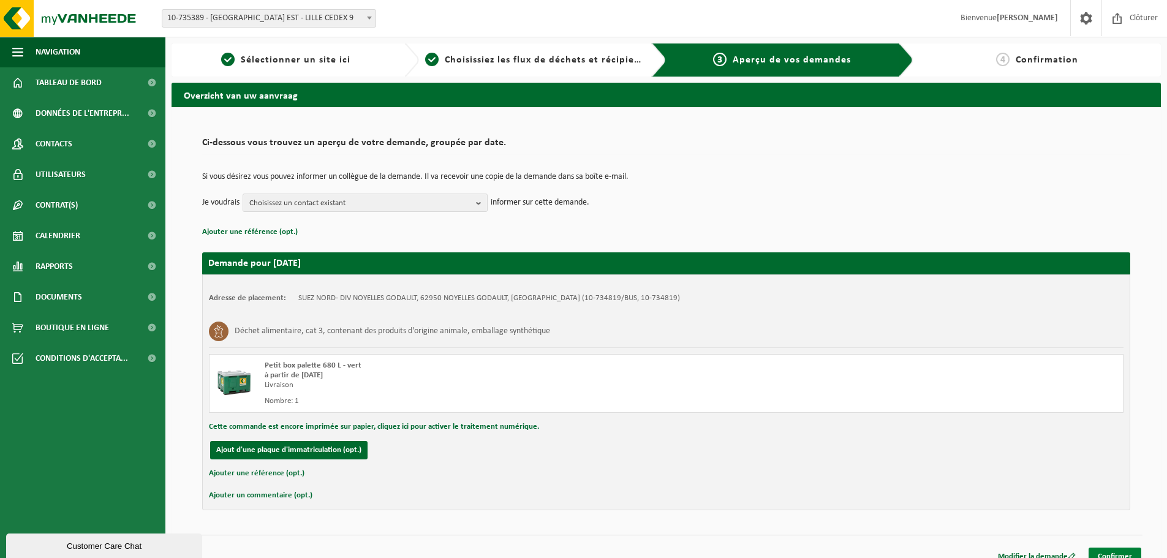
click at [1110, 550] on link "Confirmer" at bounding box center [1115, 557] width 53 height 18
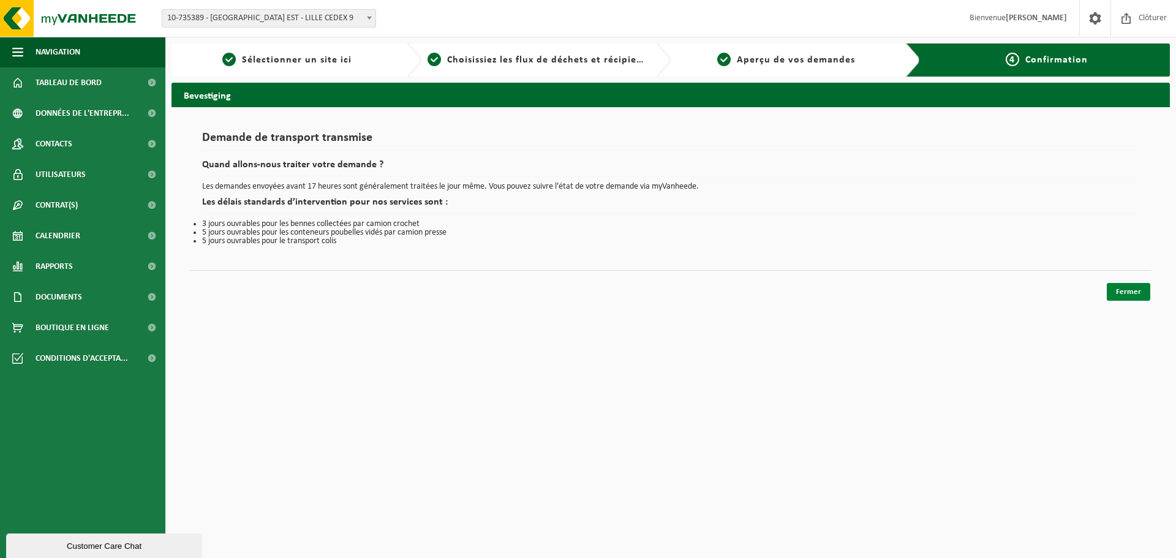
click at [1122, 290] on link "Fermer" at bounding box center [1128, 292] width 43 height 18
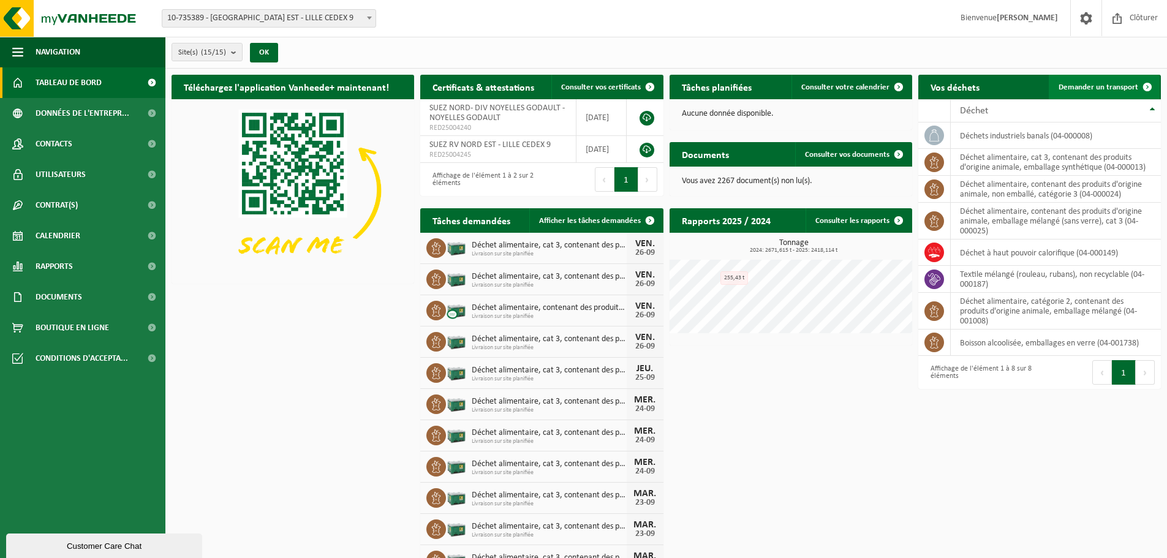
click at [1076, 88] on span "Demander un transport" at bounding box center [1099, 87] width 80 height 8
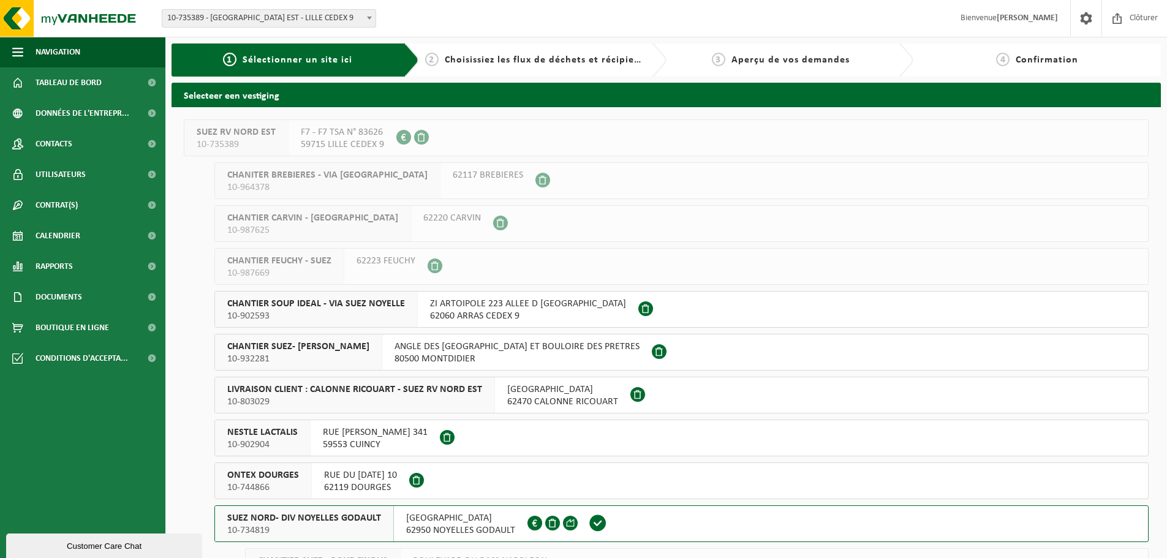
scroll to position [61, 0]
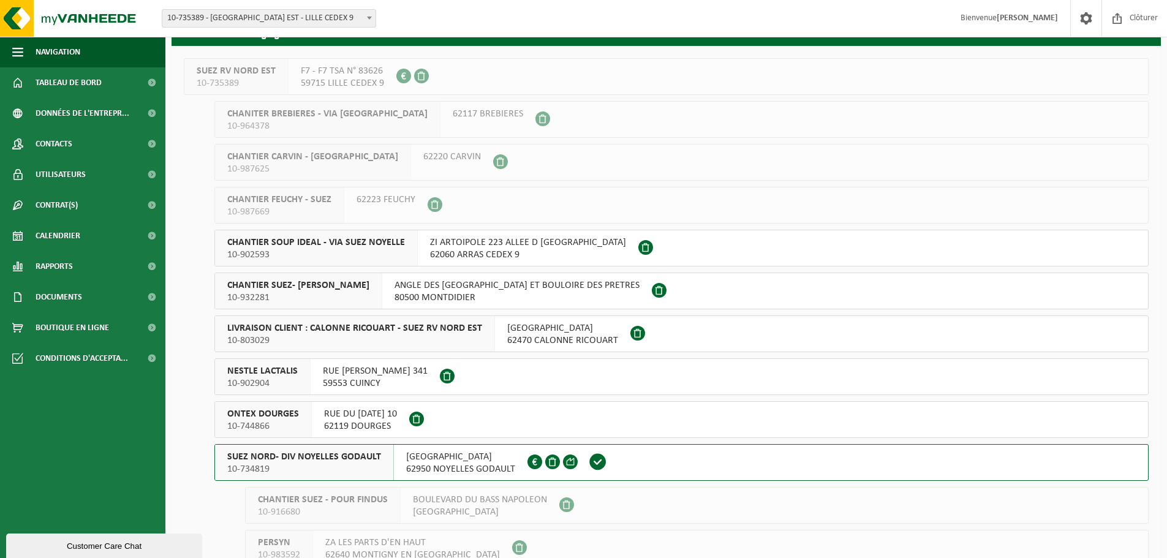
click at [333, 466] on span "10-734819" at bounding box center [304, 469] width 154 height 12
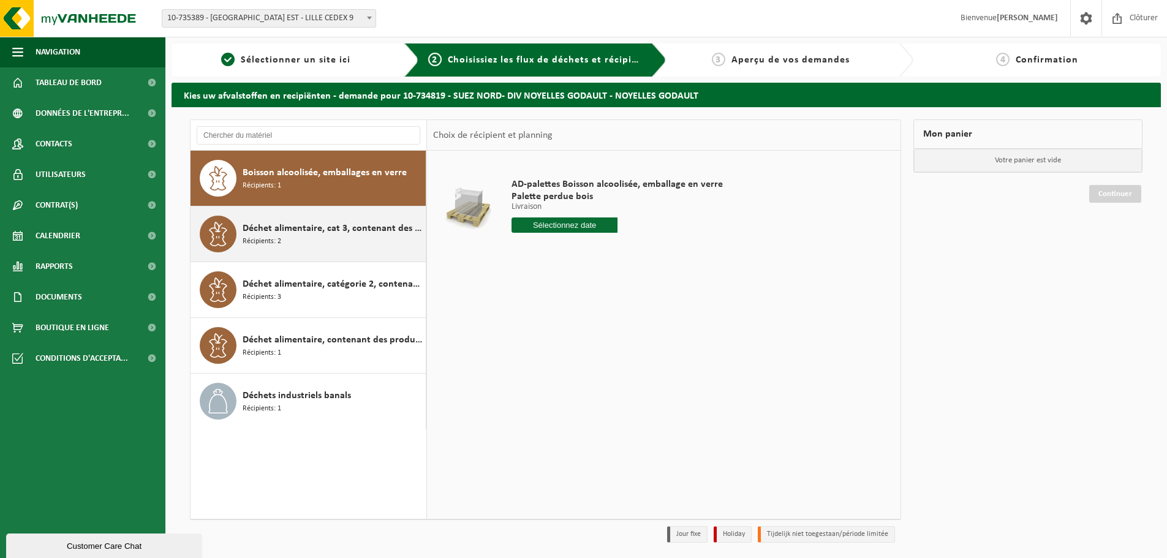
click at [300, 241] on div "Déchet alimentaire, cat 3, contenant des produits d'origine animale, emballage …" at bounding box center [333, 234] width 180 height 37
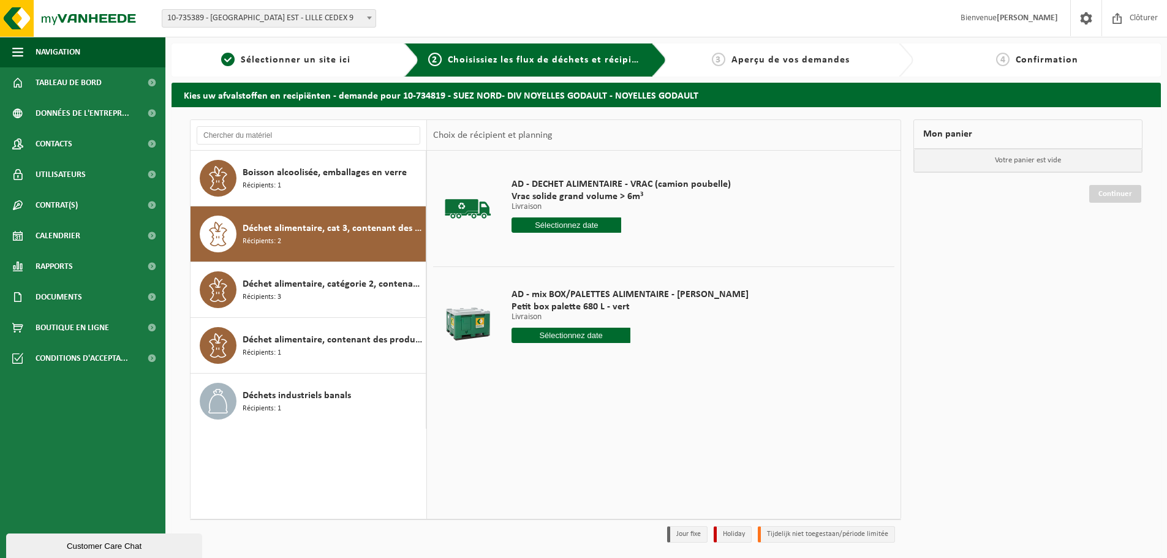
click at [522, 333] on input "text" at bounding box center [571, 335] width 119 height 15
click at [611, 463] on div "26" at bounding box center [609, 464] width 21 height 20
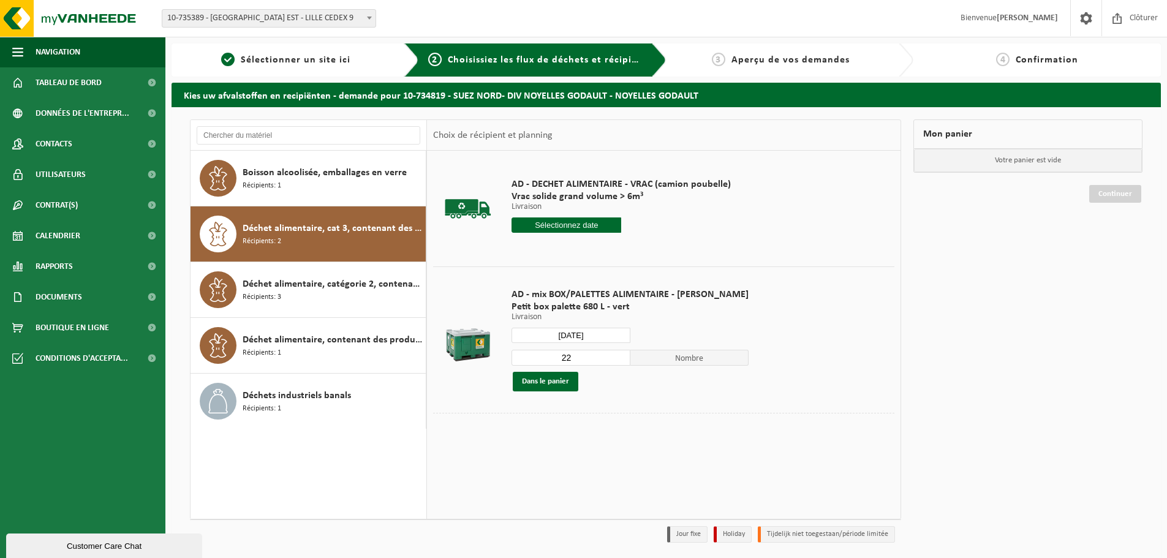
type input "à partir de 2025-09-26"
drag, startPoint x: 562, startPoint y: 354, endPoint x: 537, endPoint y: 355, distance: 24.5
click at [538, 355] on input "22" at bounding box center [571, 358] width 119 height 16
type input "1"
click at [556, 386] on button "Dans le panier" at bounding box center [546, 382] width 66 height 20
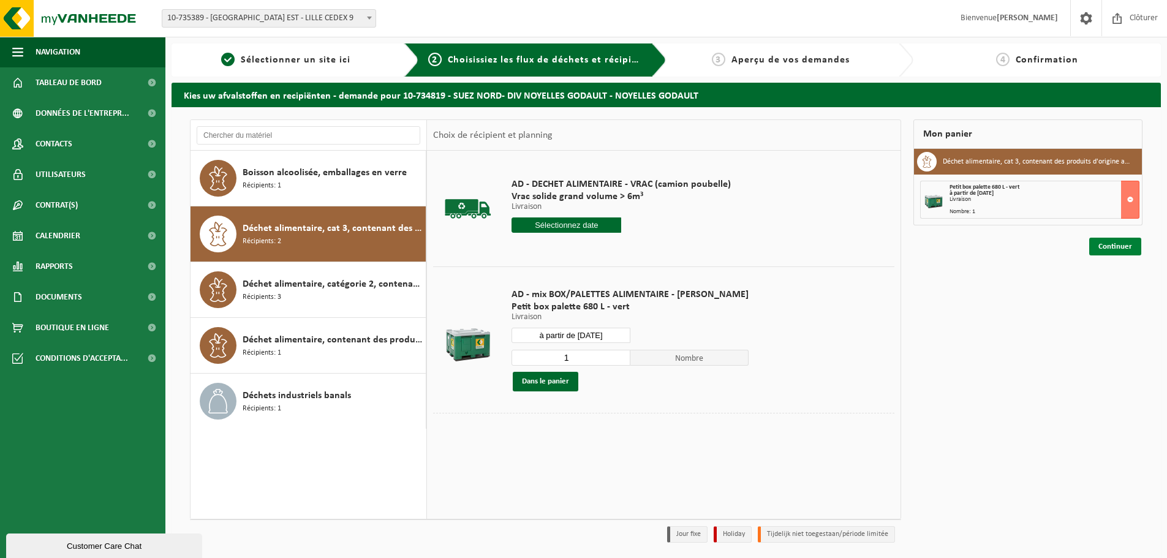
click at [1109, 248] on link "Continuer" at bounding box center [1115, 247] width 52 height 18
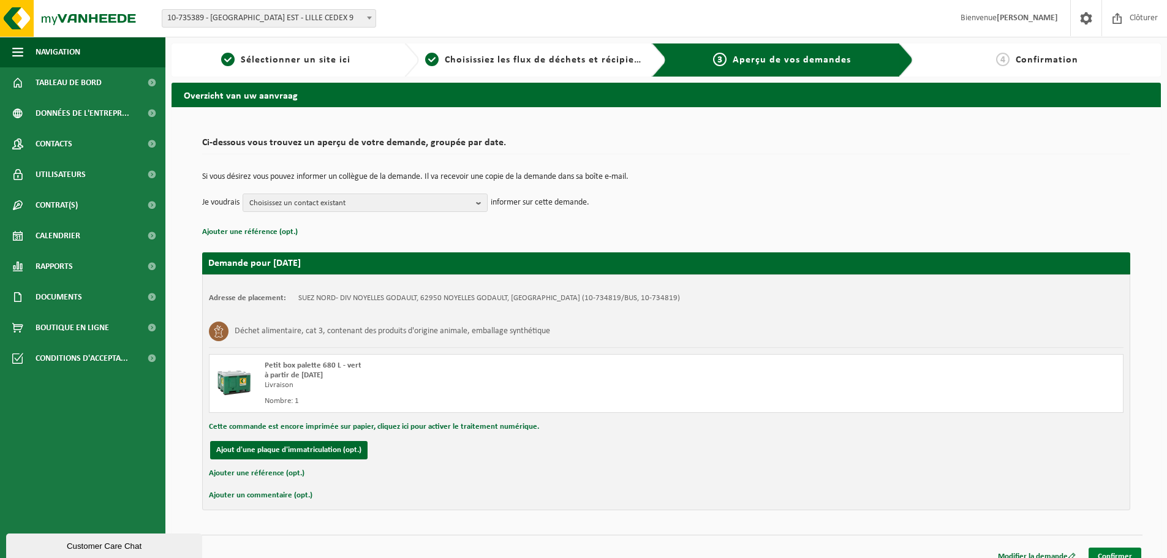
click at [1128, 554] on link "Confirmer" at bounding box center [1115, 557] width 53 height 18
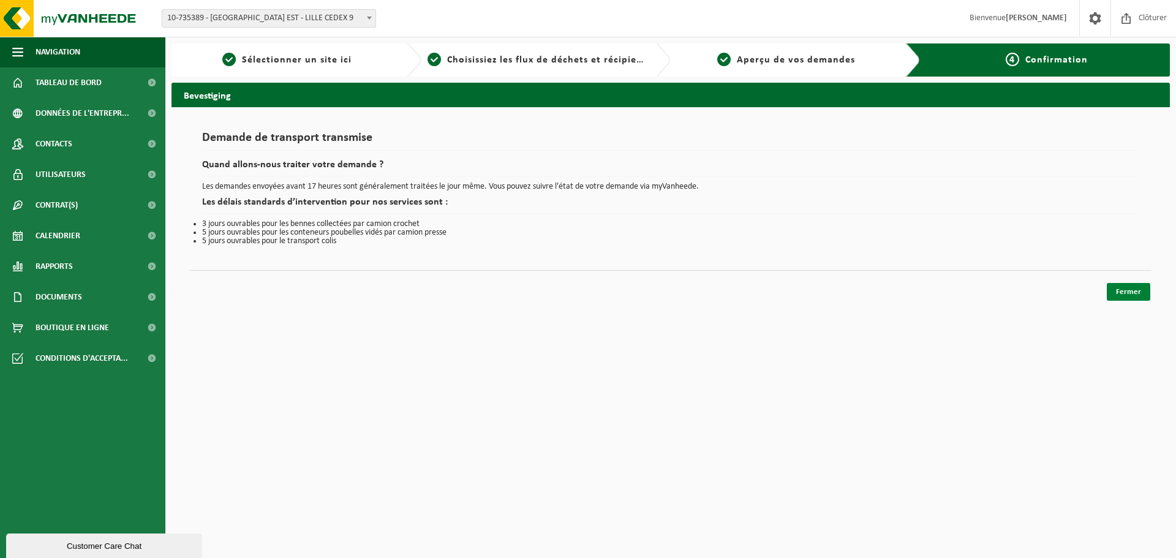
click at [1113, 300] on link "Fermer" at bounding box center [1128, 292] width 43 height 18
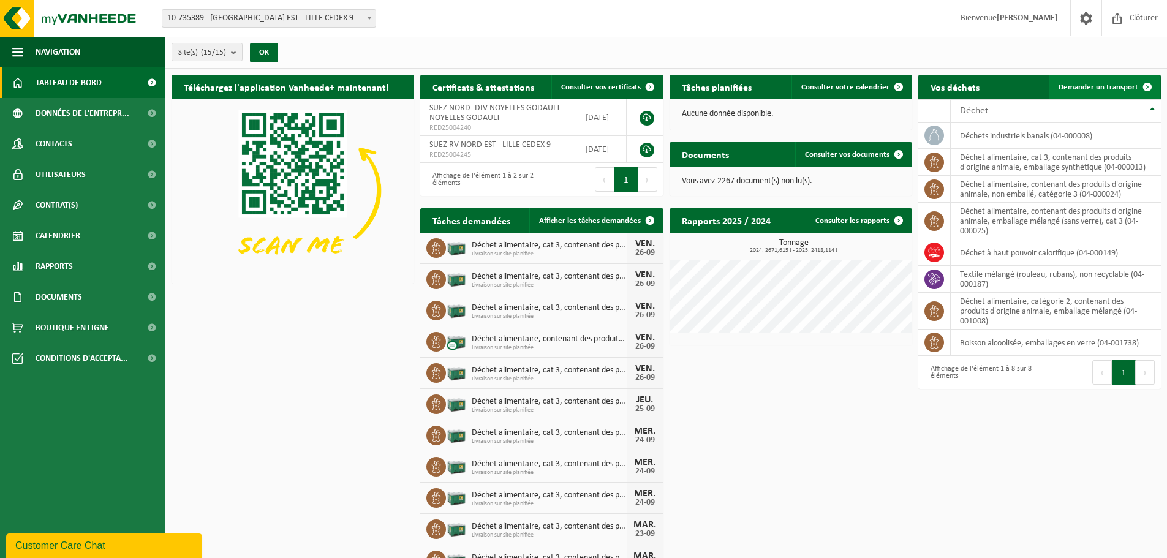
click at [1116, 89] on span "Demander un transport" at bounding box center [1099, 87] width 80 height 8
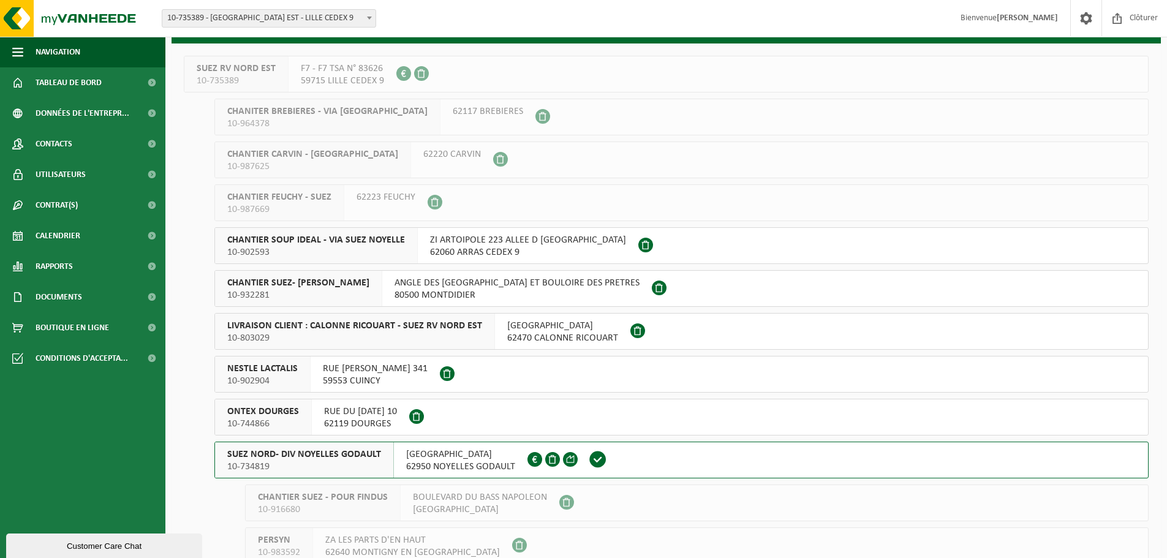
scroll to position [184, 0]
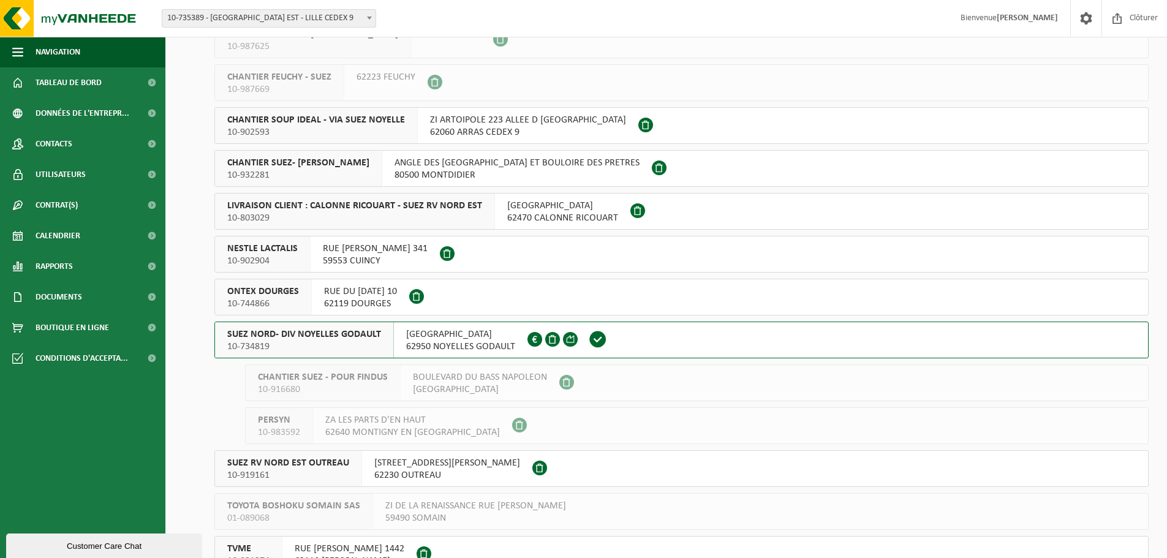
click at [340, 357] on div "SUEZ NORD- DIV NOYELLES GODAULT 10-734819" at bounding box center [304, 340] width 179 height 36
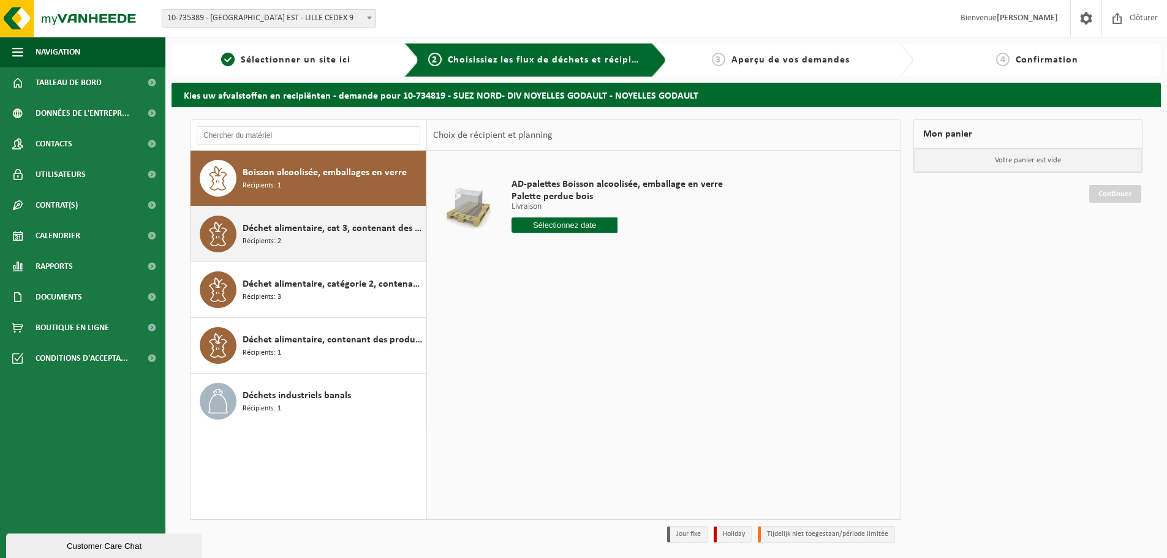
click at [315, 223] on span "Déchet alimentaire, cat 3, contenant des produits d'origine animale, emballage …" at bounding box center [333, 228] width 180 height 15
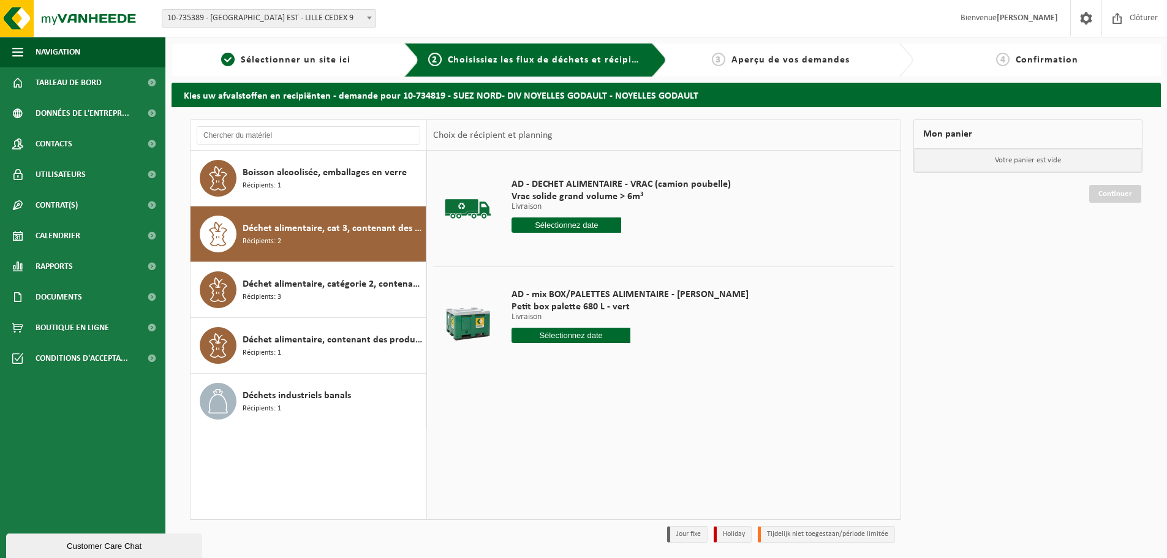
click at [548, 342] on div "AD - mix BOX/PALETTES ALIMENTAIRE - BILLY Petit box palette 680 L - vert Livrai…" at bounding box center [629, 318] width 249 height 85
click at [558, 334] on input "text" at bounding box center [571, 335] width 119 height 15
click at [525, 487] on div "29" at bounding box center [522, 484] width 21 height 20
type input "à partir de [DATE]"
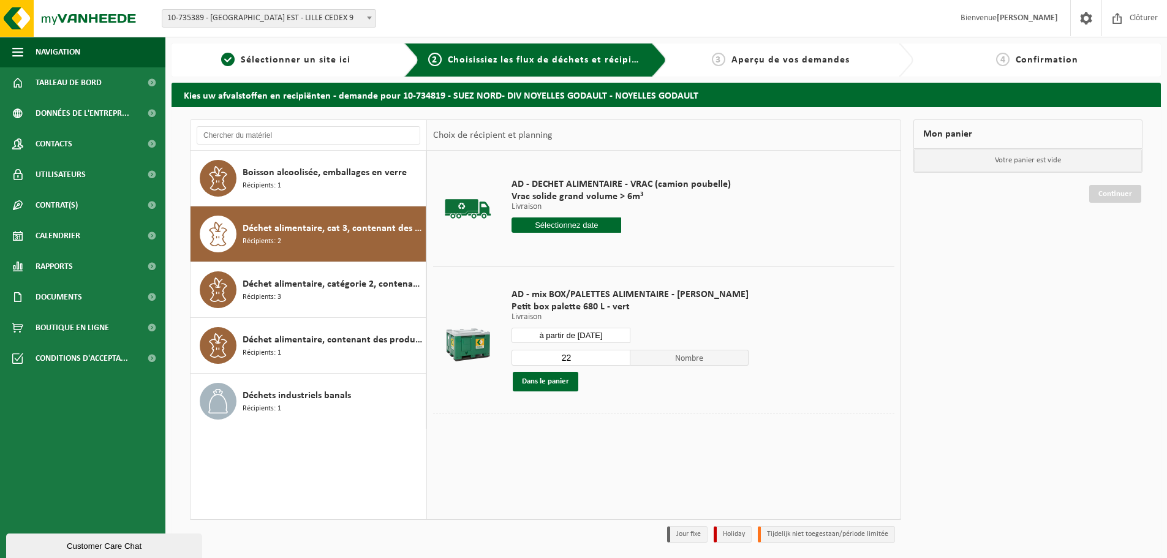
click at [556, 361] on input "22" at bounding box center [571, 358] width 119 height 16
drag, startPoint x: 542, startPoint y: 355, endPoint x: 487, endPoint y: 355, distance: 54.5
click at [483, 355] on tr "AD - mix BOX/PALETTES ALIMENTAIRE - BILLY Petit box palette 680 L - vert Livrai…" at bounding box center [663, 340] width 461 height 146
type input "1"
click at [532, 371] on div "1 Nombre Dans le panier" at bounding box center [630, 370] width 237 height 42
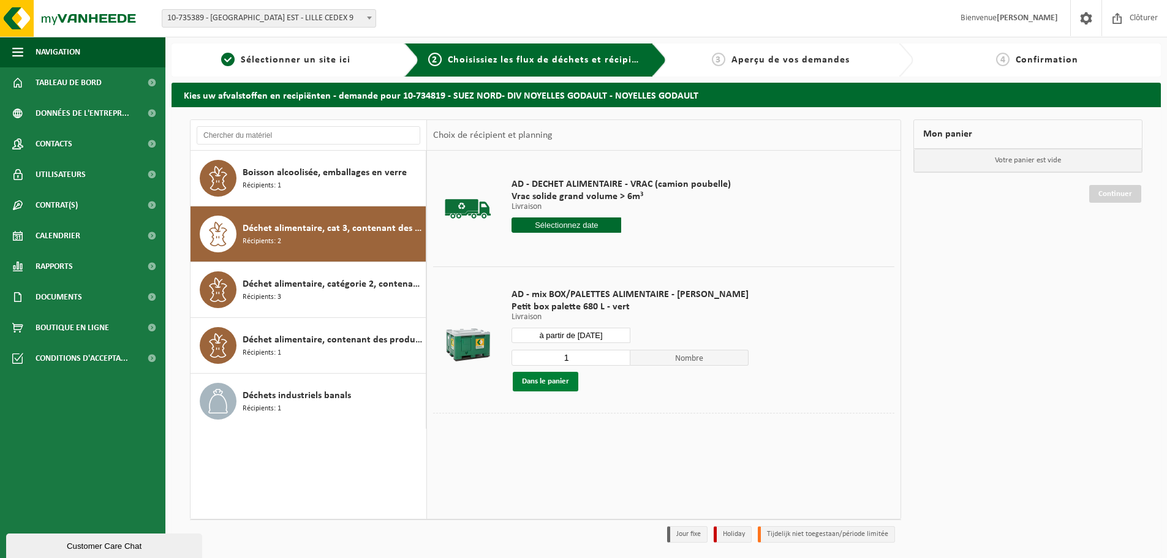
click at [539, 388] on button "Dans le panier" at bounding box center [546, 382] width 66 height 20
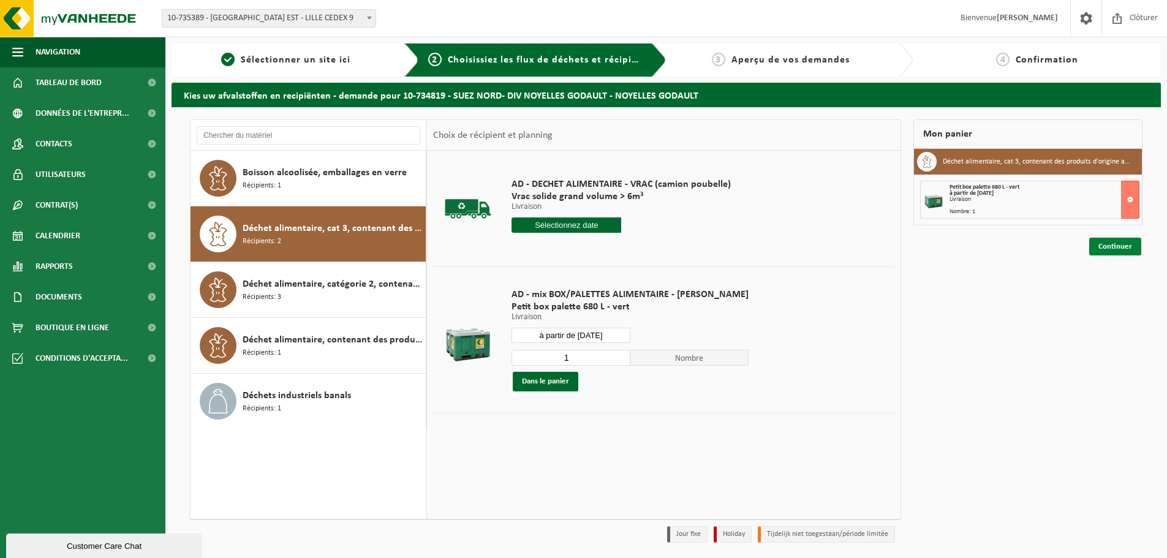
click at [1106, 250] on link "Continuer" at bounding box center [1115, 247] width 52 height 18
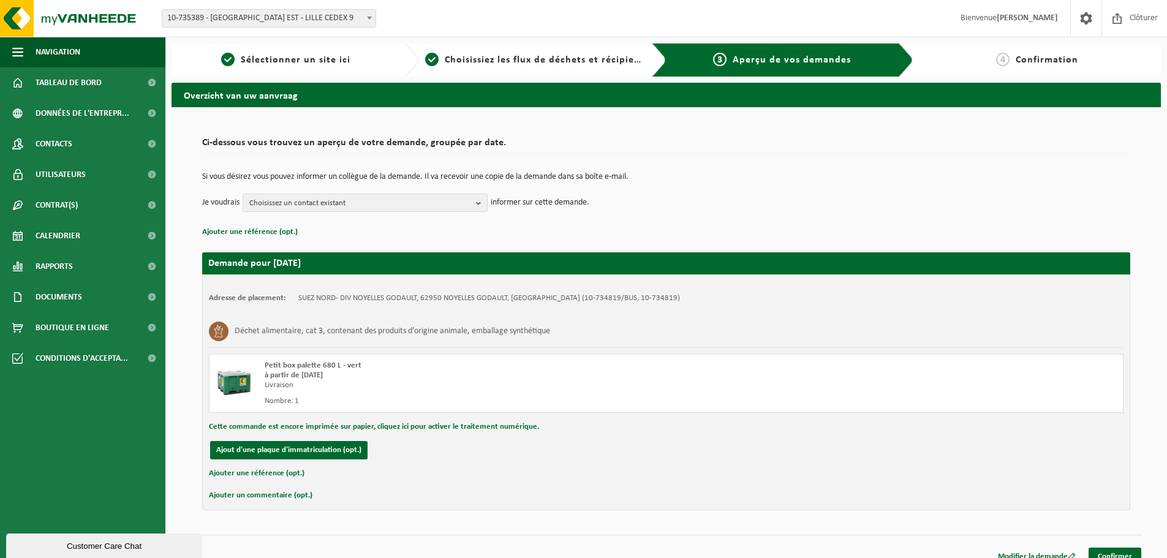
click at [1103, 547] on div "Modifier la demande Confirmer" at bounding box center [666, 541] width 953 height 13
click at [1104, 556] on link "Confirmer" at bounding box center [1115, 557] width 53 height 18
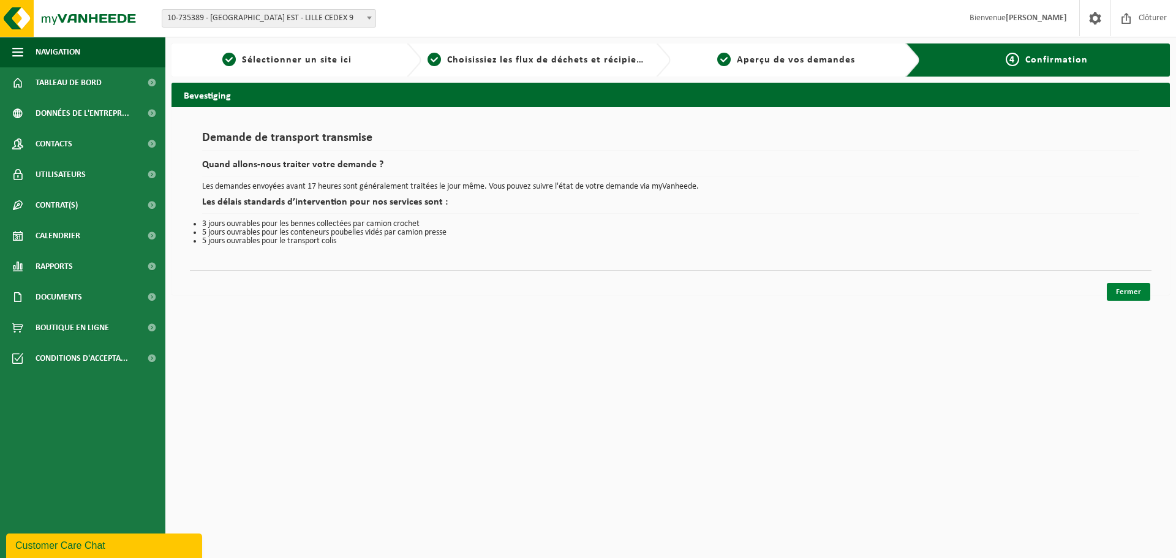
click at [1136, 293] on link "Fermer" at bounding box center [1128, 292] width 43 height 18
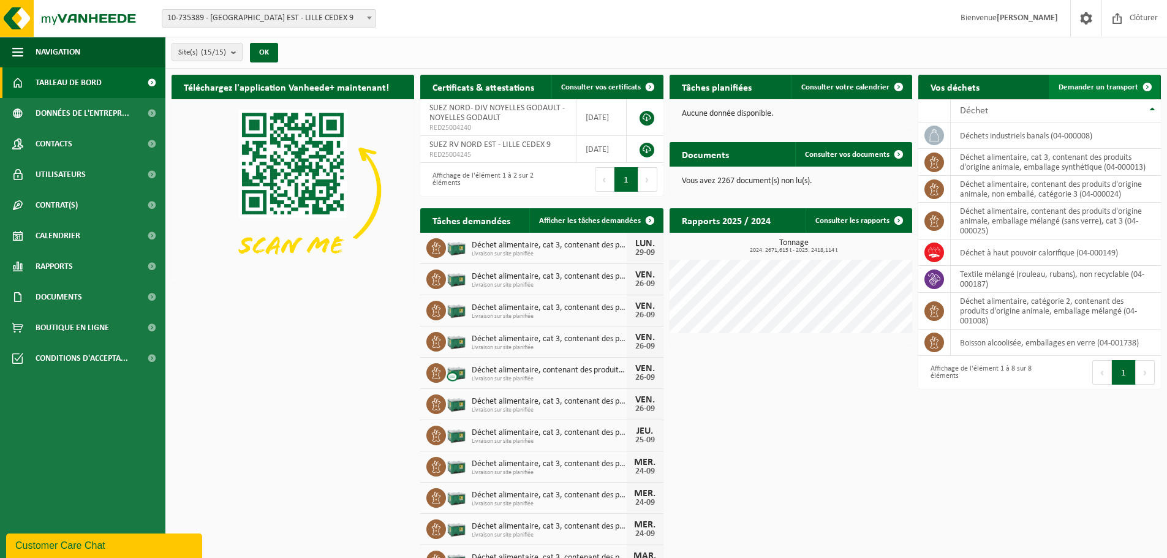
click at [1087, 88] on span "Demander un transport" at bounding box center [1099, 87] width 80 height 8
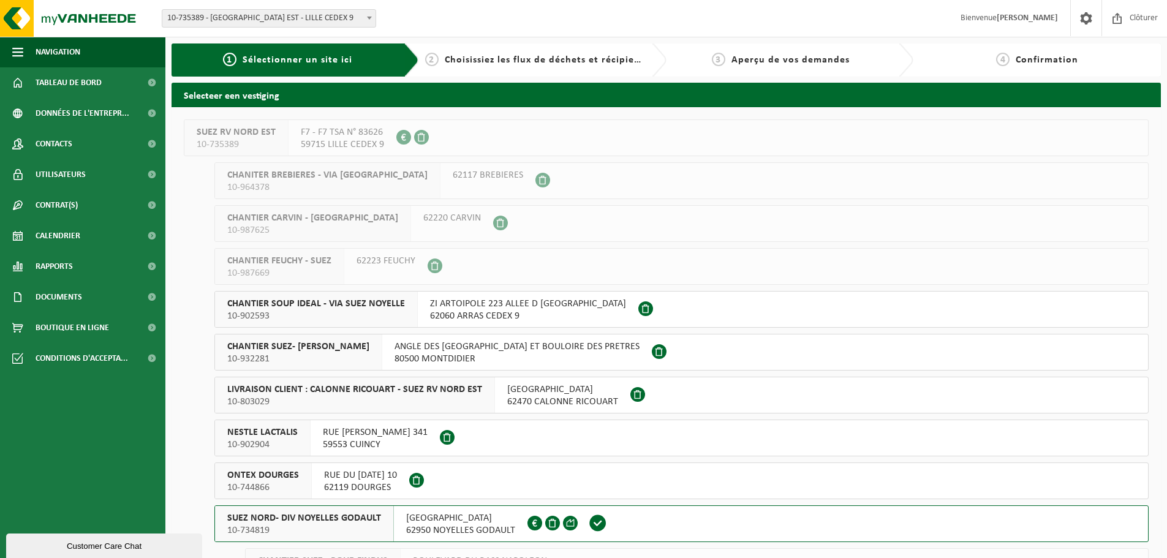
scroll to position [123, 0]
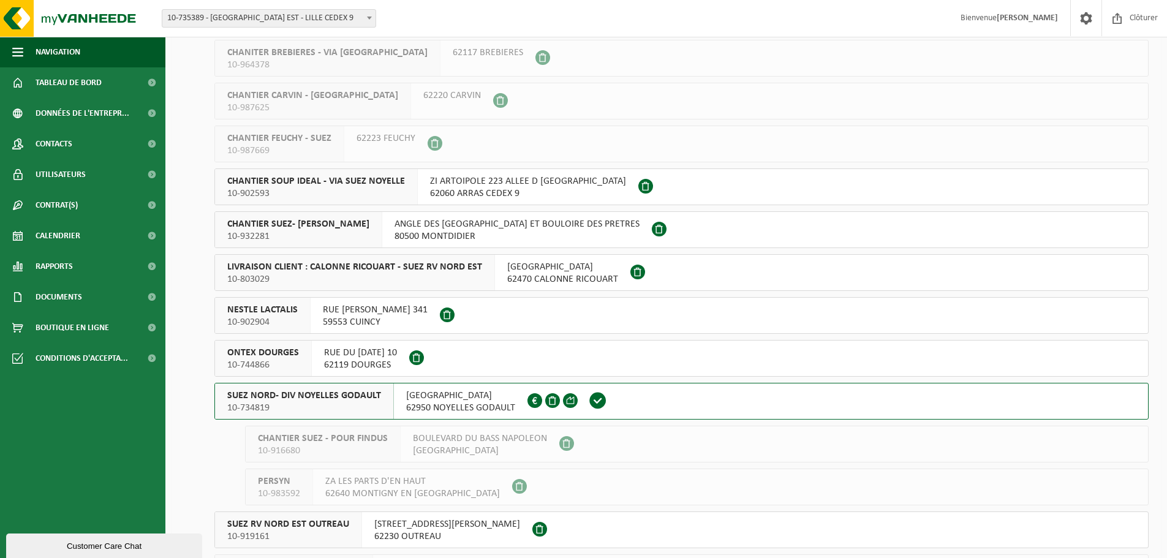
click at [342, 388] on div "SUEZ NORD- DIV NOYELLES GODAULT 10-734819" at bounding box center [304, 402] width 179 height 36
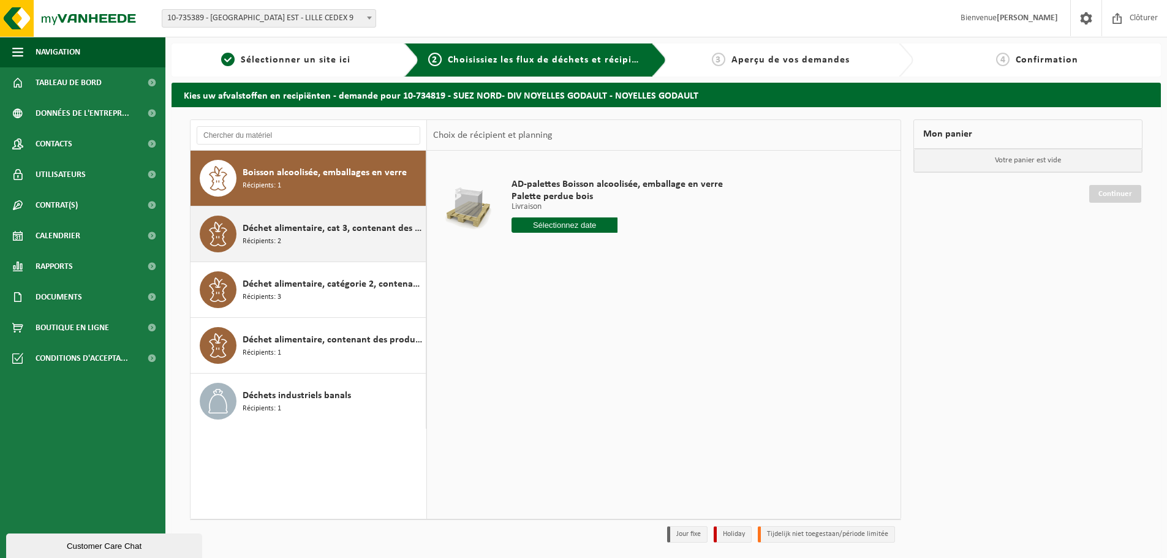
click at [308, 228] on span "Déchet alimentaire, cat 3, contenant des produits d'origine animale, emballage …" at bounding box center [333, 228] width 180 height 15
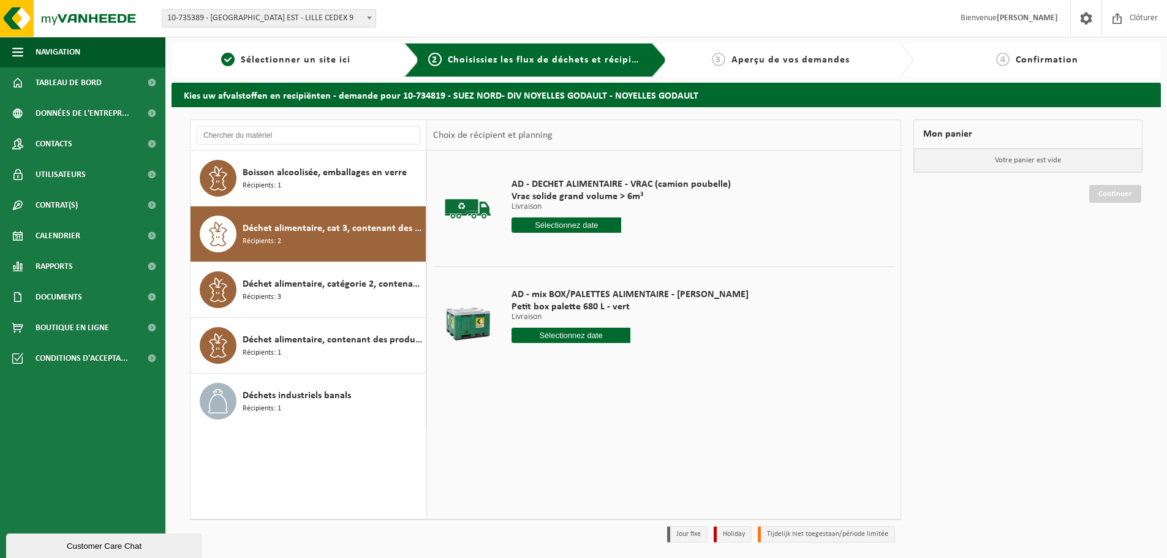
click at [540, 345] on div "AD - mix BOX/PALETTES ALIMENTAIRE - [PERSON_NAME] box palette 680 L - vert Livr…" at bounding box center [629, 318] width 249 height 85
click at [545, 338] on input "text" at bounding box center [571, 335] width 119 height 15
click at [516, 483] on div "29" at bounding box center [522, 484] width 21 height 20
type input "à partir de [DATE]"
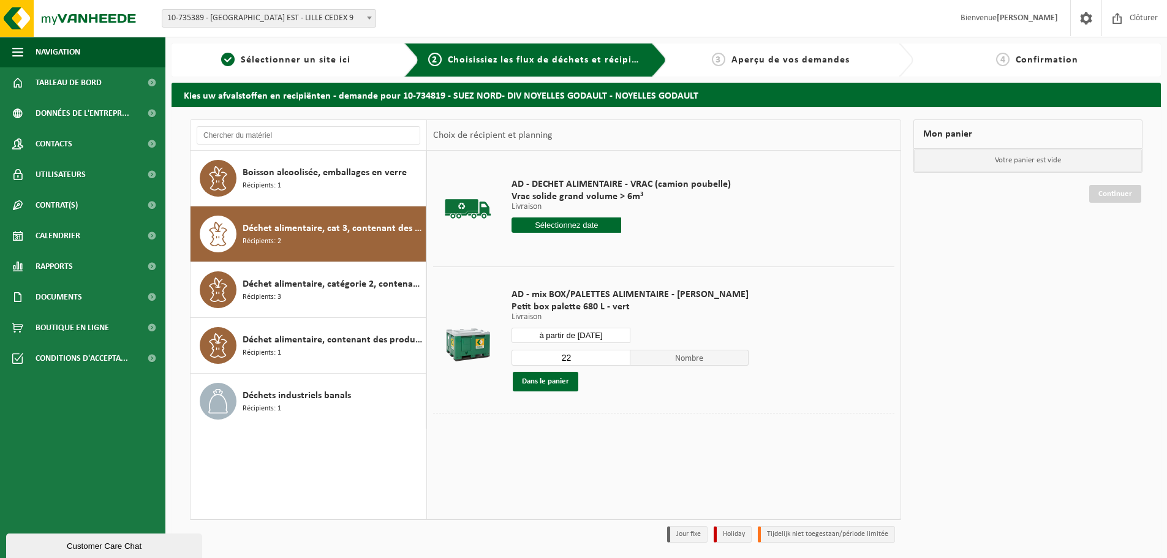
drag, startPoint x: 573, startPoint y: 356, endPoint x: 531, endPoint y: 356, distance: 42.3
click at [531, 356] on input "22" at bounding box center [571, 358] width 119 height 16
type input "1"
click at [542, 384] on button "Dans le panier" at bounding box center [546, 382] width 66 height 20
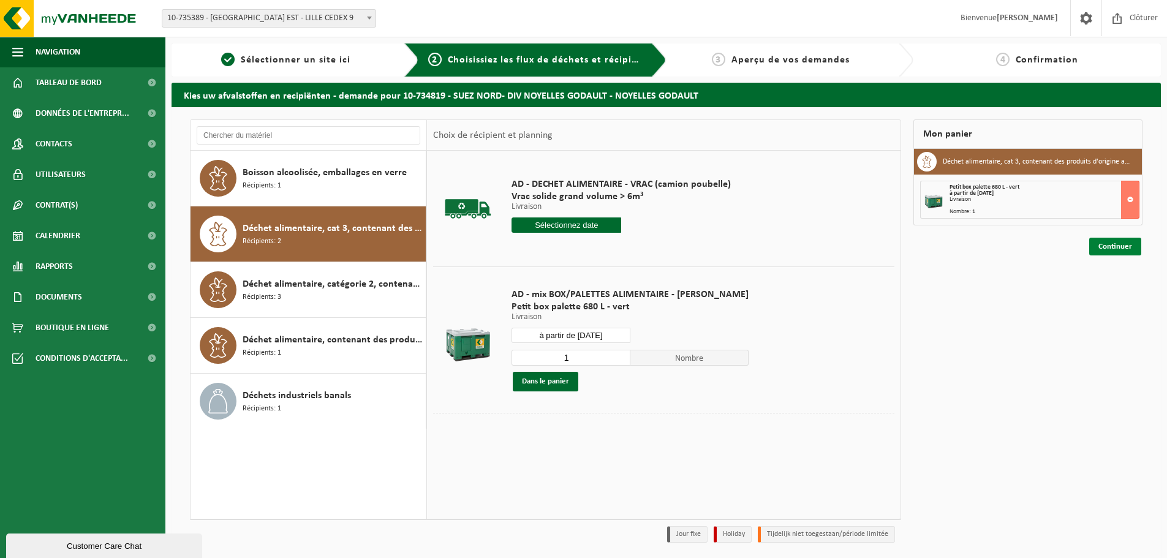
click at [1106, 241] on link "Continuer" at bounding box center [1115, 247] width 52 height 18
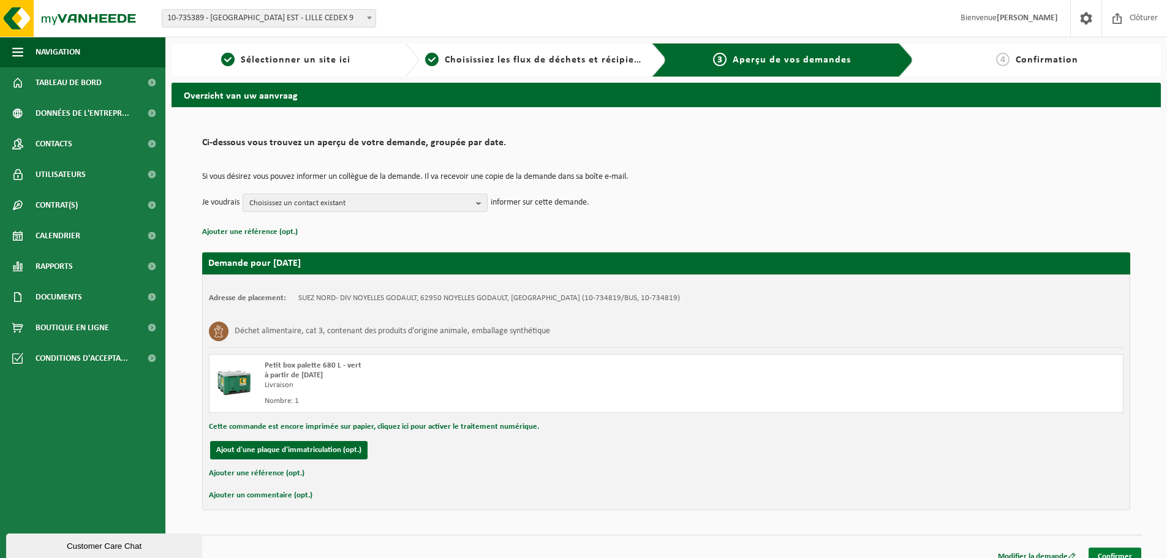
click at [1106, 551] on link "Confirmer" at bounding box center [1115, 557] width 53 height 18
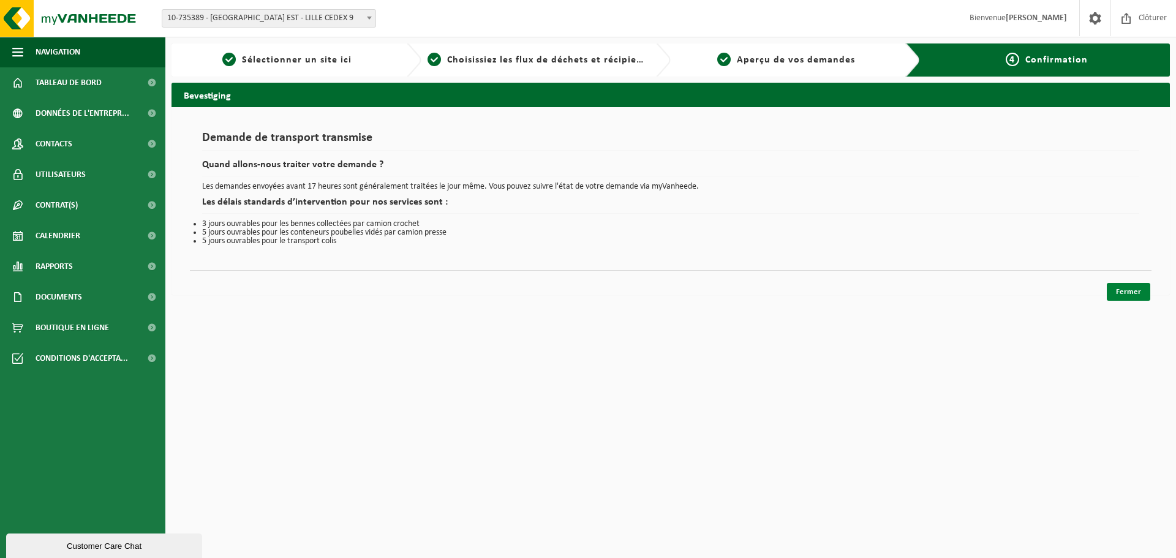
click at [1122, 291] on link "Fermer" at bounding box center [1128, 292] width 43 height 18
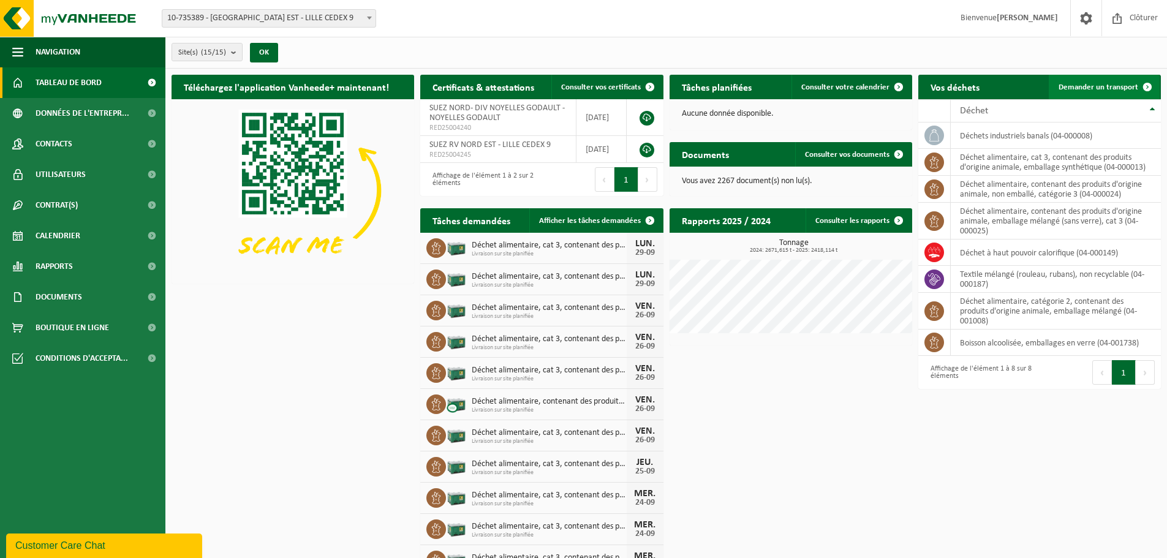
click at [1108, 88] on span "Demander un transport" at bounding box center [1099, 87] width 80 height 8
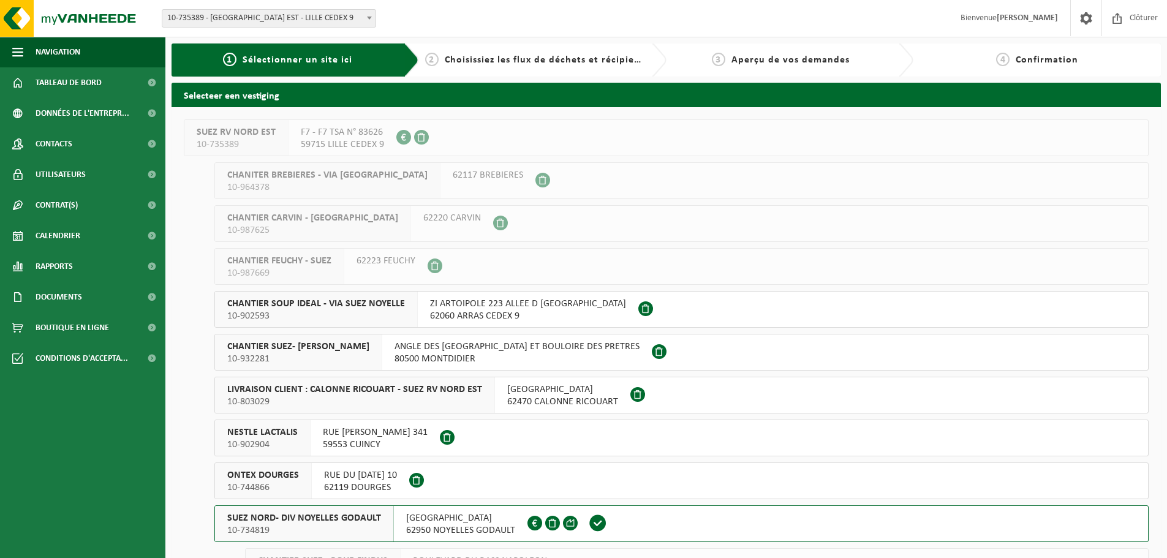
click at [358, 518] on span "SUEZ NORD- DIV NOYELLES GODAULT" at bounding box center [304, 518] width 154 height 12
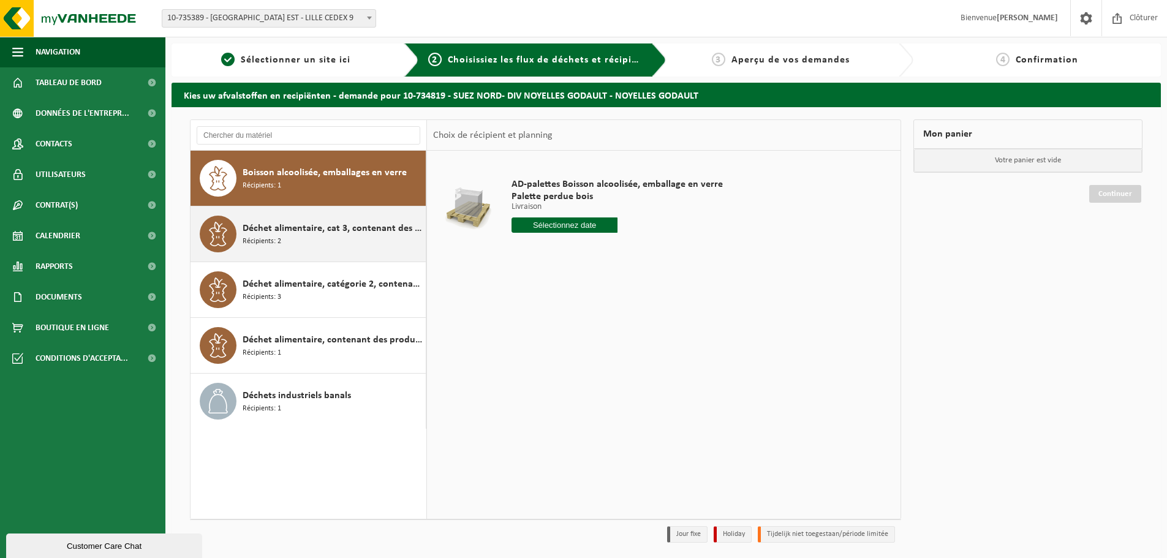
click at [343, 232] on span "Déchet alimentaire, cat 3, contenant des produits d'origine animale, emballage …" at bounding box center [333, 228] width 180 height 15
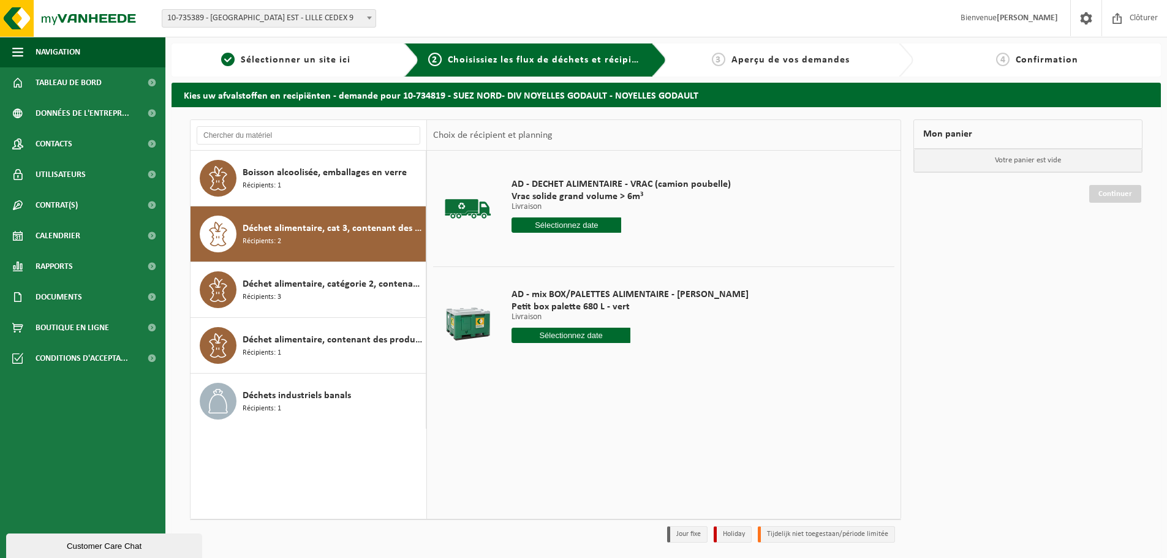
click at [531, 333] on input "text" at bounding box center [571, 335] width 119 height 15
click at [524, 485] on div "29" at bounding box center [522, 484] width 21 height 20
type input "à partir de 2025-09-29"
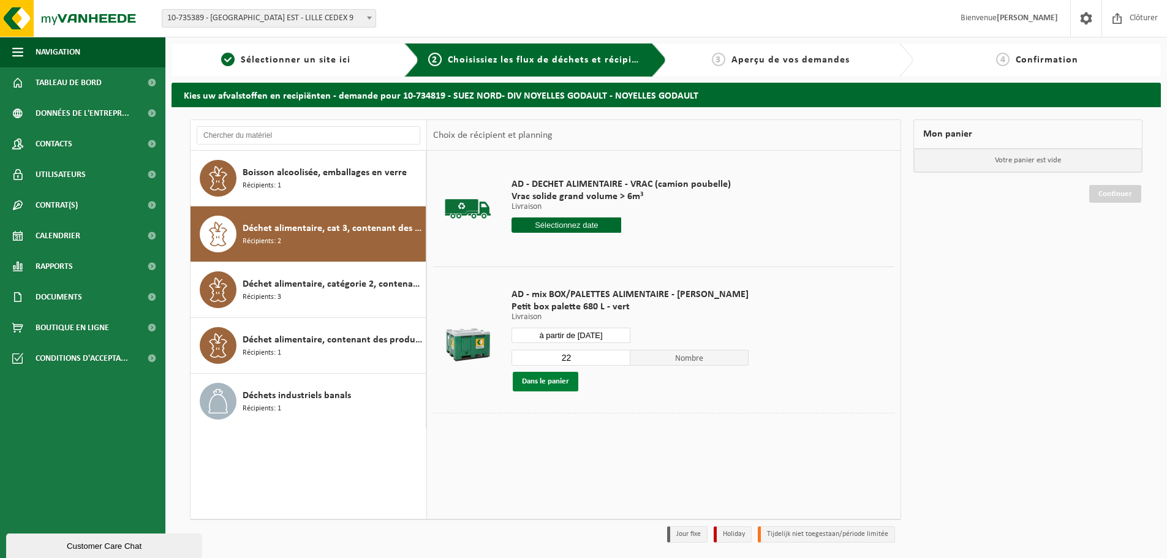
click at [551, 382] on button "Dans le panier" at bounding box center [546, 382] width 66 height 20
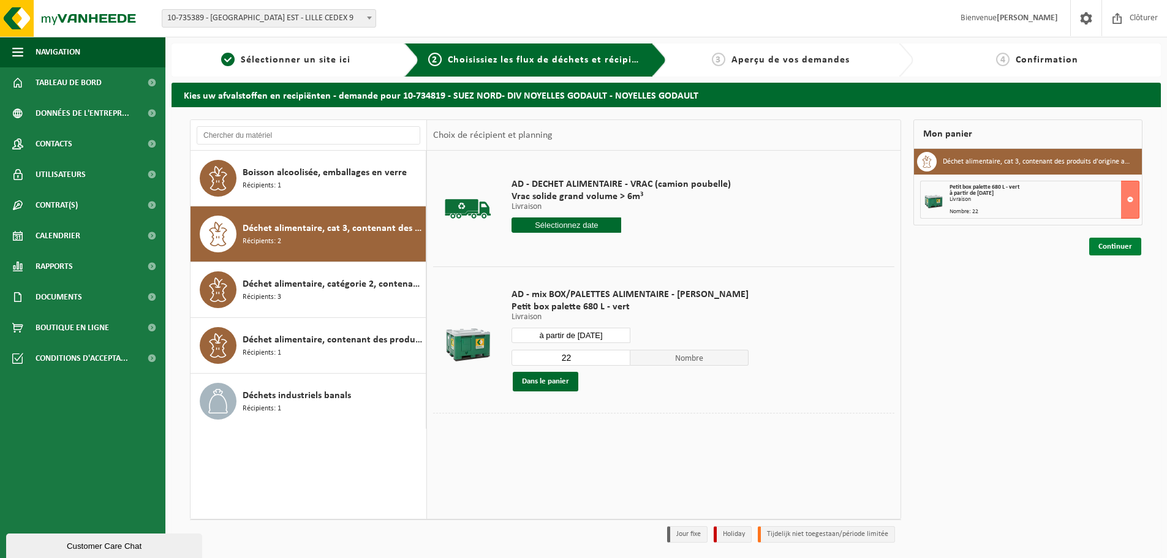
click at [1108, 249] on link "Continuer" at bounding box center [1115, 247] width 52 height 18
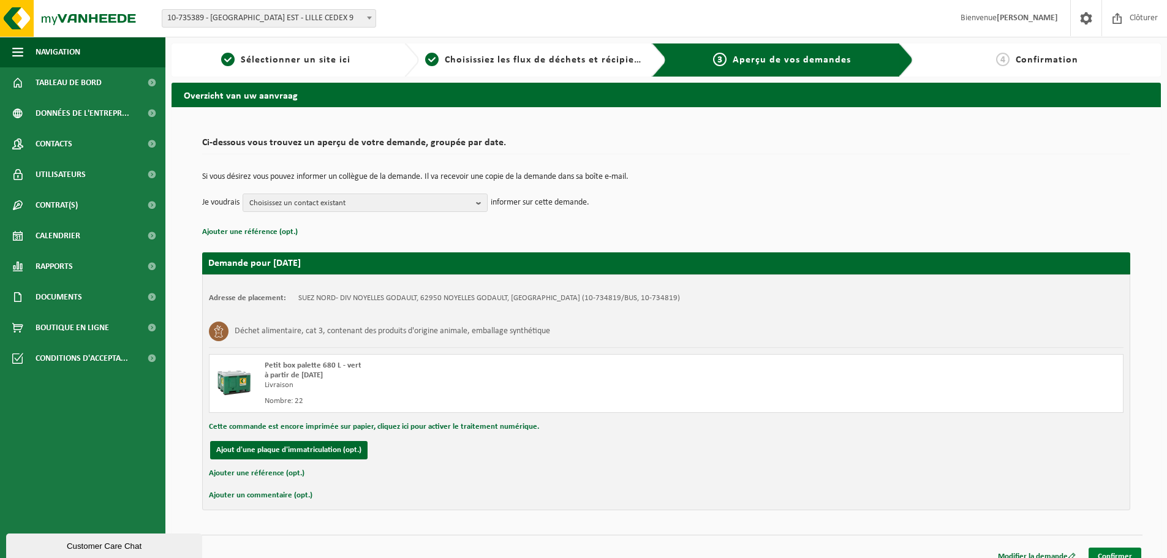
click at [1117, 556] on link "Confirmer" at bounding box center [1115, 557] width 53 height 18
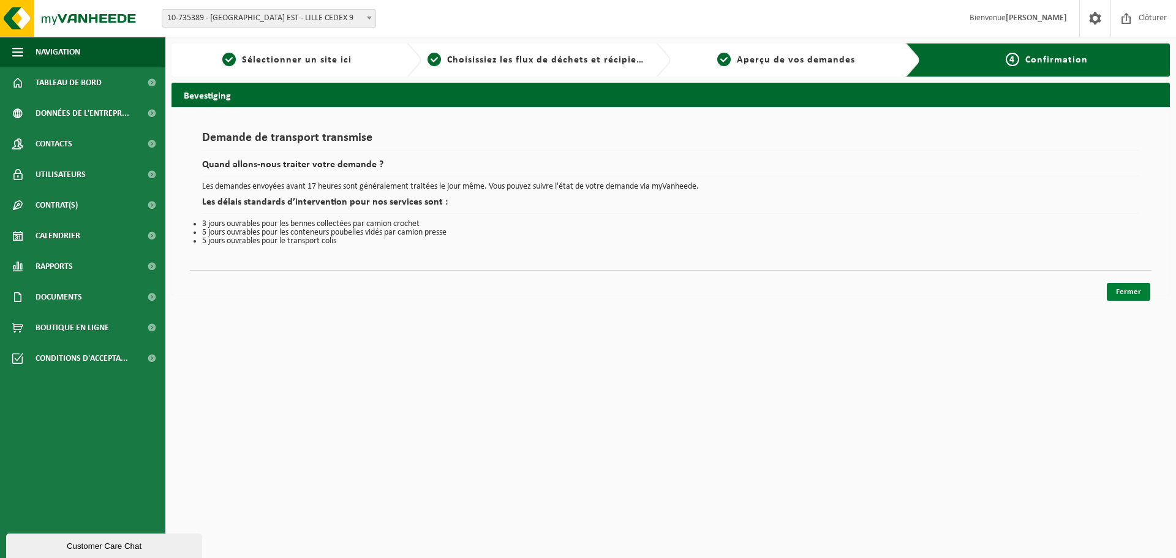
click at [1121, 292] on link "Fermer" at bounding box center [1128, 292] width 43 height 18
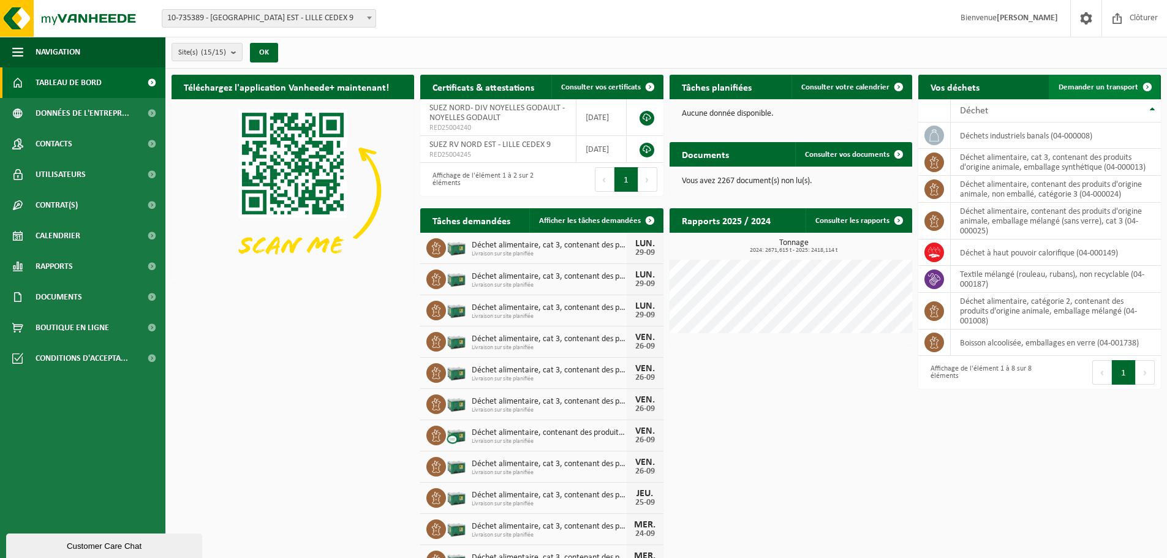
click at [1080, 79] on link "Demander un transport" at bounding box center [1104, 87] width 111 height 25
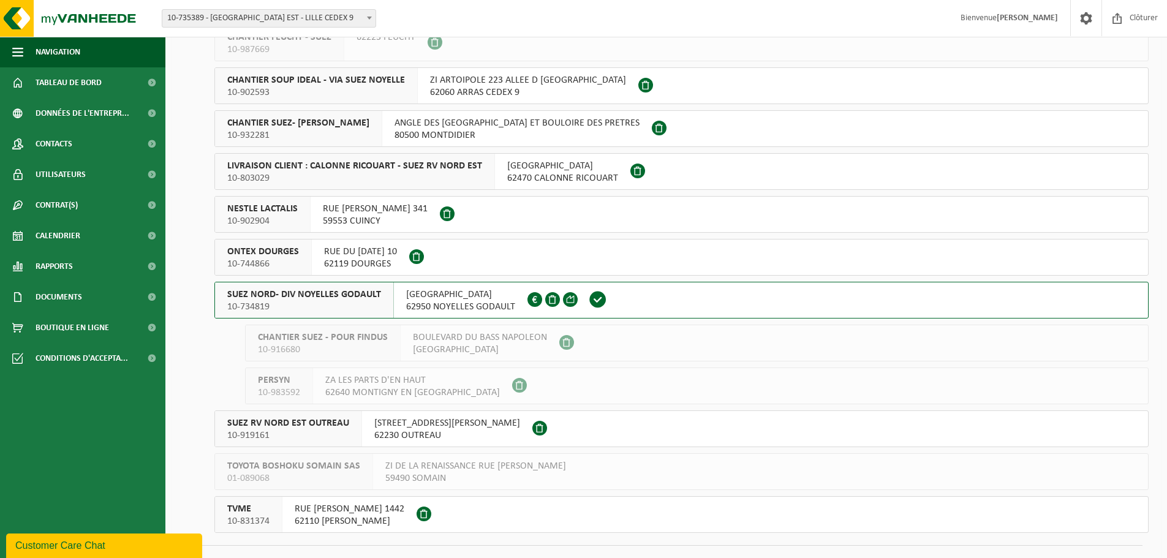
scroll to position [245, 0]
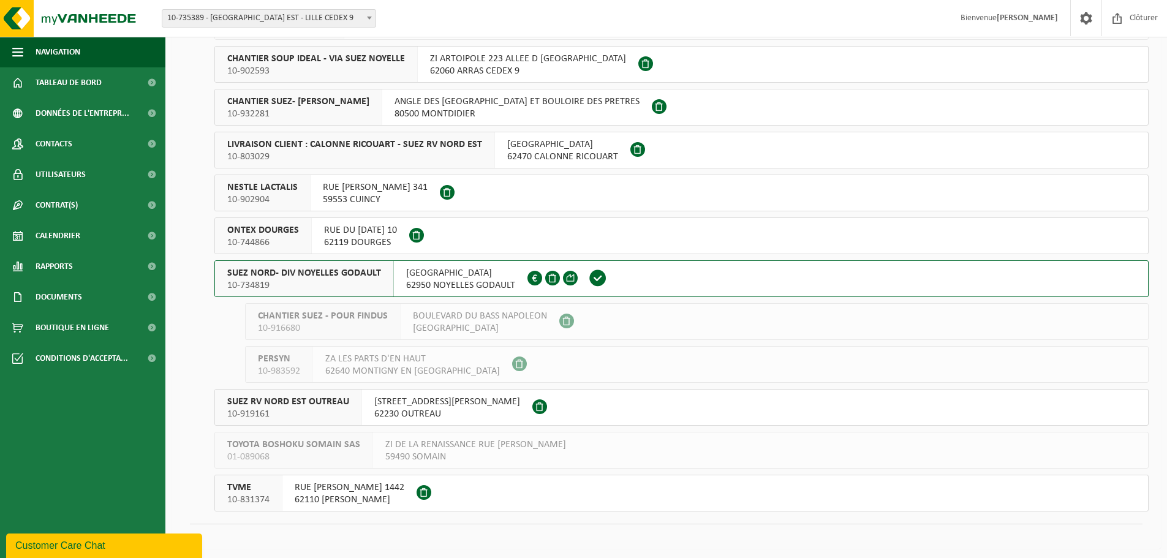
click at [499, 271] on span "[GEOGRAPHIC_DATA]" at bounding box center [460, 273] width 109 height 12
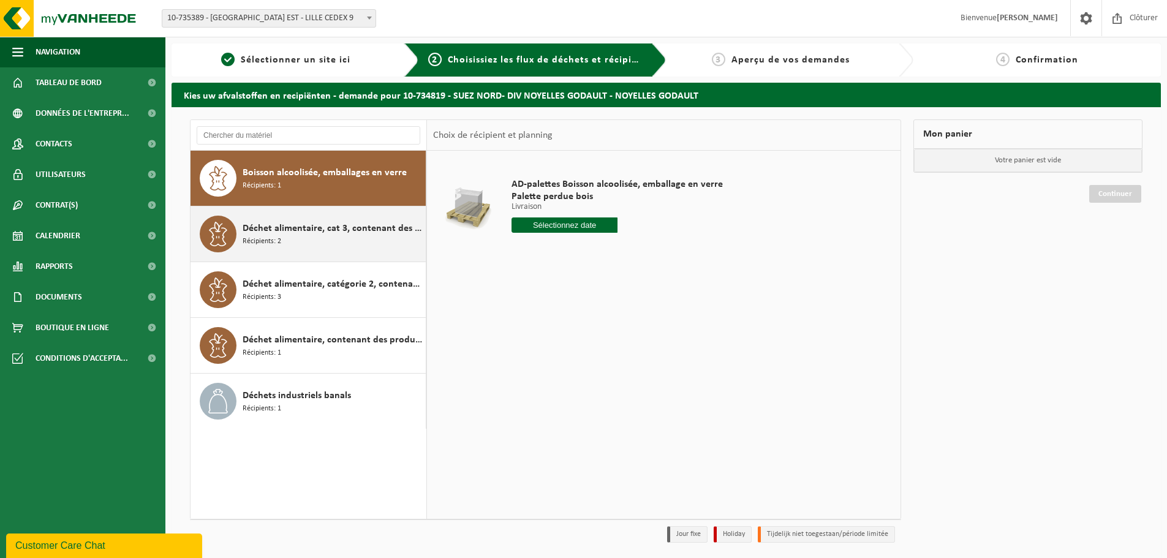
click at [339, 241] on div "Déchet alimentaire, cat 3, contenant des produits d'origine animale, emballage …" at bounding box center [333, 234] width 180 height 37
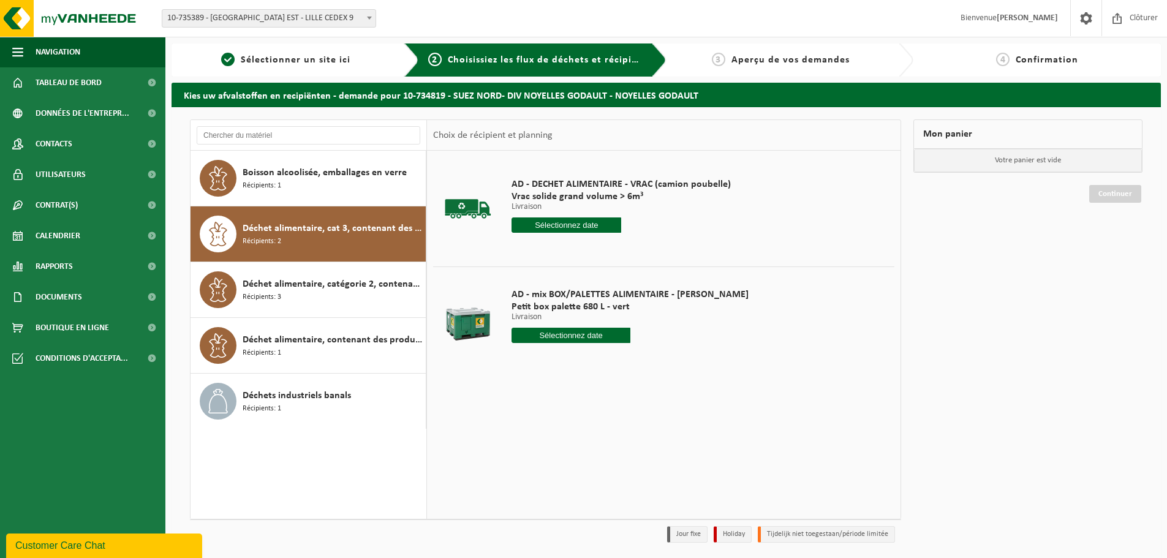
click at [603, 225] on input "text" at bounding box center [567, 224] width 110 height 15
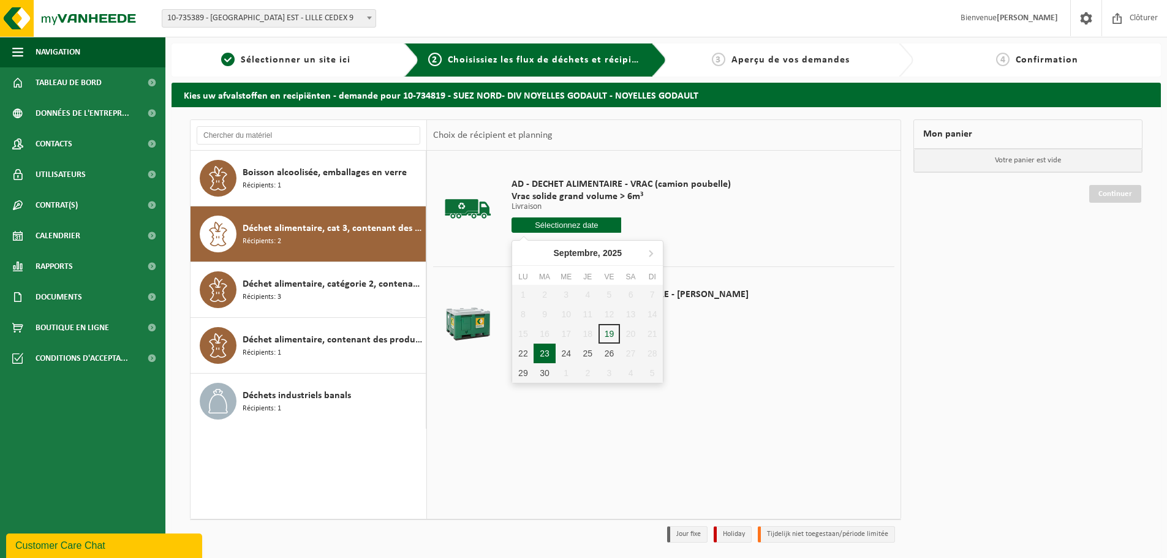
click at [550, 354] on div "23" at bounding box center [544, 354] width 21 height 20
type input "à partir de [DATE]"
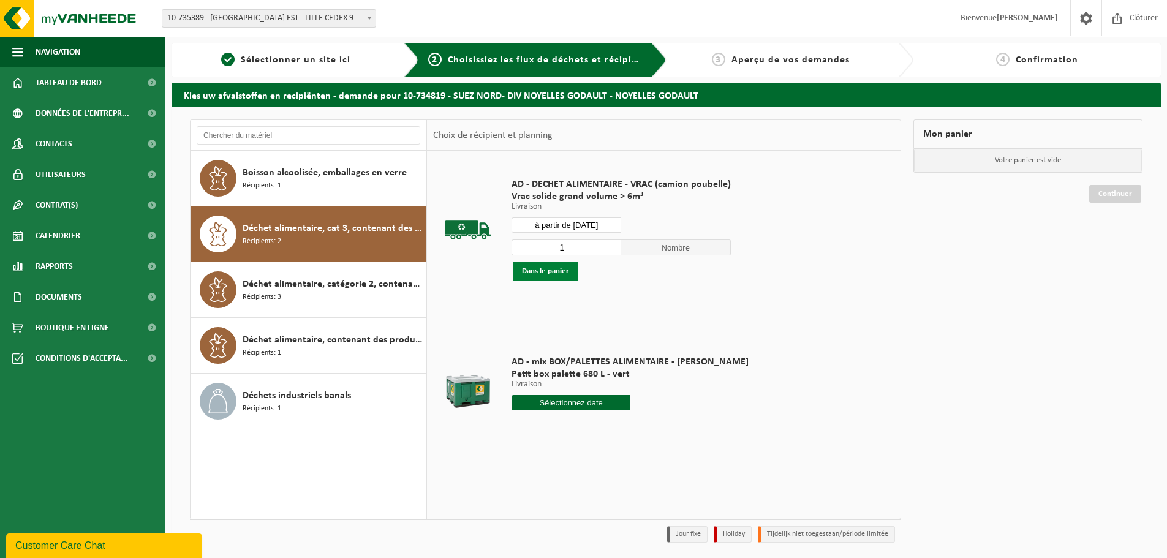
click at [546, 265] on button "Dans le panier" at bounding box center [546, 272] width 66 height 20
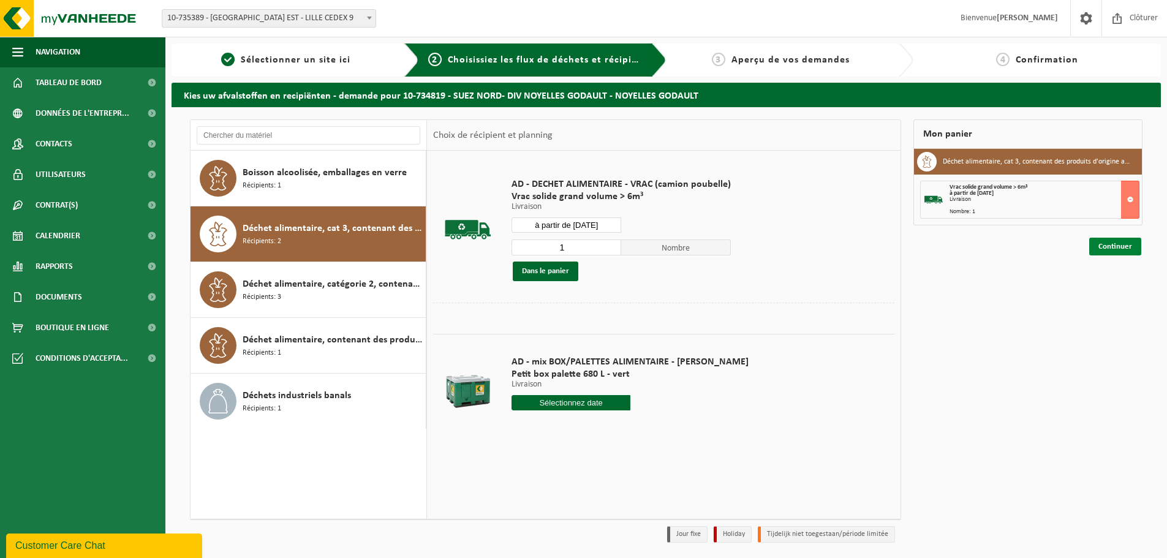
click at [1105, 250] on link "Continuer" at bounding box center [1115, 247] width 52 height 18
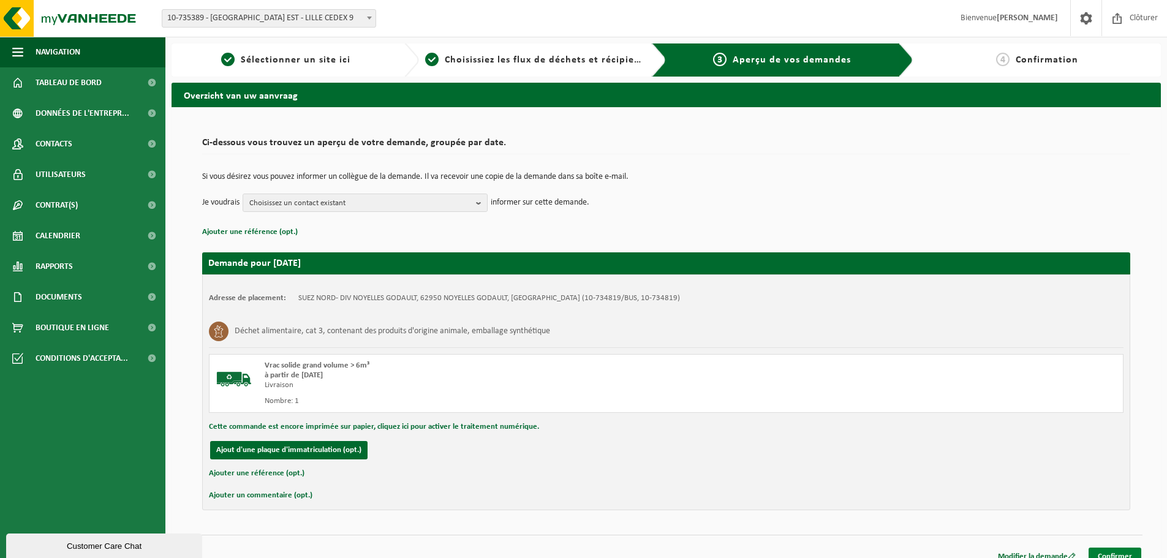
click at [1116, 556] on link "Confirmer" at bounding box center [1115, 557] width 53 height 18
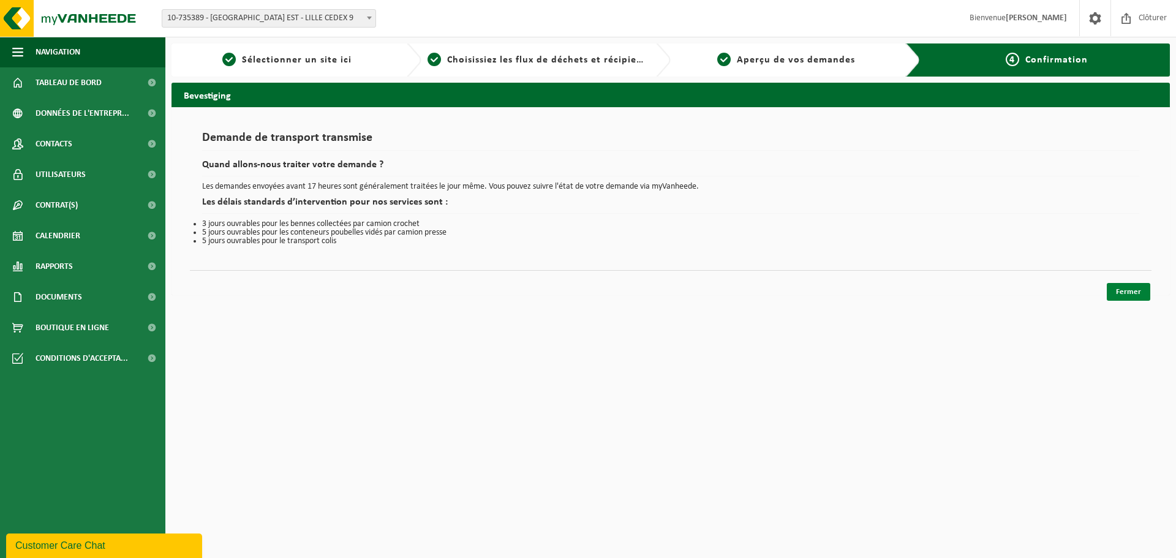
click at [1127, 289] on link "Fermer" at bounding box center [1128, 292] width 43 height 18
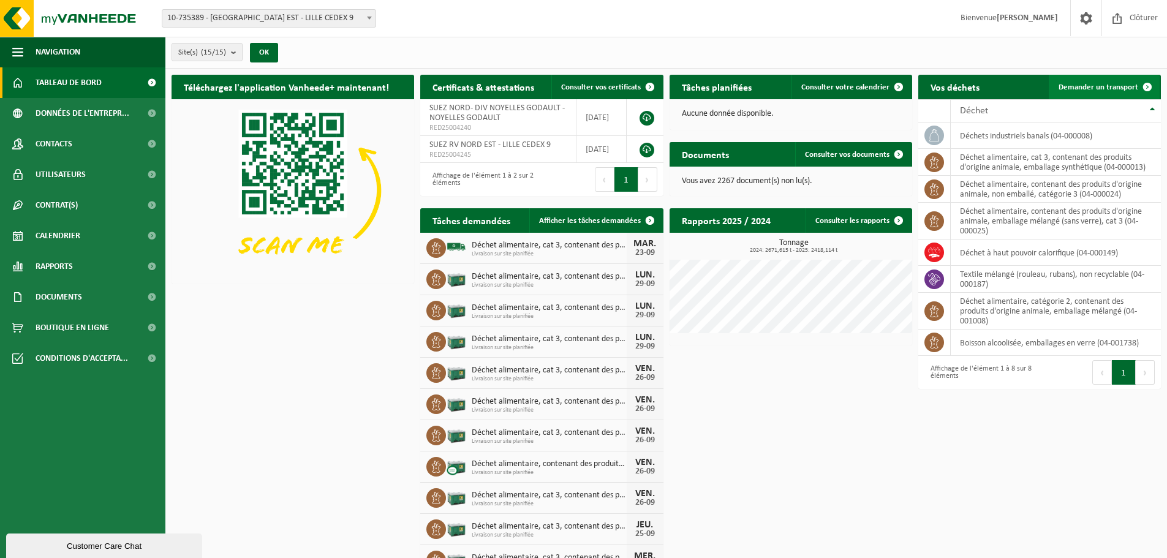
click at [1116, 84] on span "Demander un transport" at bounding box center [1099, 87] width 80 height 8
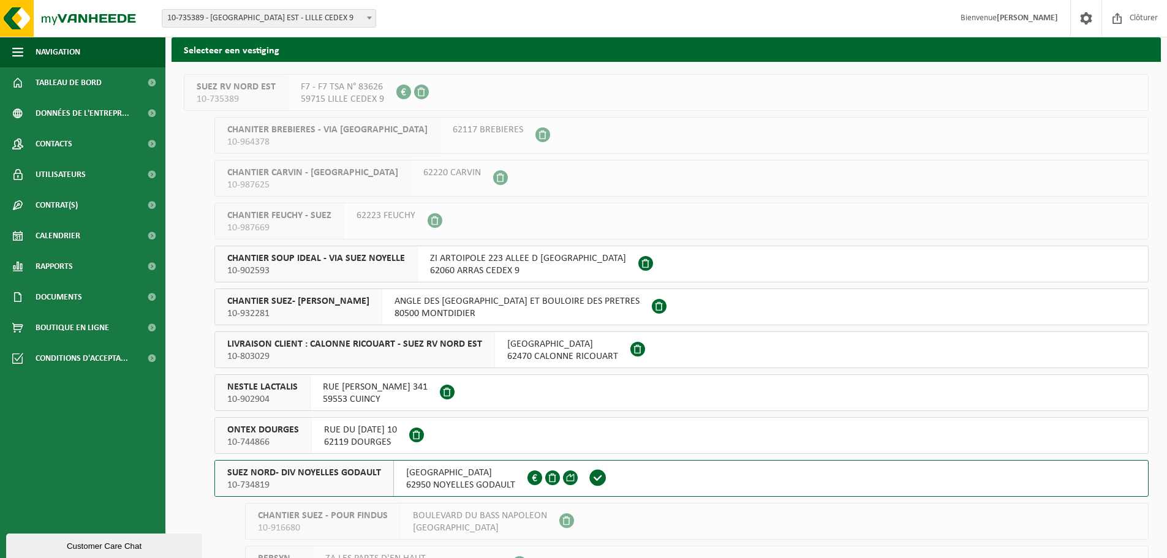
scroll to position [123, 0]
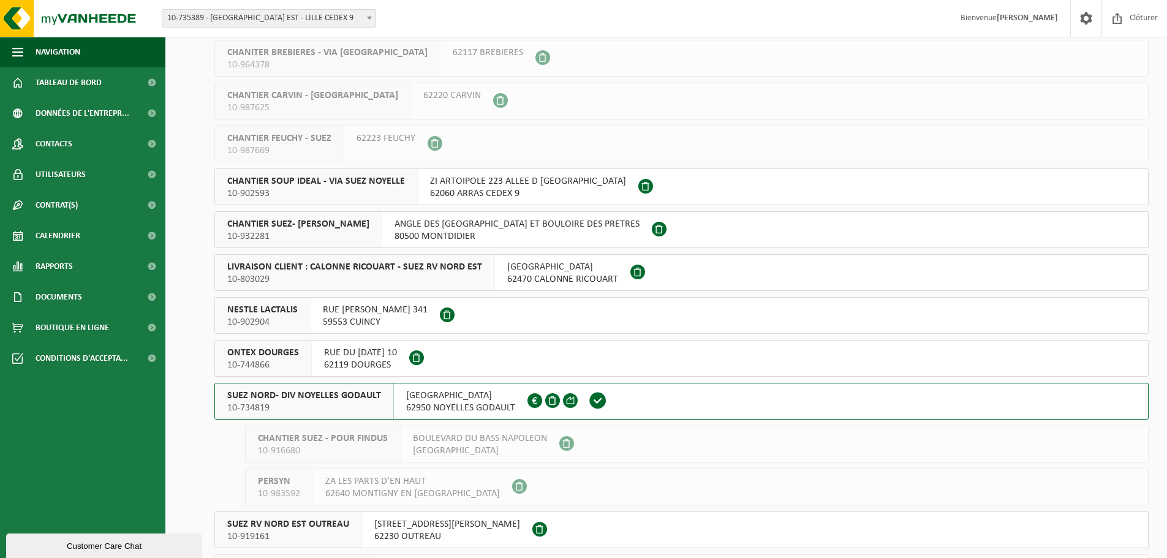
click at [355, 410] on span "10-734819" at bounding box center [304, 408] width 154 height 12
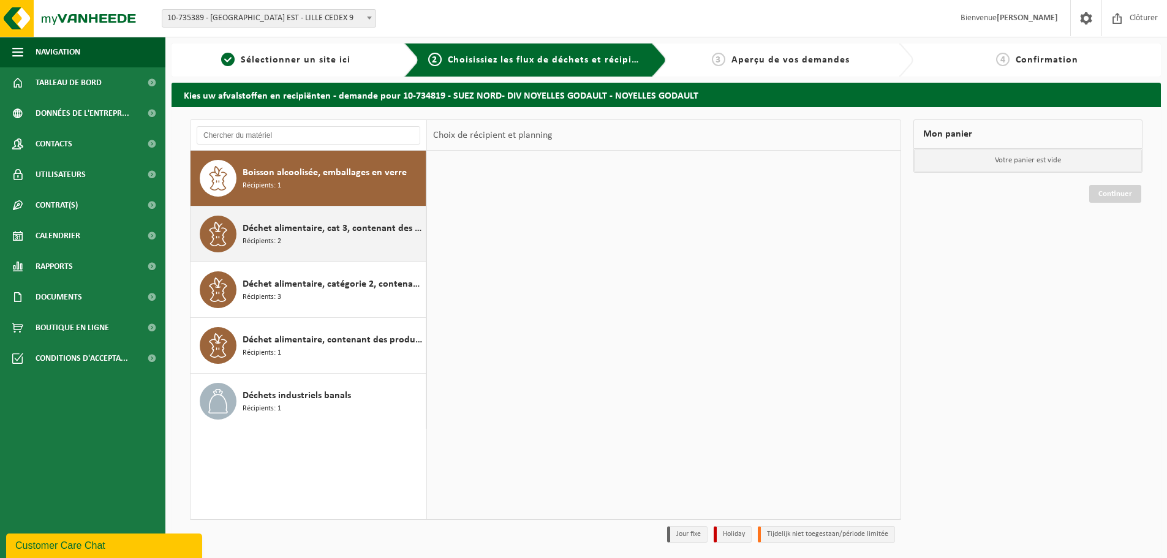
click at [330, 235] on span "Déchet alimentaire, cat 3, contenant des produits d'origine animale, emballage …" at bounding box center [333, 228] width 180 height 15
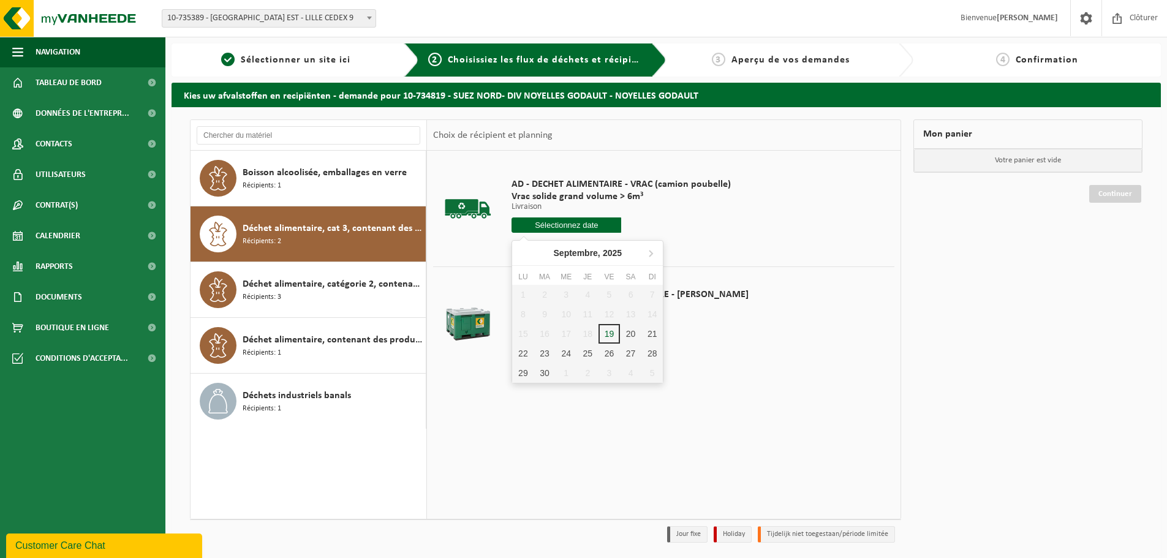
click at [577, 225] on input "text" at bounding box center [567, 224] width 110 height 15
click at [549, 354] on div "23" at bounding box center [544, 354] width 21 height 20
type input "à partir de 2025-09-23"
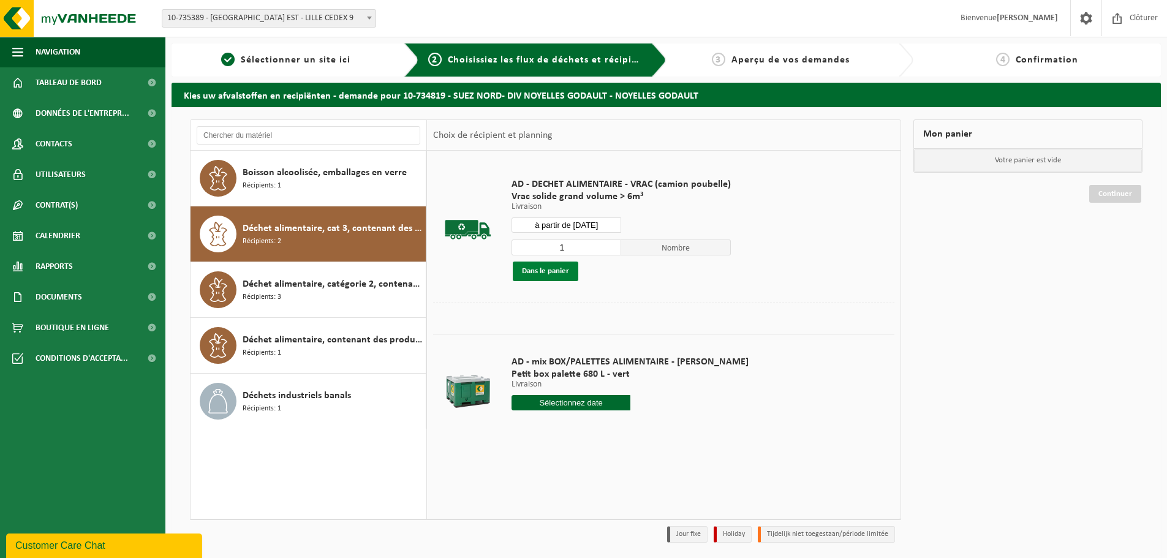
click at [573, 265] on button "Dans le panier" at bounding box center [546, 272] width 66 height 20
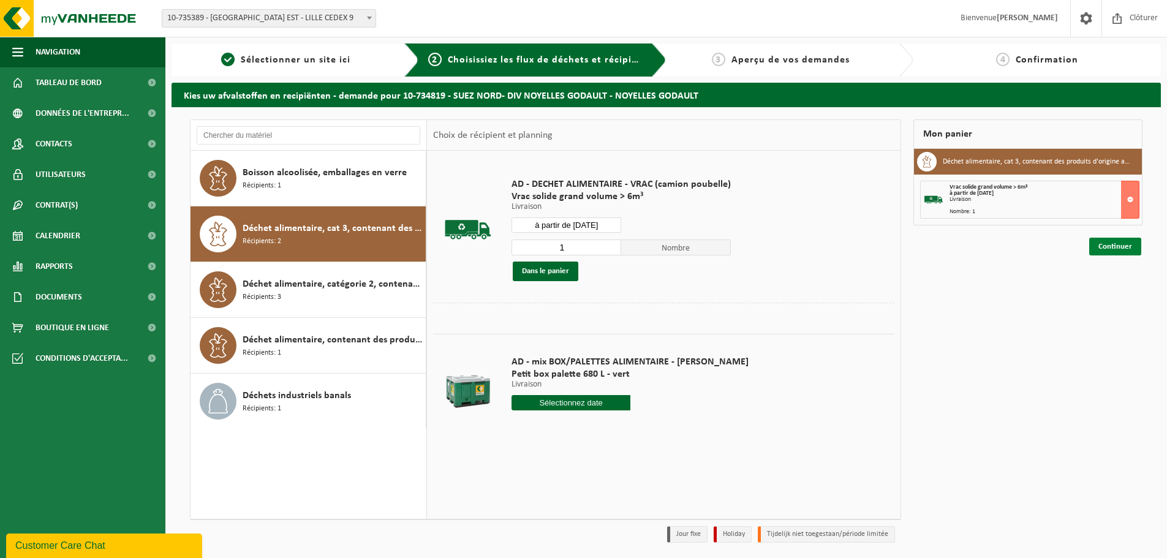
click at [1125, 251] on link "Continuer" at bounding box center [1115, 247] width 52 height 18
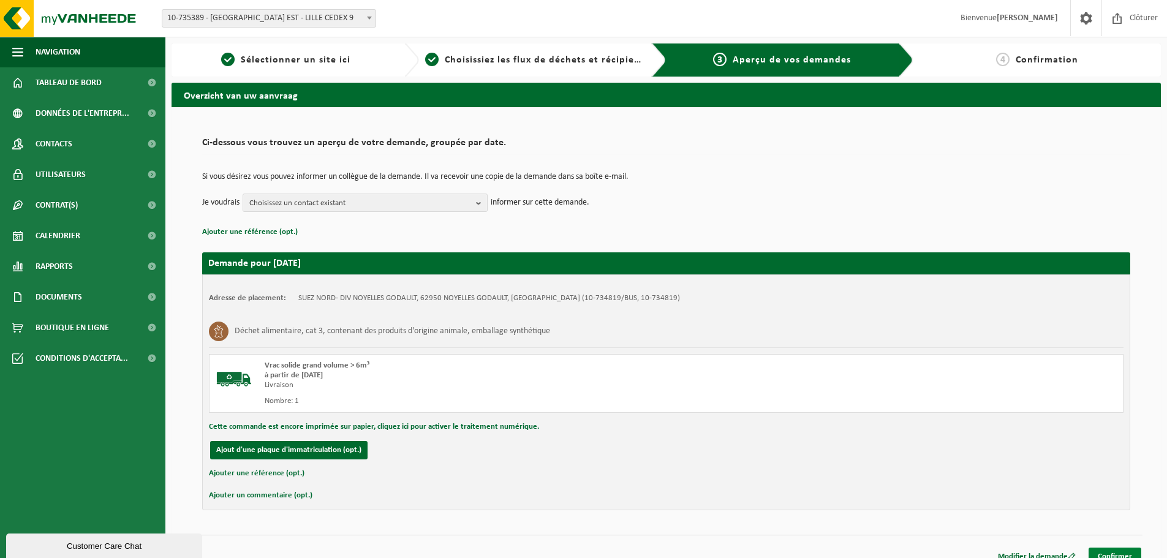
click at [1130, 549] on link "Confirmer" at bounding box center [1115, 557] width 53 height 18
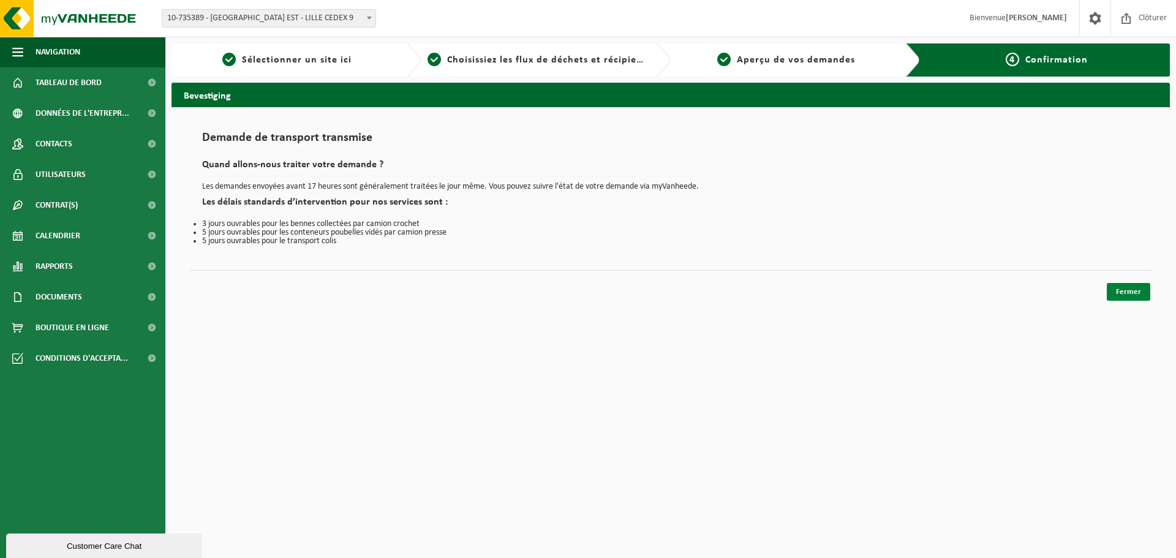
click at [1127, 290] on link "Fermer" at bounding box center [1128, 292] width 43 height 18
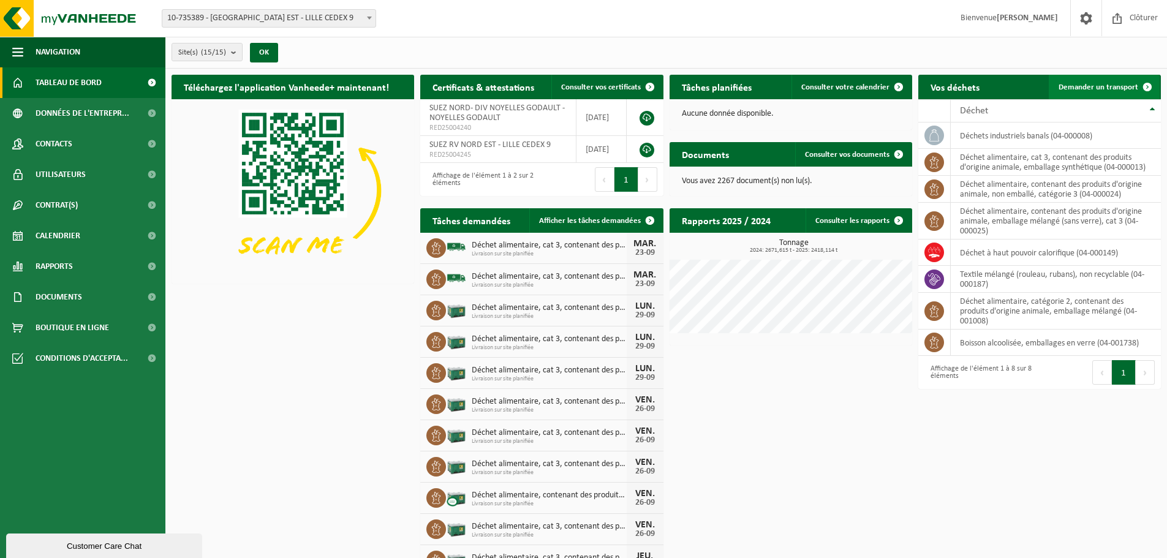
click at [1095, 88] on span "Demander un transport" at bounding box center [1099, 87] width 80 height 8
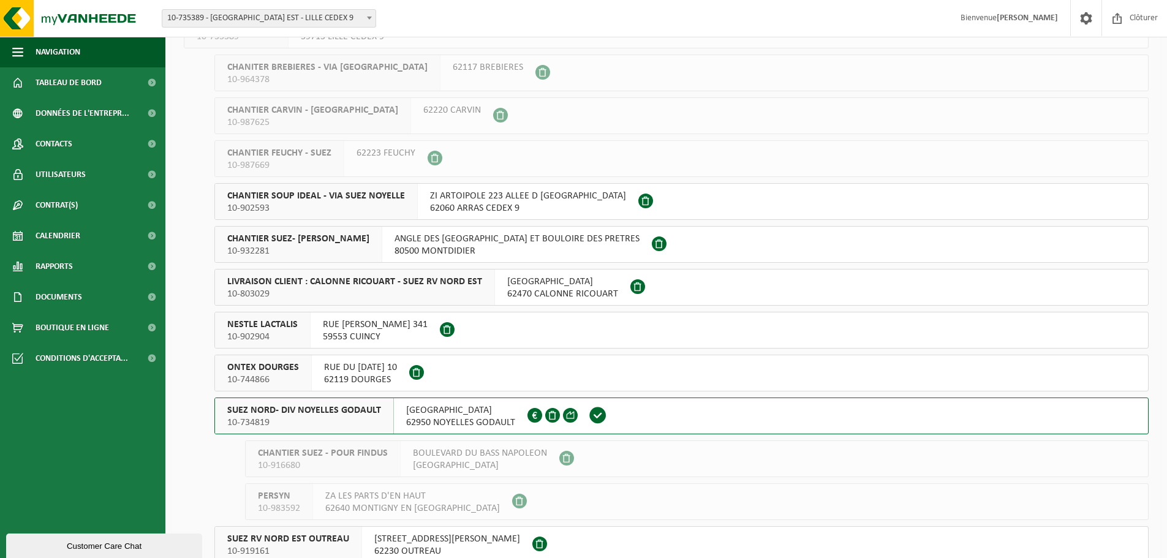
scroll to position [123, 0]
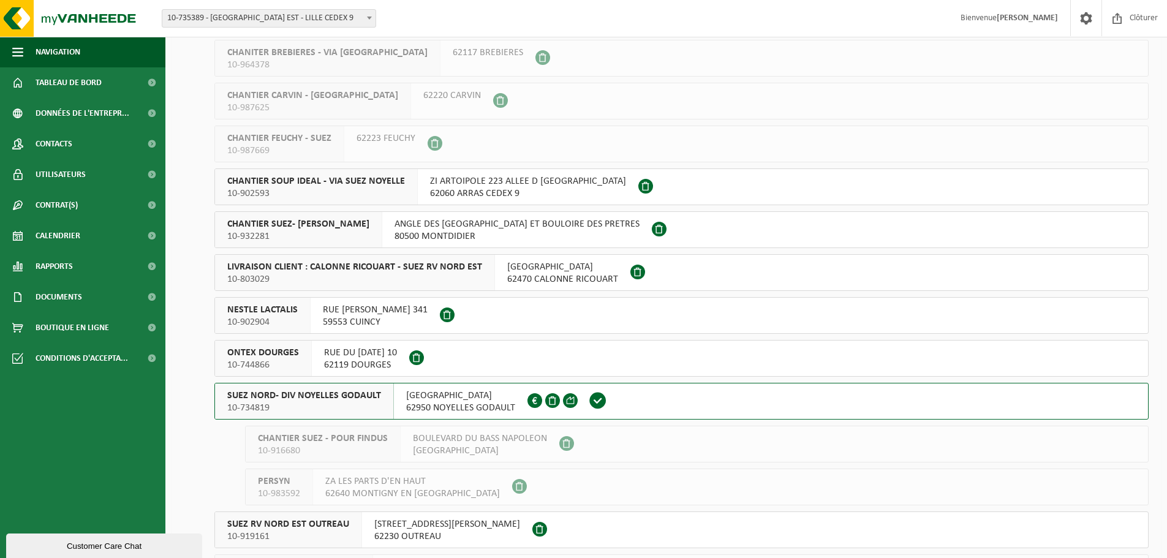
click at [374, 425] on li "SUEZ NORD- DIV NOYELLES GODAULT 10-734819 RUE MALFIDANO 62950 NOYELLES GODAULT …" at bounding box center [681, 444] width 934 height 123
click at [389, 399] on div "SUEZ NORD- DIV NOYELLES GODAULT 10-734819" at bounding box center [304, 402] width 179 height 36
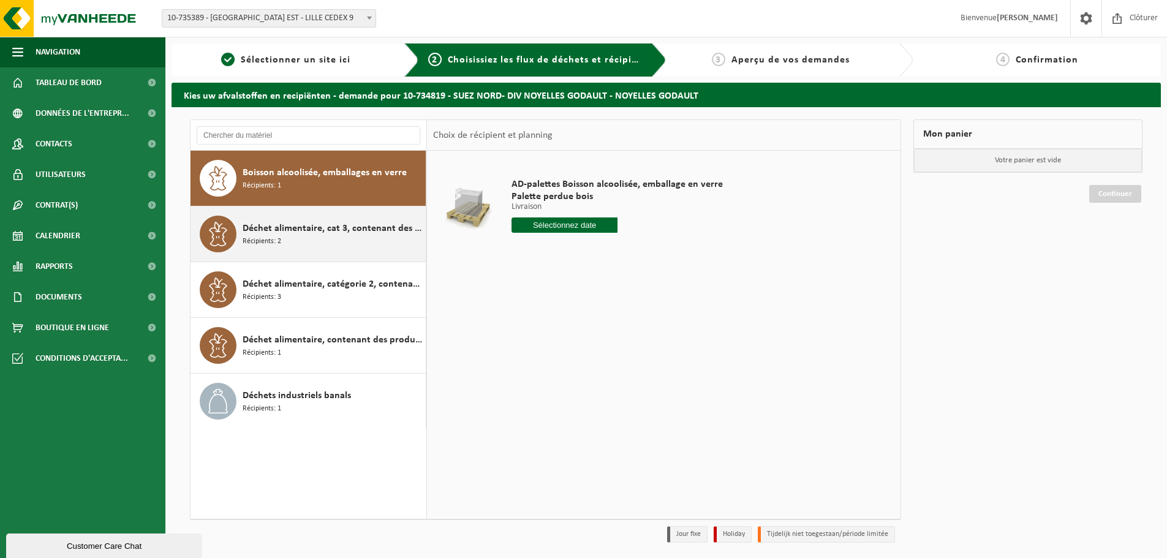
click at [353, 229] on span "Déchet alimentaire, cat 3, contenant des produits d'origine animale, emballage …" at bounding box center [333, 228] width 180 height 15
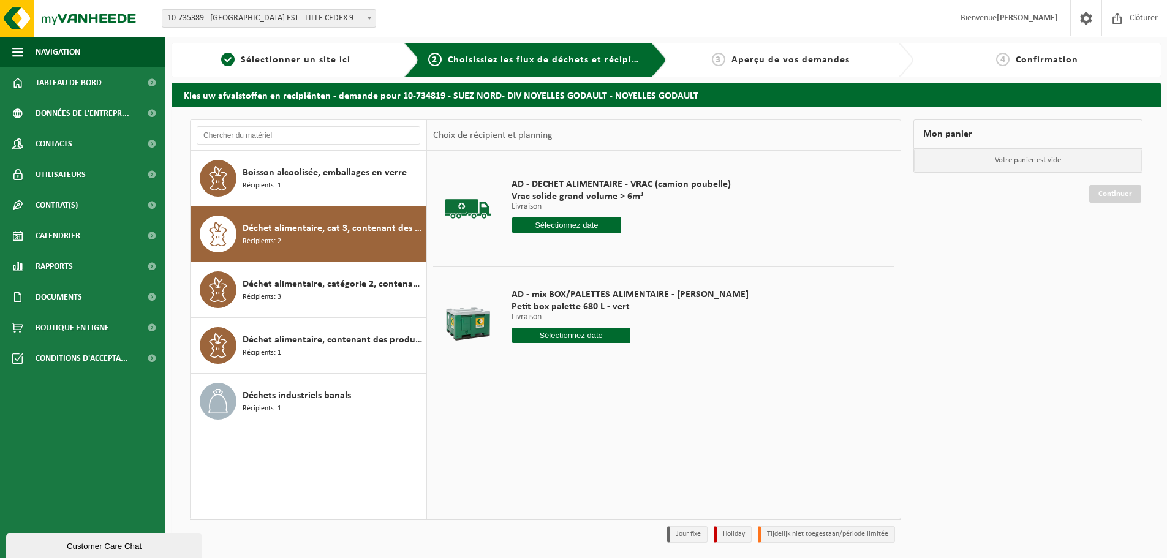
click at [548, 222] on input "text" at bounding box center [567, 224] width 110 height 15
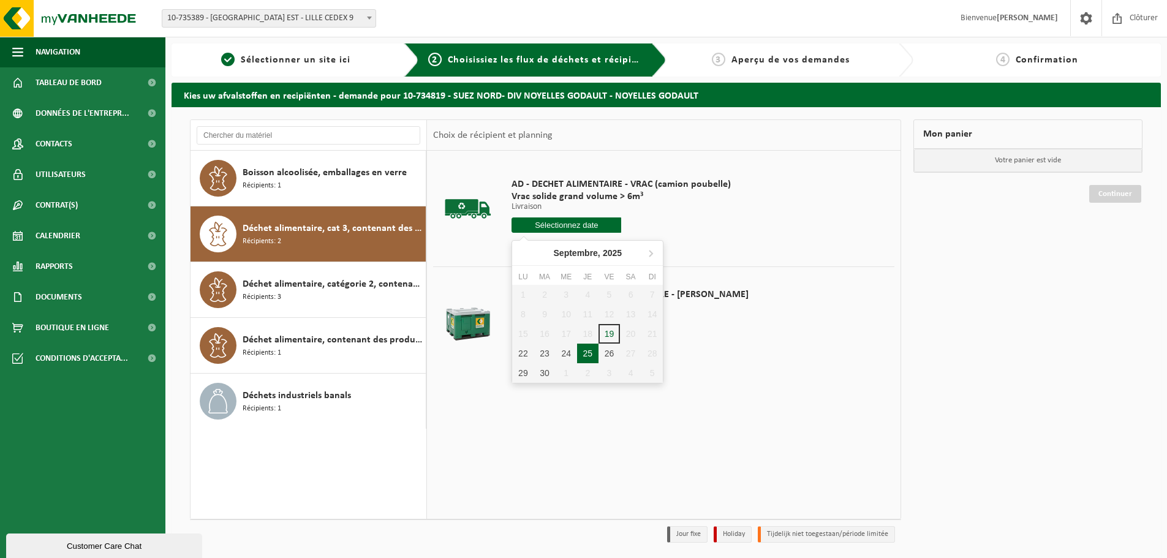
click at [586, 355] on div "25" at bounding box center [587, 354] width 21 height 20
type input "à partir de [DATE]"
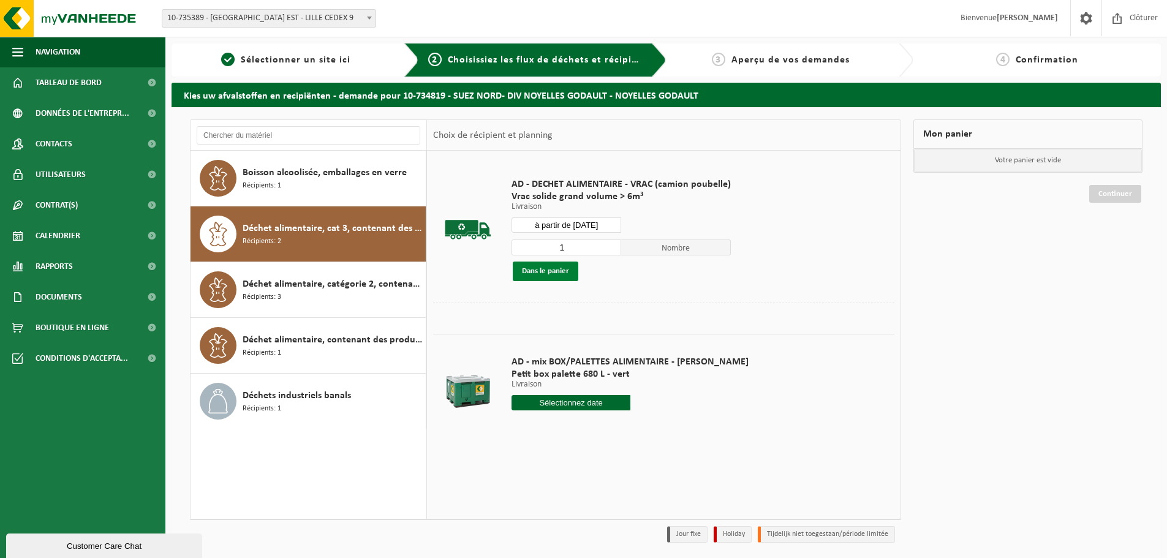
click at [564, 269] on button "Dans le panier" at bounding box center [546, 272] width 66 height 20
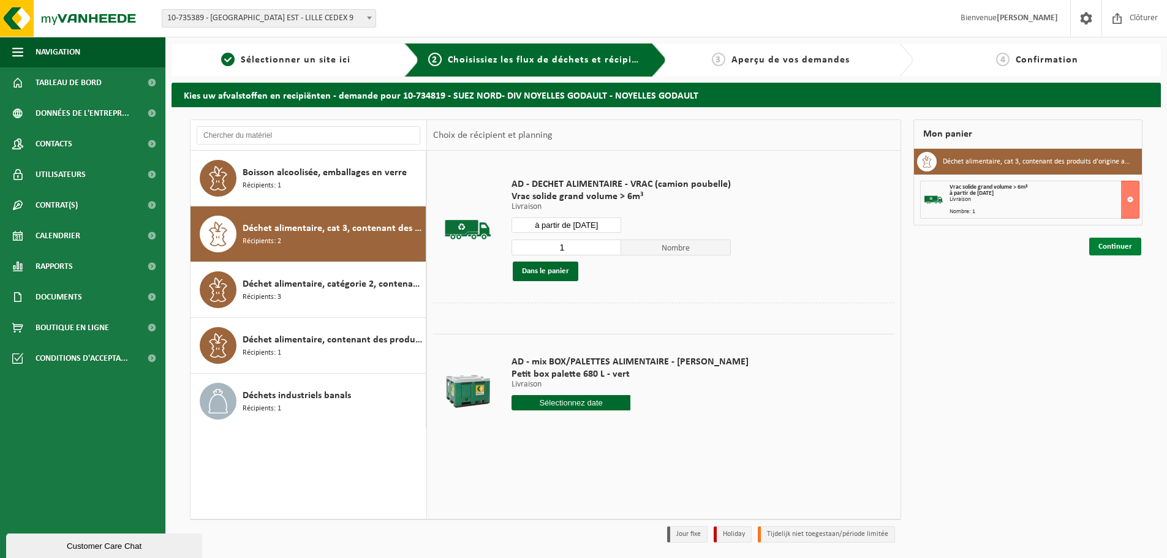
click at [1101, 242] on link "Continuer" at bounding box center [1115, 247] width 52 height 18
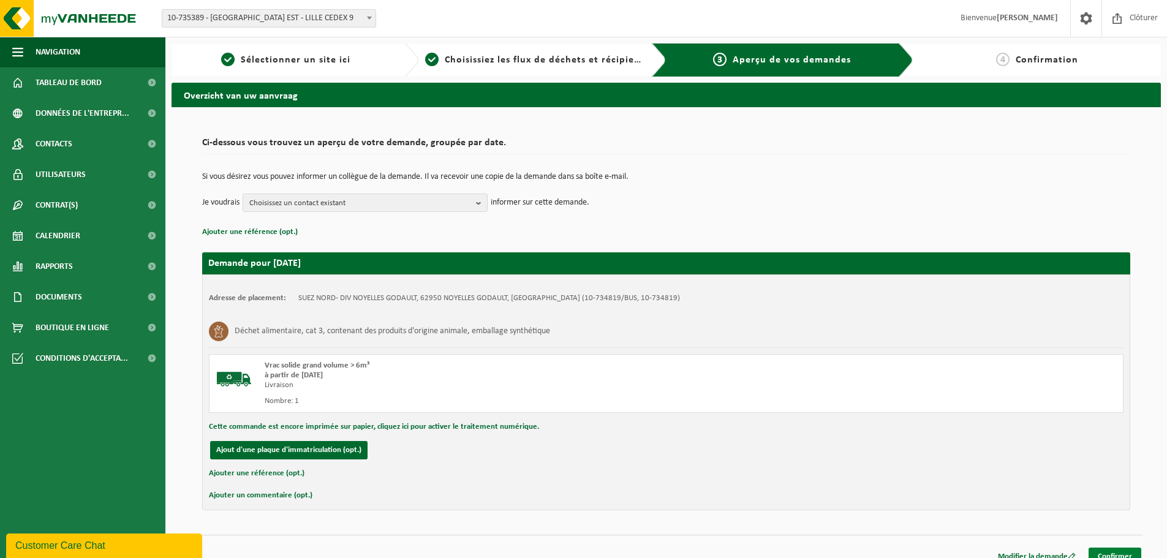
click at [1114, 552] on link "Confirmer" at bounding box center [1115, 557] width 53 height 18
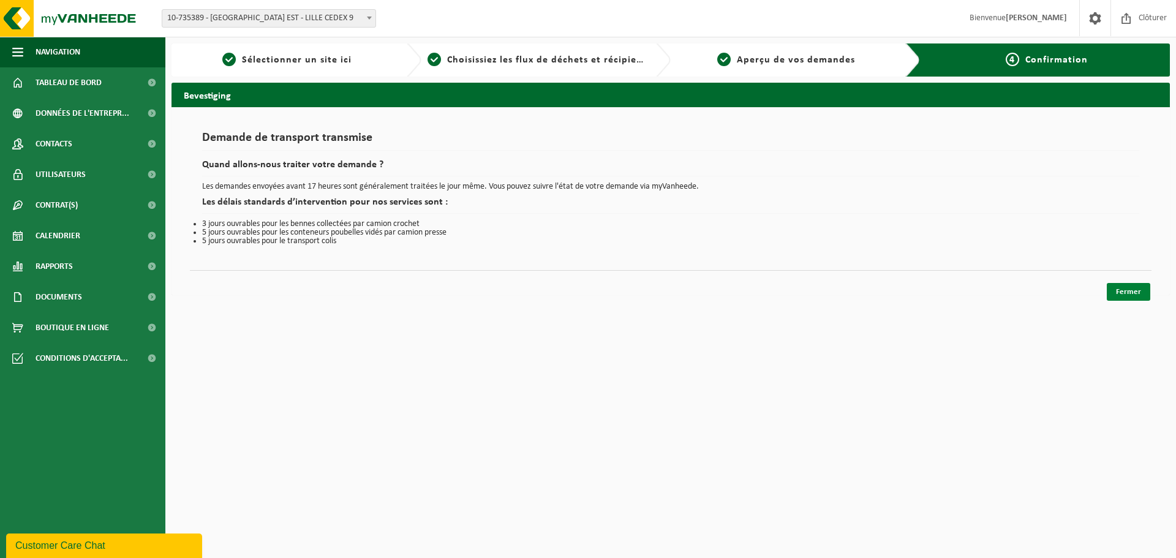
click at [1118, 294] on link "Fermer" at bounding box center [1128, 292] width 43 height 18
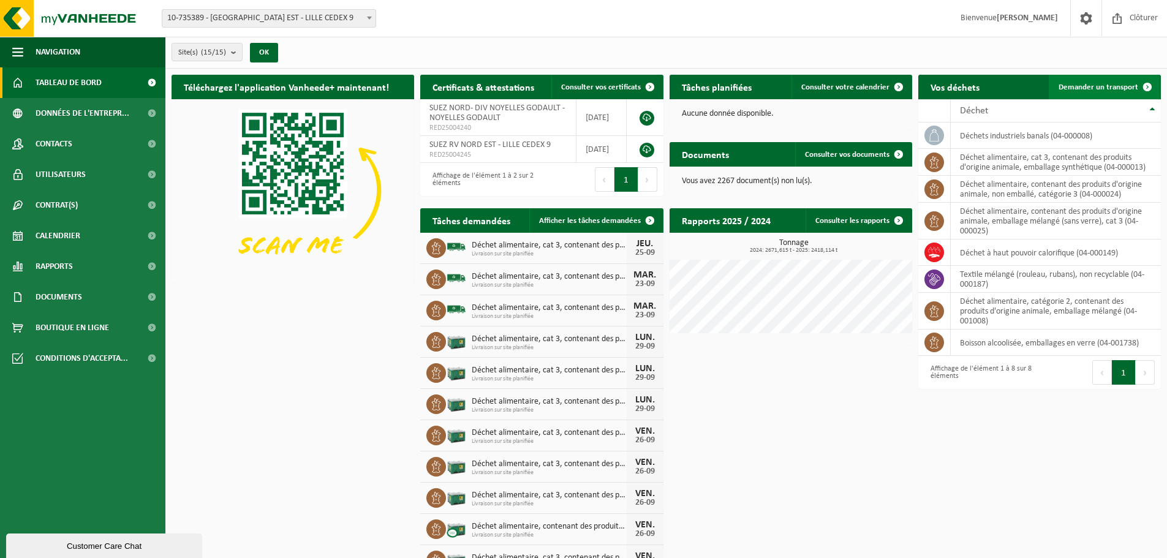
click at [1106, 77] on link "Demander un transport" at bounding box center [1104, 87] width 111 height 25
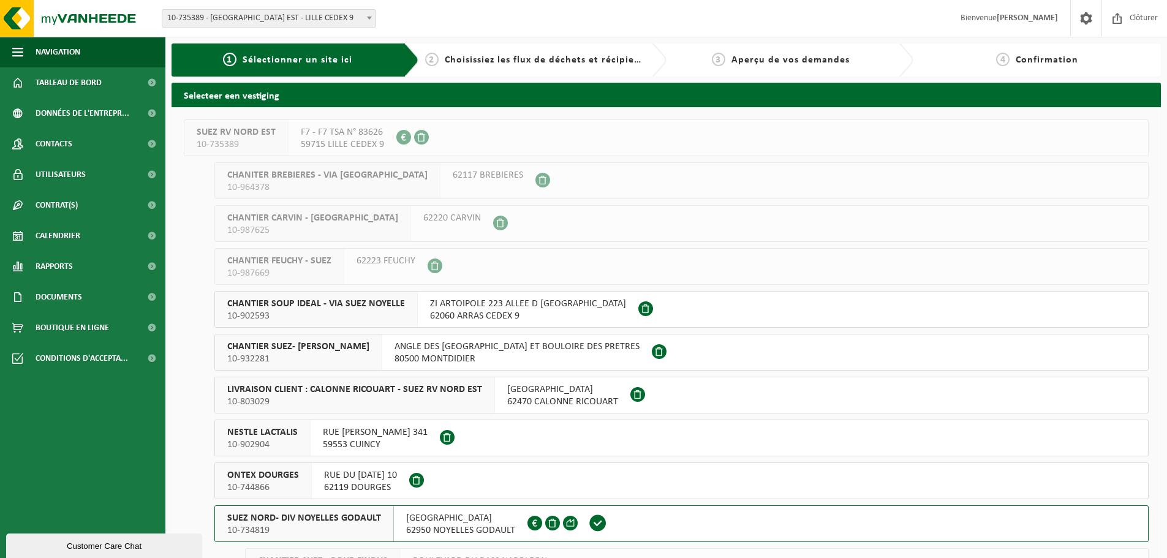
scroll to position [184, 0]
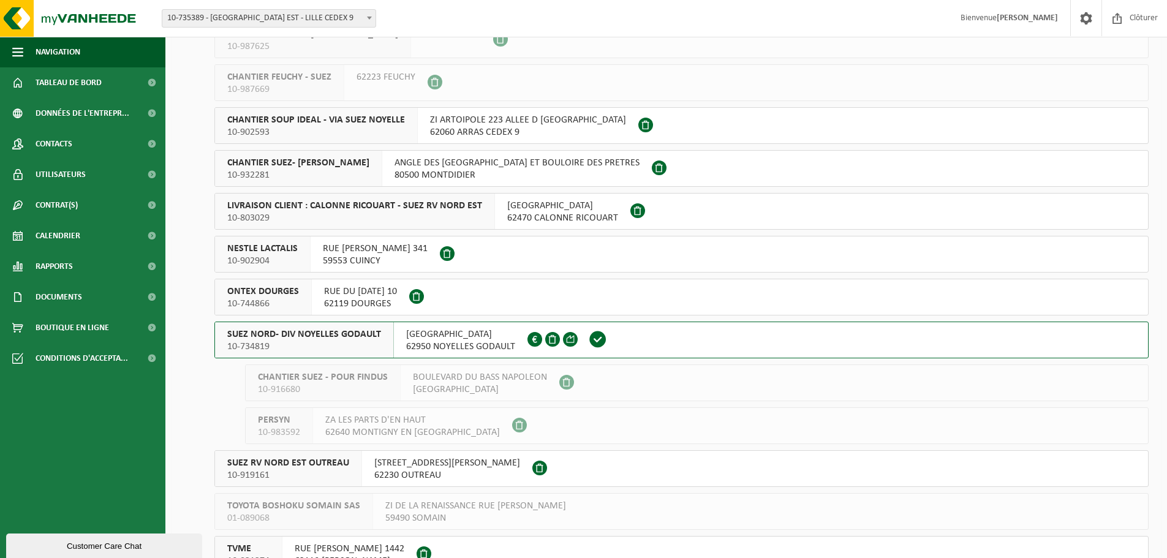
click at [355, 333] on span "SUEZ NORD- DIV NOYELLES GODAULT" at bounding box center [304, 334] width 154 height 12
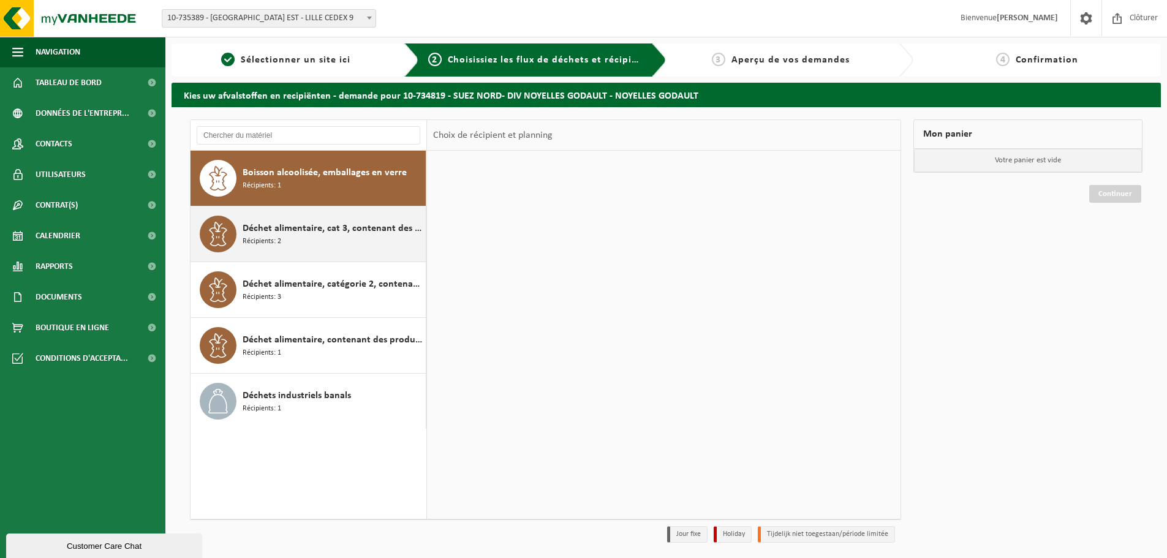
click at [300, 233] on span "Déchet alimentaire, cat 3, contenant des produits d'origine animale, emballage …" at bounding box center [333, 228] width 180 height 15
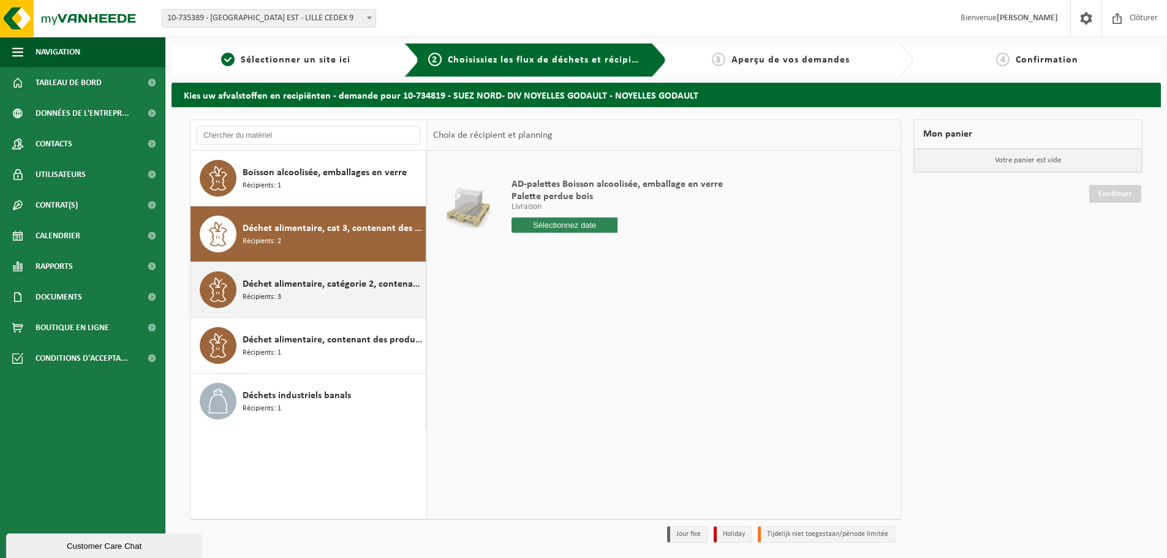
click at [291, 295] on div "Déchet alimentaire, catégorie 2, contenant des produits d'origine animale, emba…" at bounding box center [333, 289] width 180 height 37
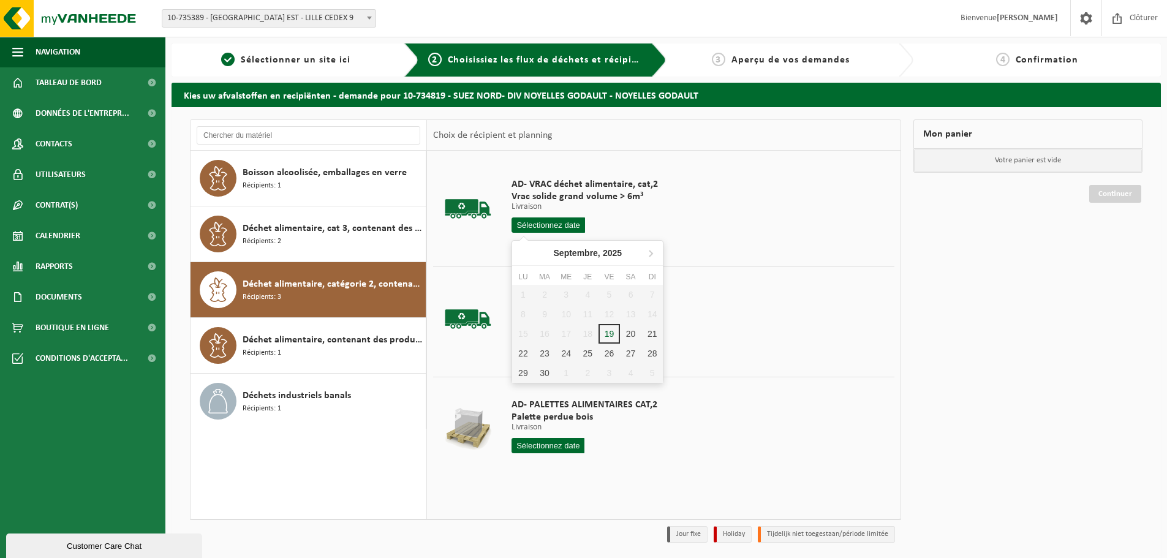
click at [550, 227] on input "text" at bounding box center [549, 224] width 74 height 15
click at [611, 353] on div "26" at bounding box center [609, 354] width 21 height 20
type input "à partir de 2025-09-26"
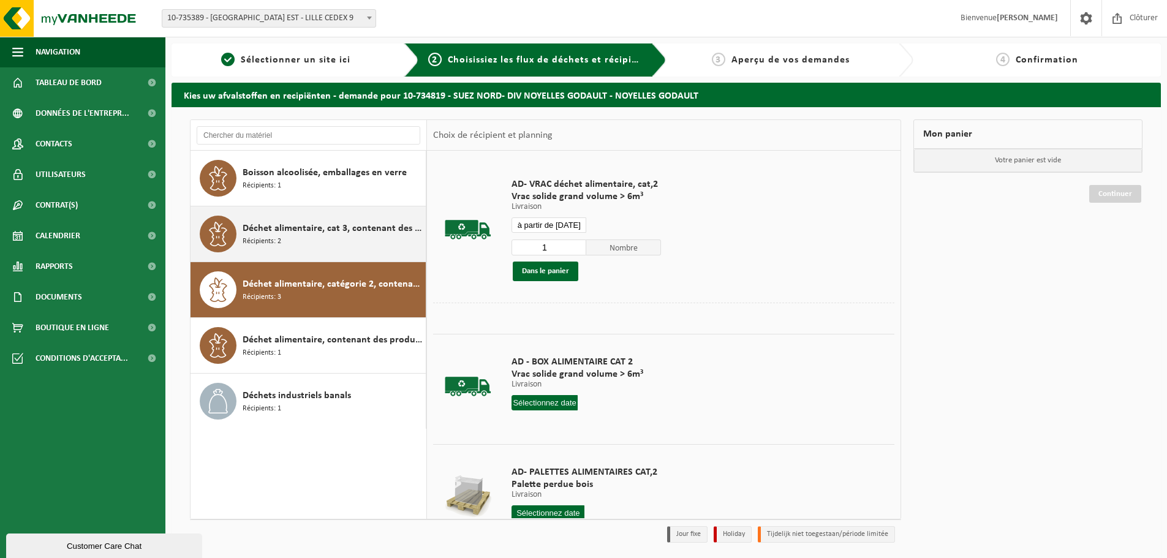
click at [317, 233] on span "Déchet alimentaire, cat 3, contenant des produits d'origine animale, emballage …" at bounding box center [333, 228] width 180 height 15
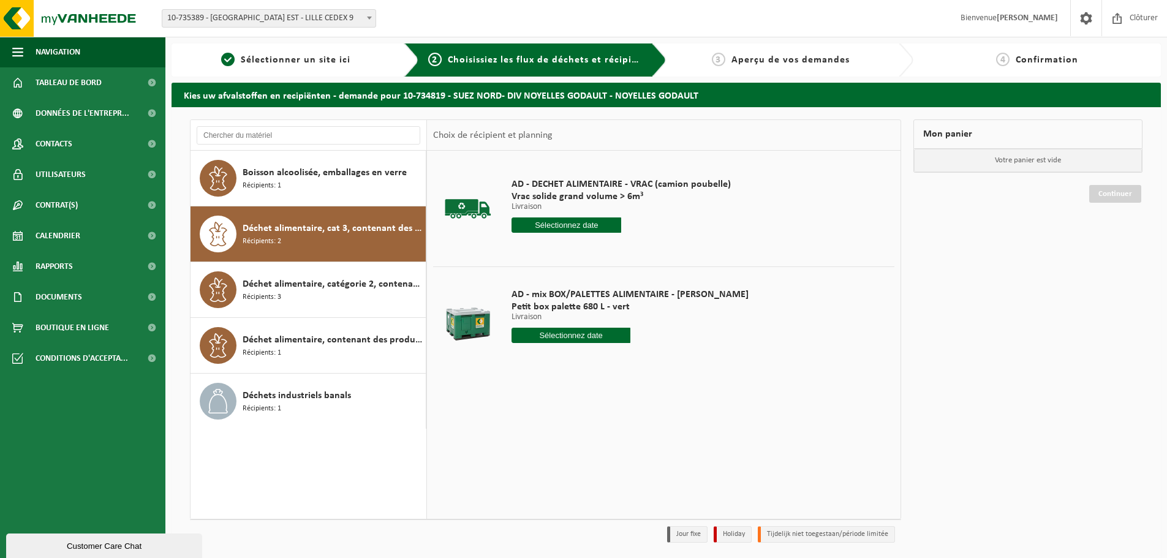
click at [559, 227] on input "text" at bounding box center [567, 224] width 110 height 15
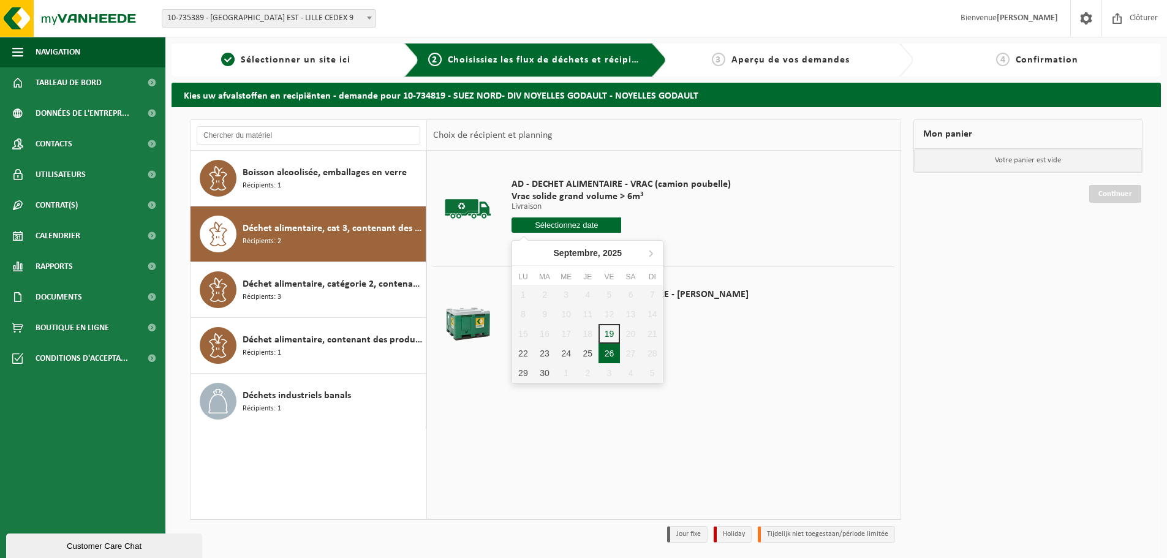
click at [610, 356] on div "26" at bounding box center [609, 354] width 21 height 20
type input "à partir de 2025-09-26"
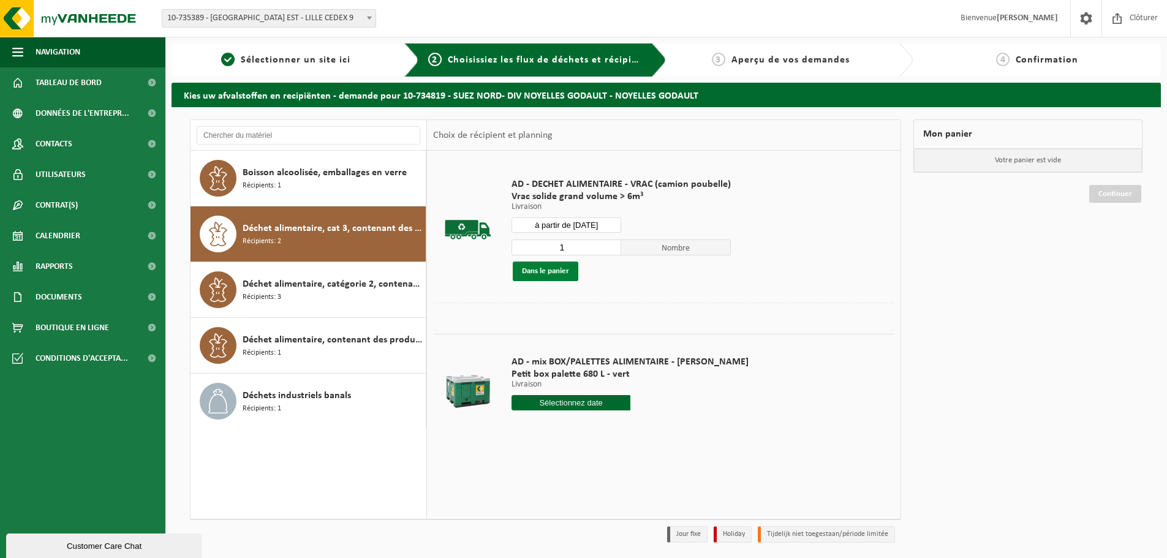
click at [562, 270] on button "Dans le panier" at bounding box center [546, 272] width 66 height 20
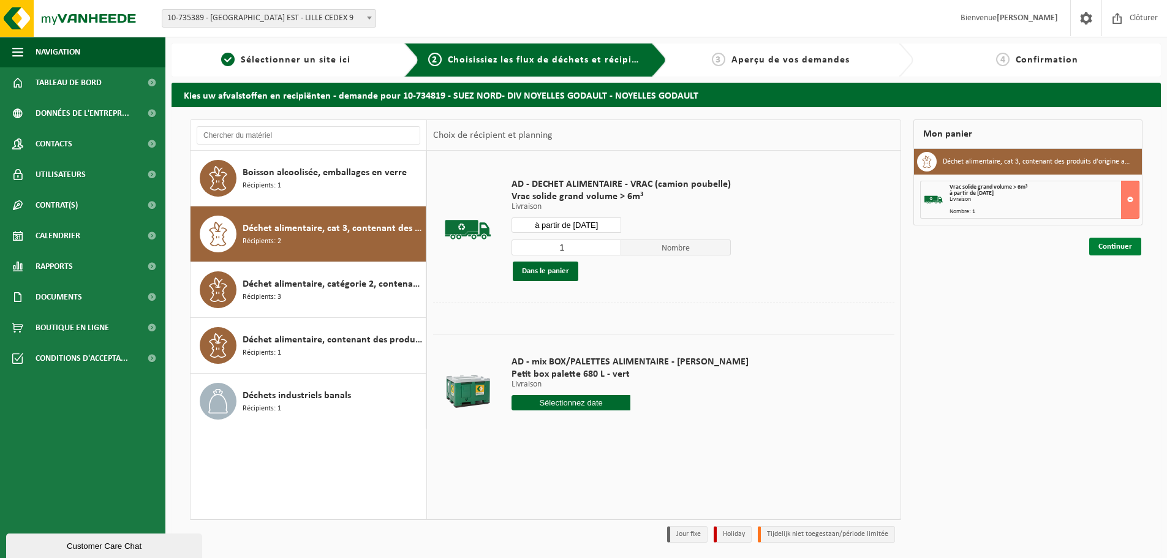
click at [1094, 246] on link "Continuer" at bounding box center [1115, 247] width 52 height 18
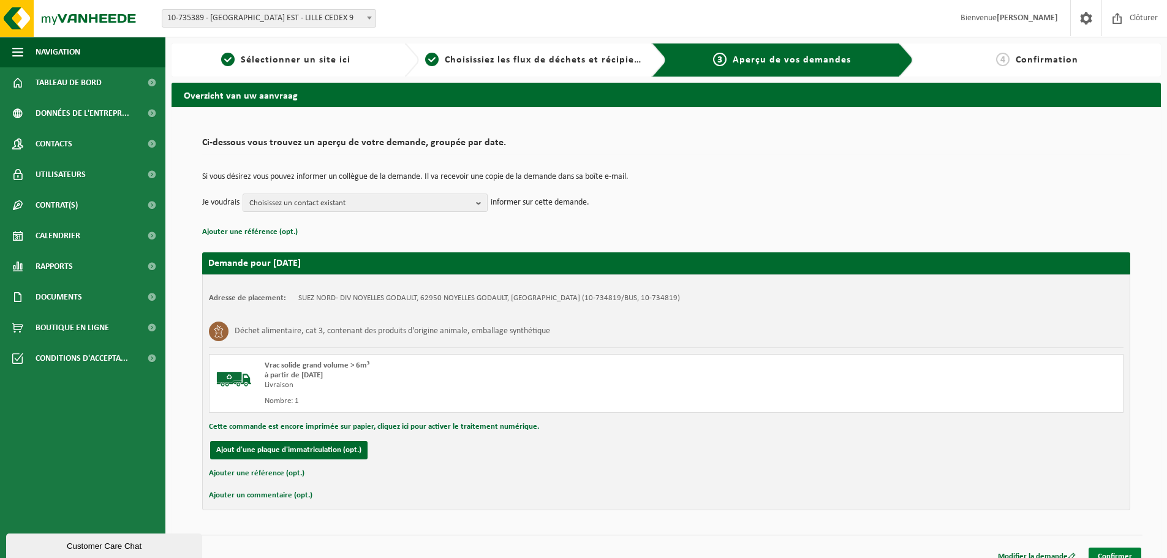
click at [1119, 553] on link "Confirmer" at bounding box center [1115, 557] width 53 height 18
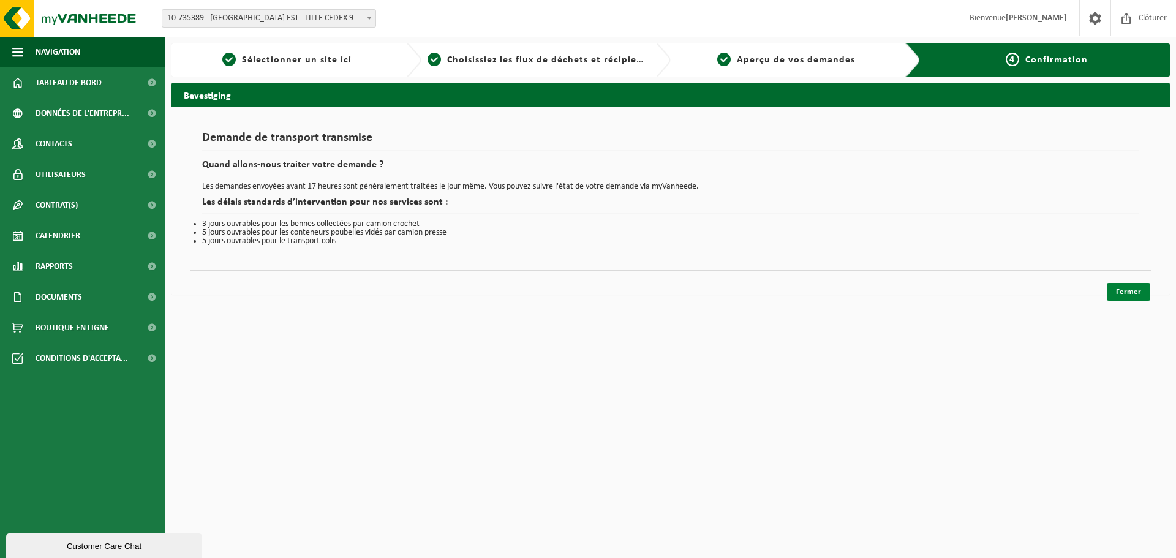
click at [1122, 293] on link "Fermer" at bounding box center [1128, 292] width 43 height 18
